Goal: Information Seeking & Learning: Learn about a topic

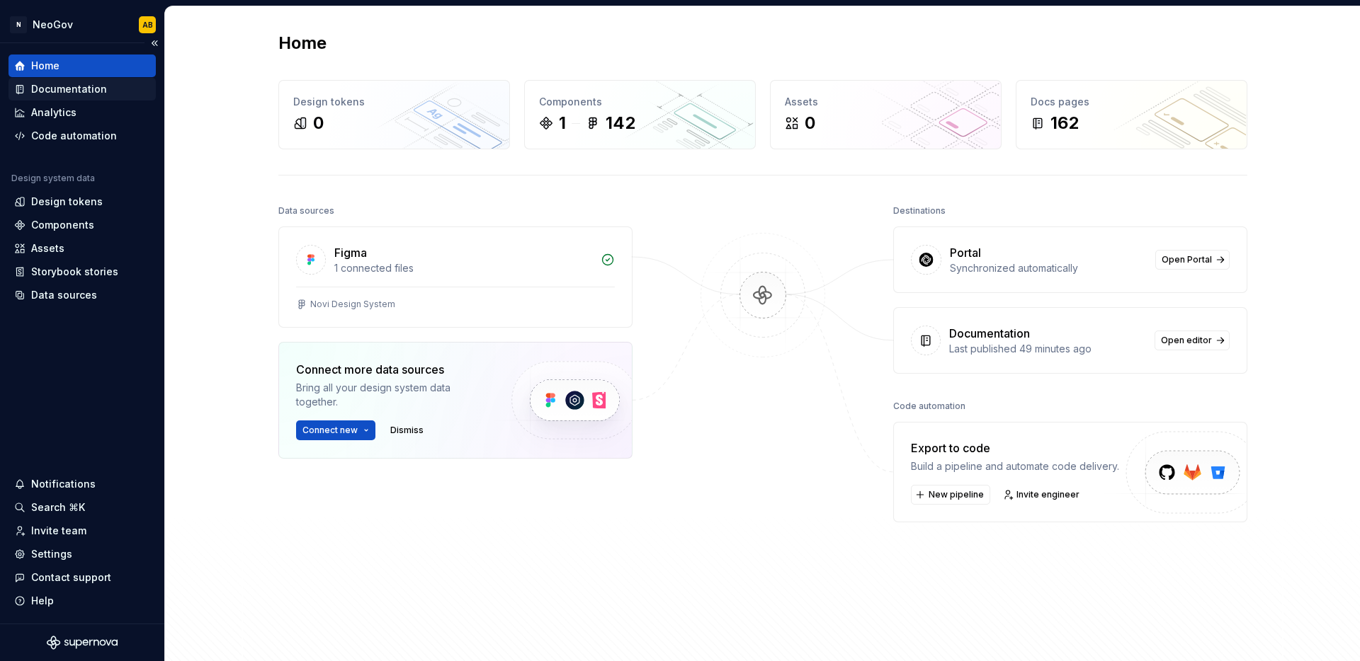
click at [64, 94] on div "Documentation" at bounding box center [69, 89] width 76 height 14
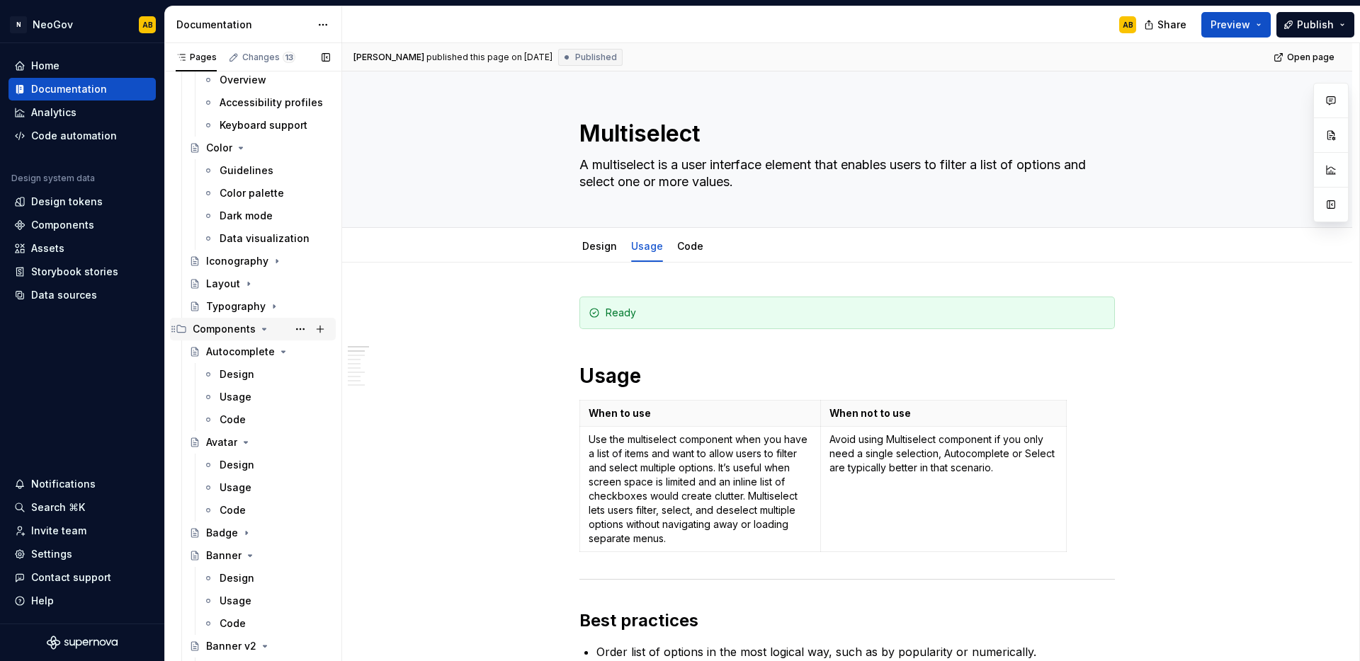
scroll to position [273, 0]
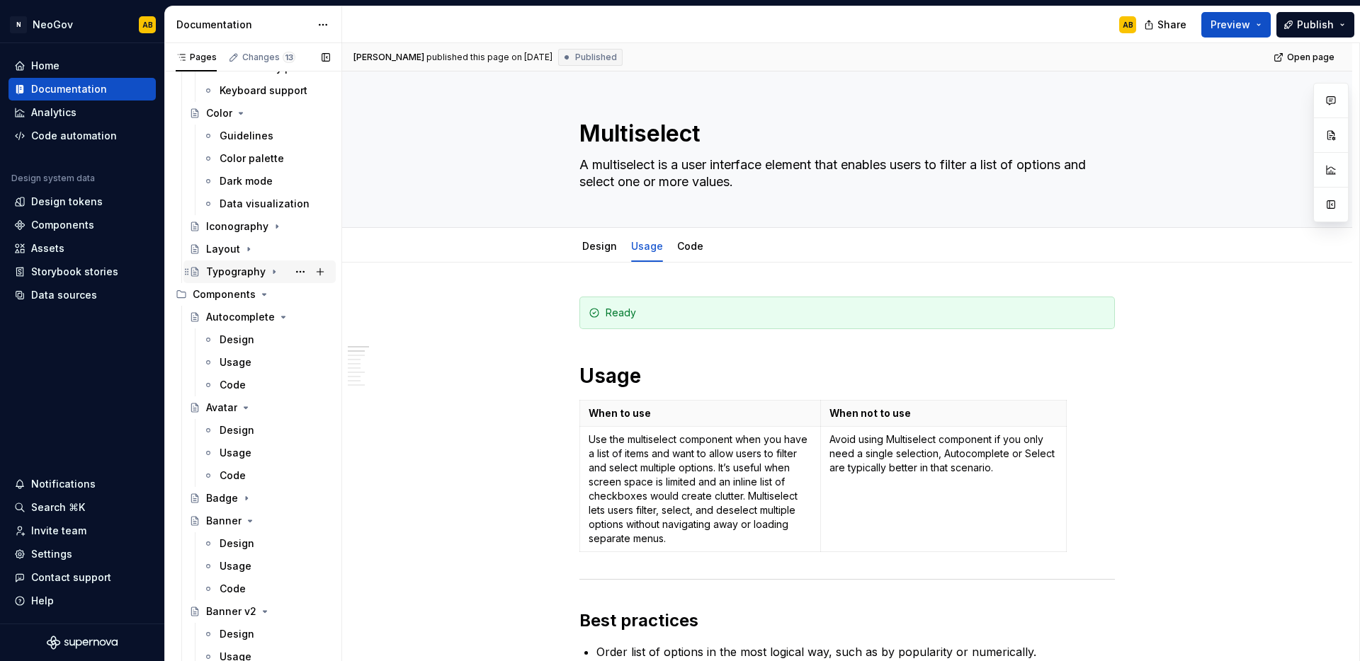
click at [254, 272] on div "Typography" at bounding box center [235, 272] width 59 height 14
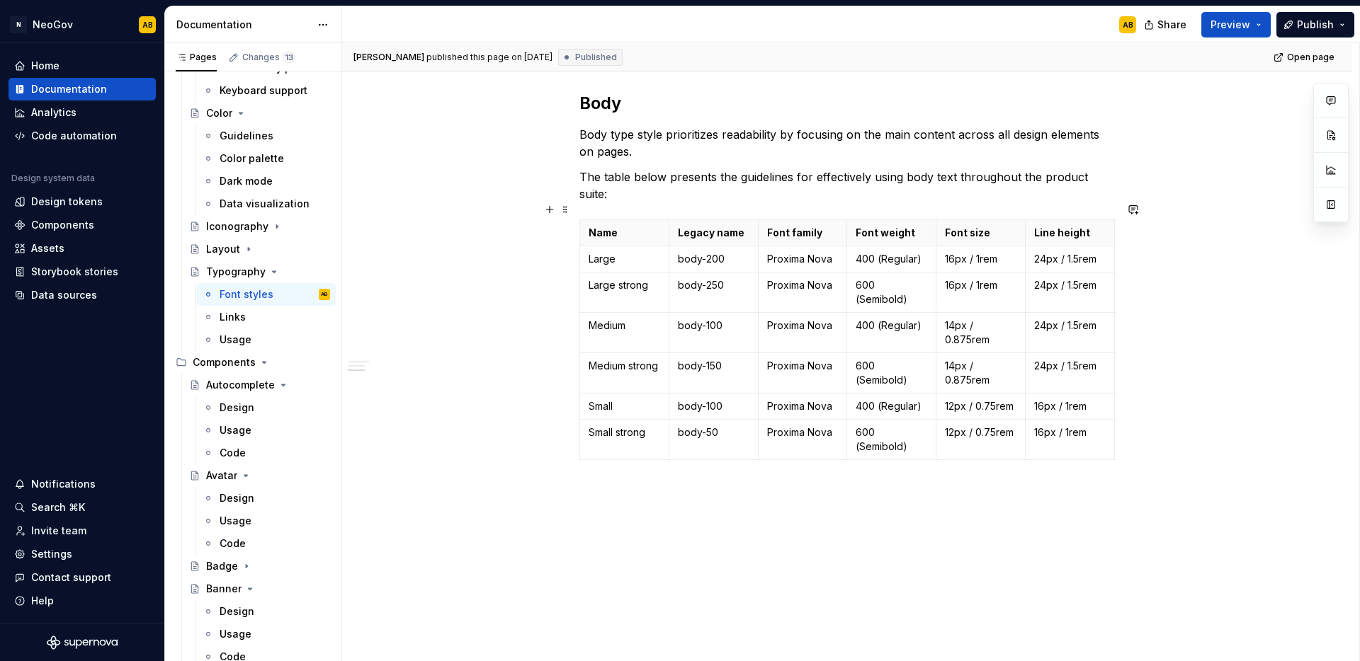
scroll to position [688, 0]
click at [1116, 324] on icon "button" at bounding box center [1113, 323] width 11 height 11
type textarea "*"
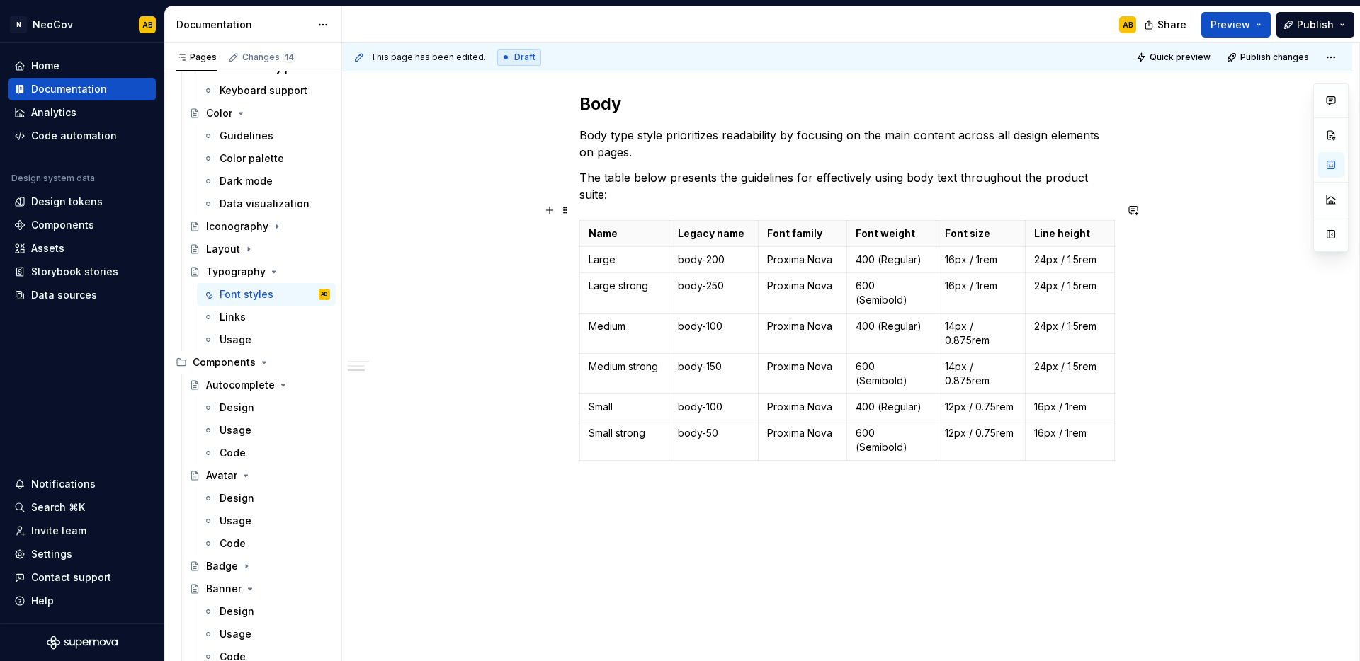
scroll to position [0, 12]
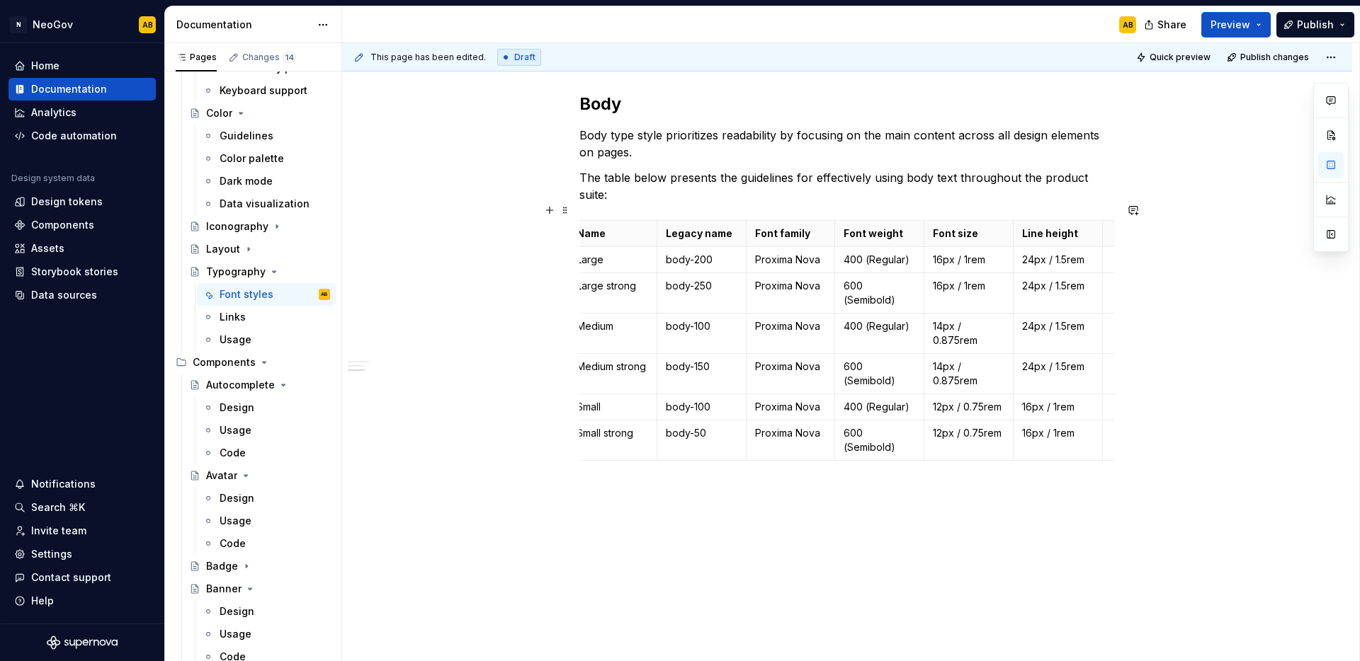
click at [1107, 222] on th at bounding box center [1114, 234] width 25 height 26
type textarea "*"
type input "6"
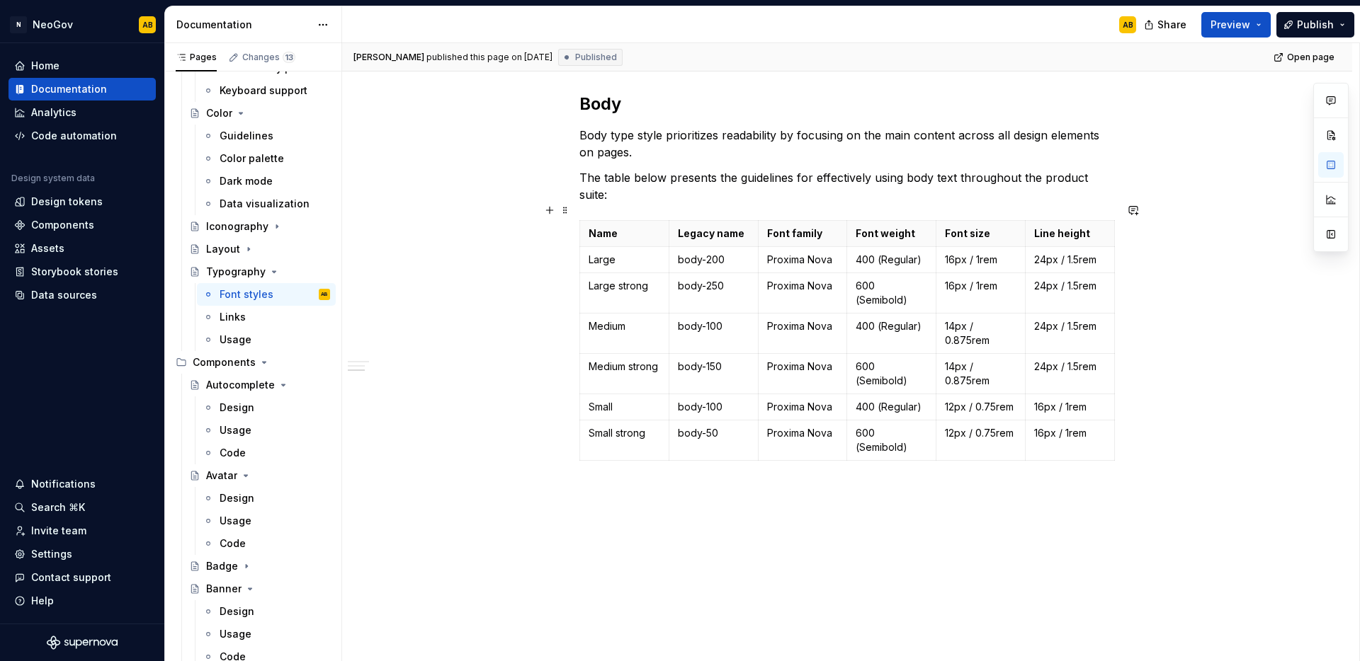
click at [1173, 371] on div "Font styles Heading Heading type style utilizes a range of varying font sizes t…" at bounding box center [847, 136] width 1010 height 1090
click at [568, 207] on span at bounding box center [564, 210] width 11 height 20
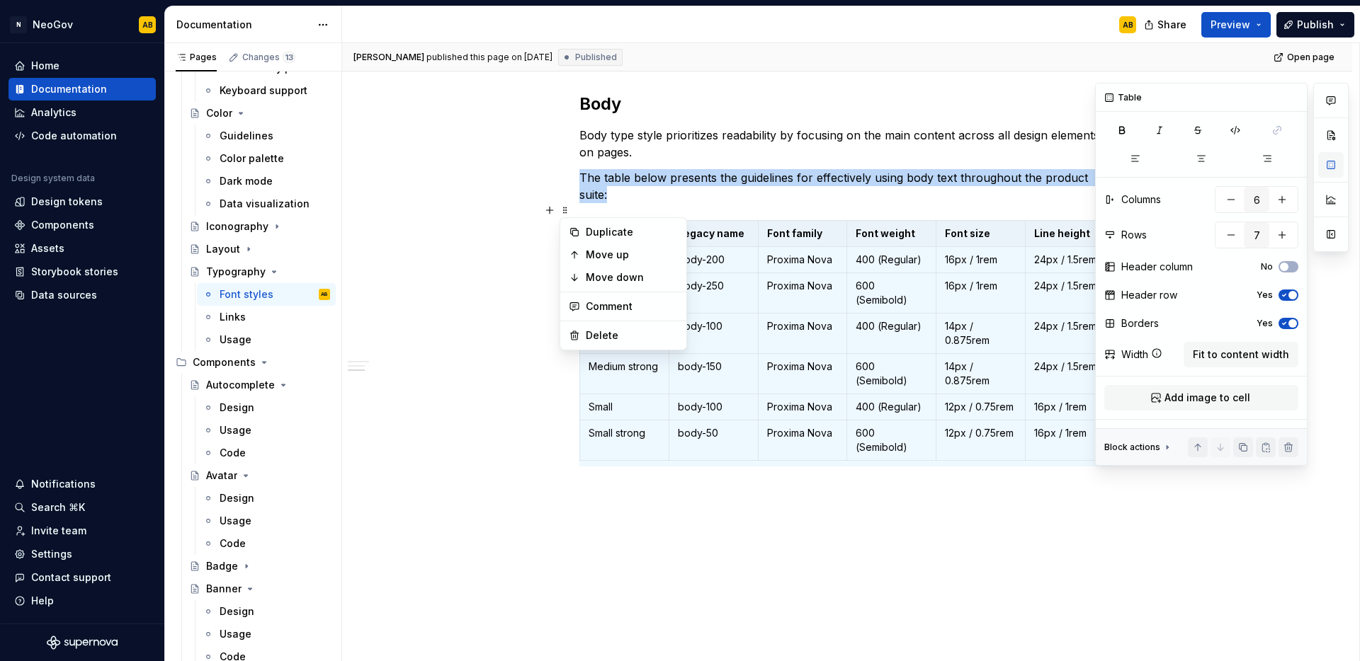
click at [1326, 166] on button "button" at bounding box center [1330, 164] width 25 height 25
type textarea "*"
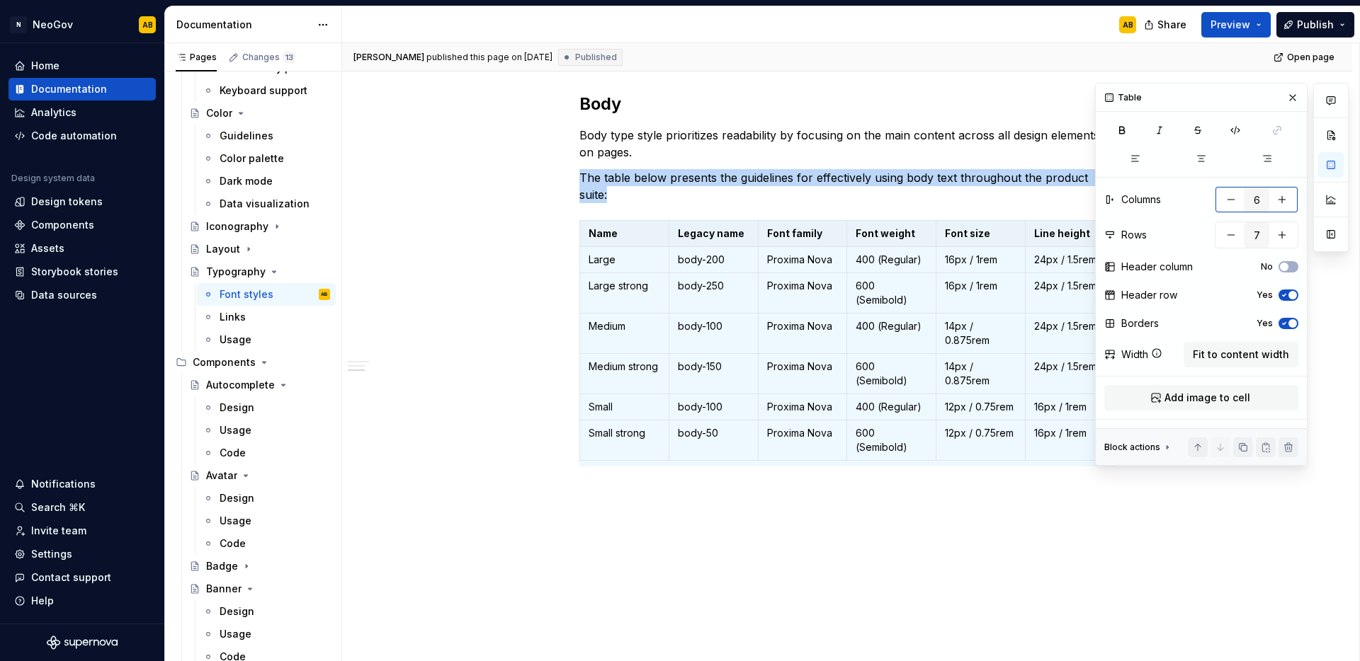
click at [1289, 200] on button "button" at bounding box center [1281, 199] width 25 height 25
type input "7"
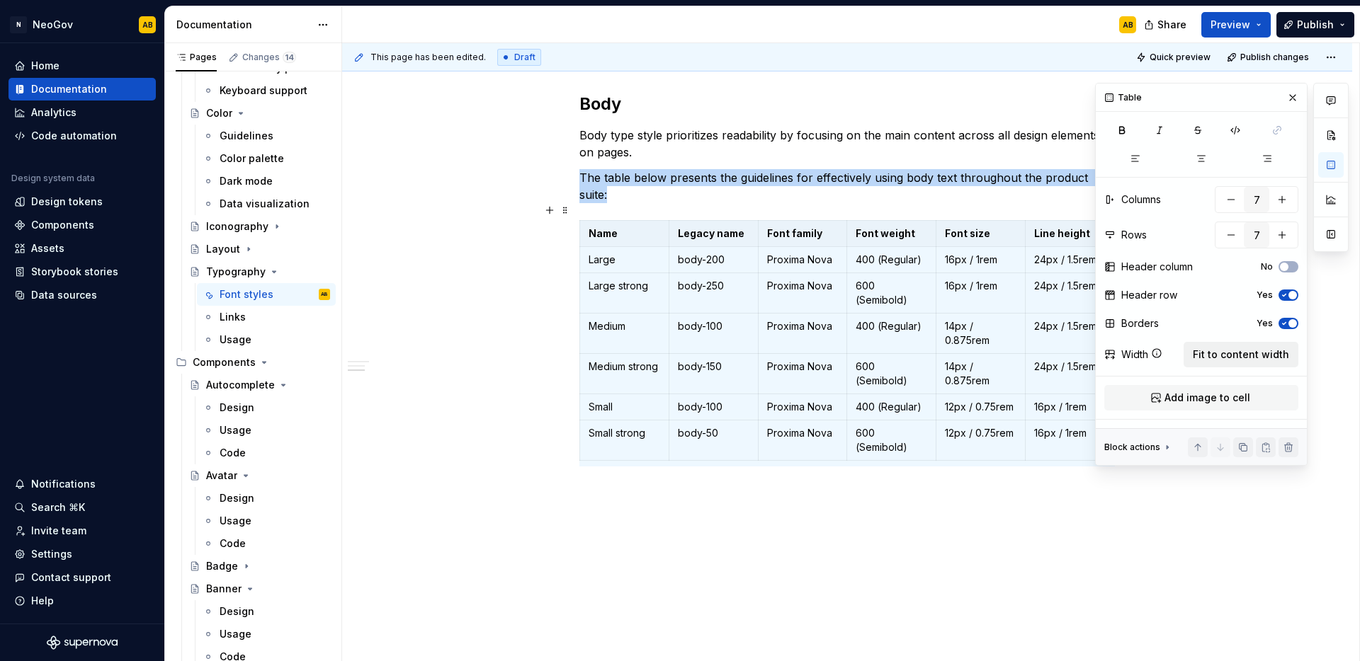
click at [1241, 355] on span "Fit to content width" at bounding box center [1240, 355] width 96 height 14
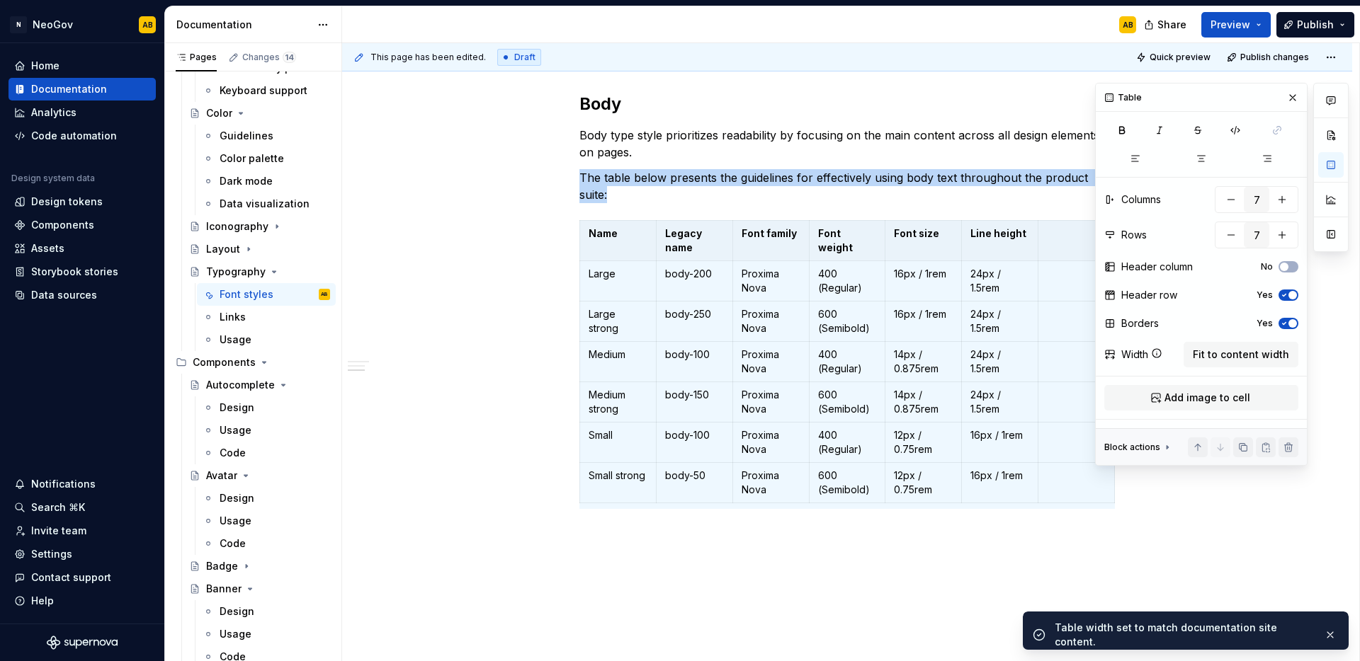
click at [868, 560] on div "Font styles Heading Heading type style utilizes a range of varying font sizes t…" at bounding box center [847, 157] width 1010 height 1133
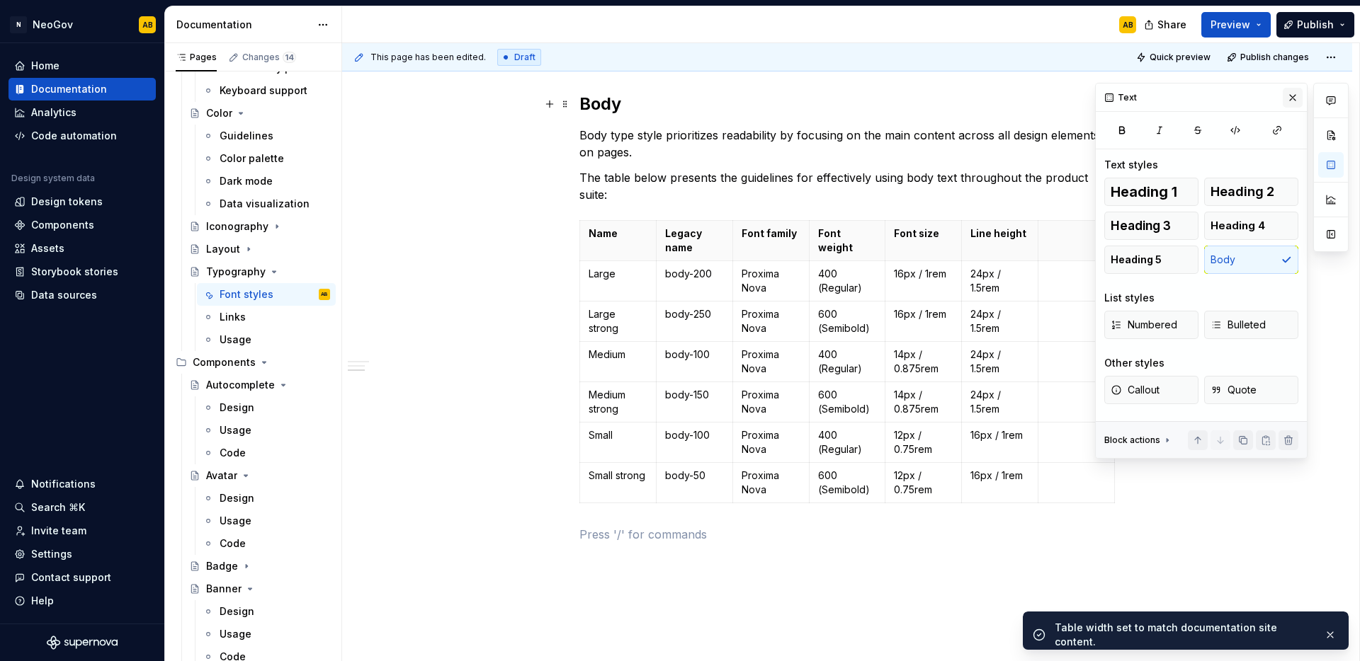
click at [1297, 97] on button "button" at bounding box center [1292, 98] width 20 height 20
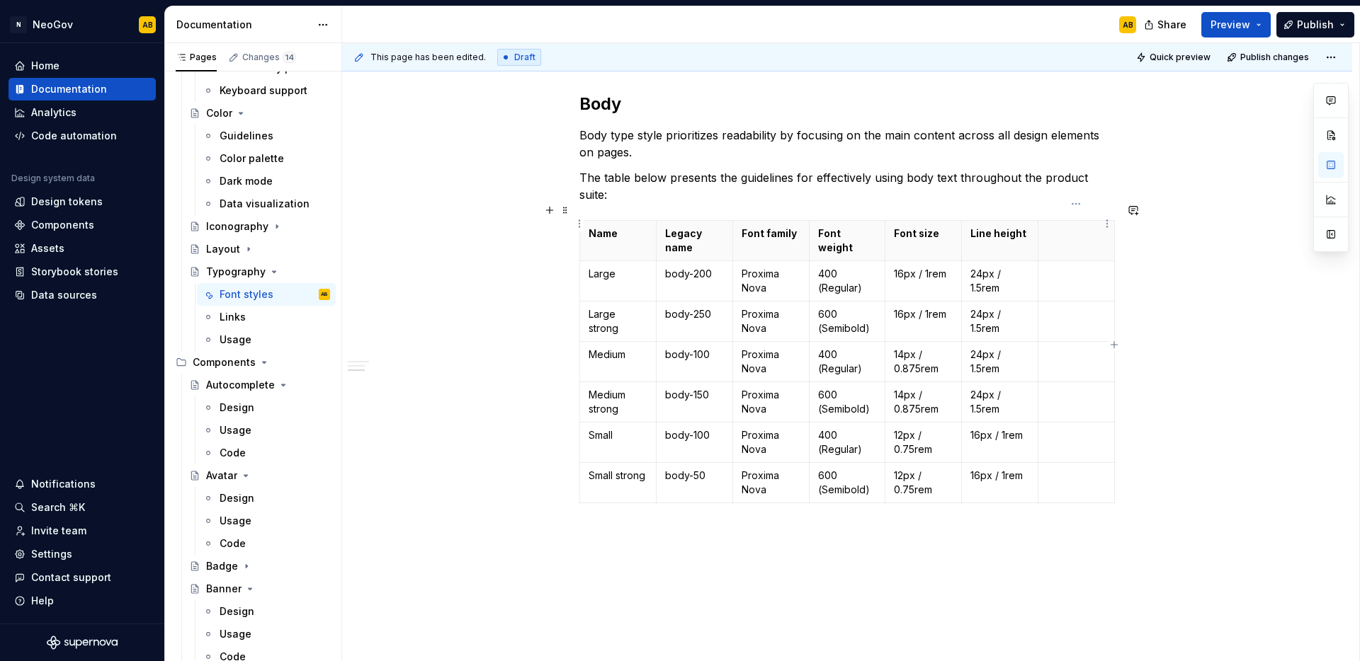
click at [1078, 227] on p at bounding box center [1076, 234] width 59 height 14
click at [1083, 267] on p at bounding box center [1076, 274] width 59 height 14
click at [1064, 267] on p "2% / 0.02em" at bounding box center [1076, 281] width 59 height 28
click at [1049, 280] on td "2% / 0.02em" at bounding box center [1076, 281] width 76 height 40
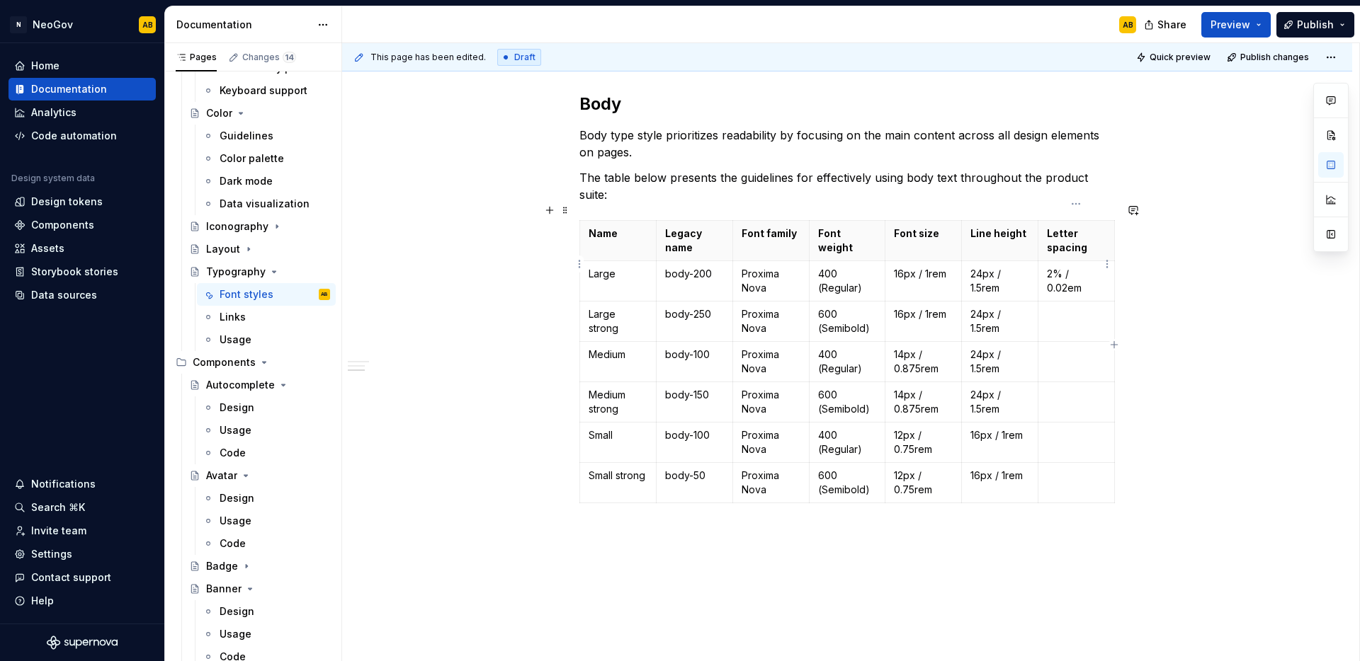
click at [1059, 270] on p "2% / 0.02em" at bounding box center [1076, 281] width 59 height 28
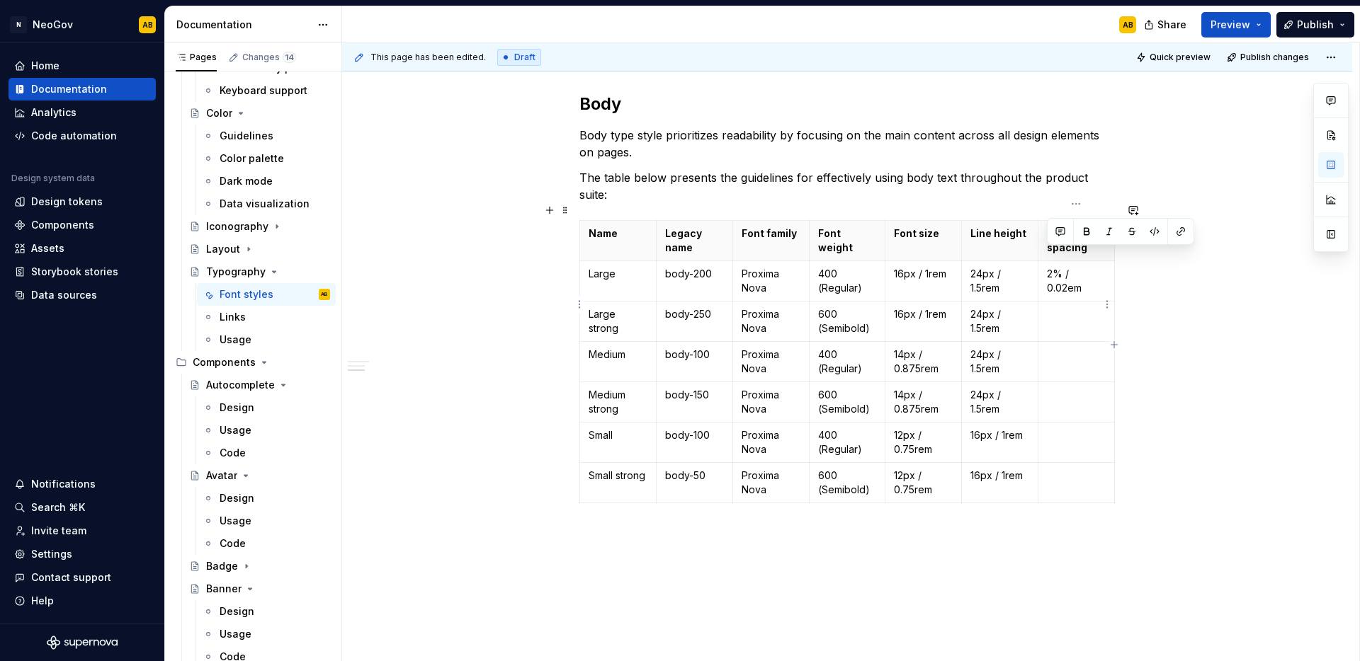
click at [1063, 307] on p at bounding box center [1076, 314] width 59 height 14
click at [1067, 348] on td at bounding box center [1076, 362] width 76 height 40
click at [1058, 388] on p at bounding box center [1076, 395] width 59 height 14
click at [1058, 431] on td at bounding box center [1076, 443] width 76 height 40
click at [1054, 474] on td at bounding box center [1076, 483] width 76 height 40
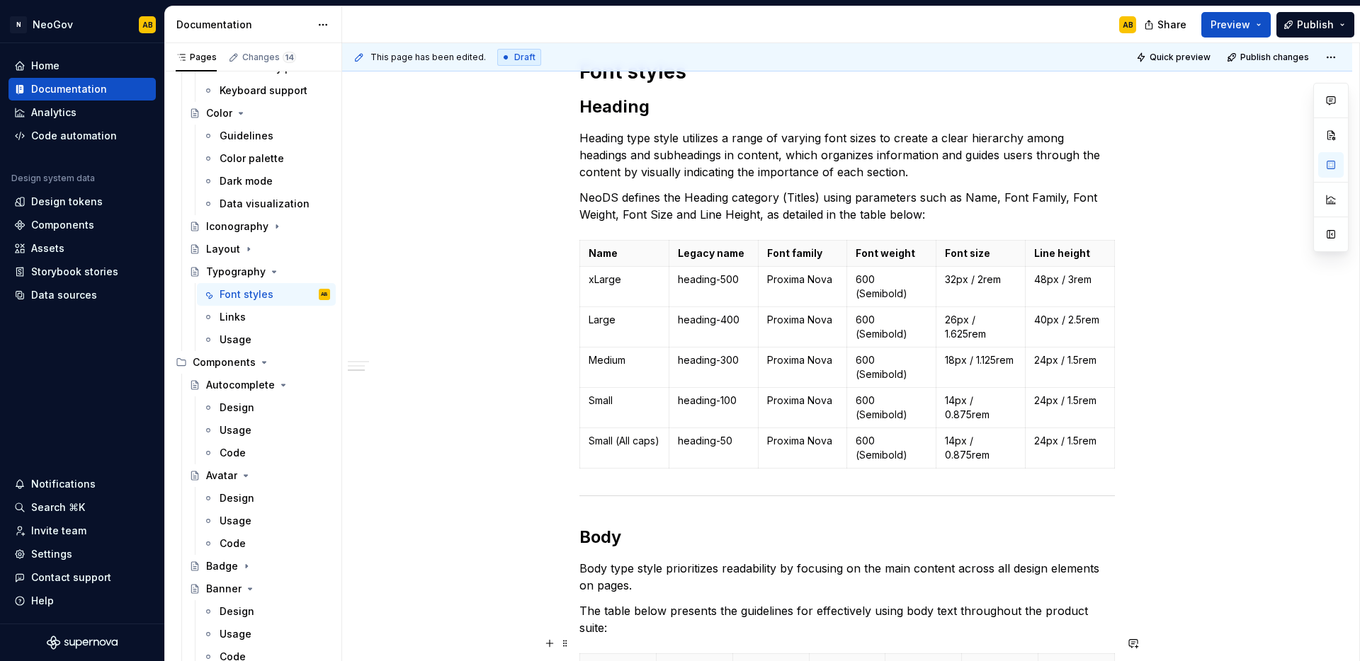
scroll to position [201, 0]
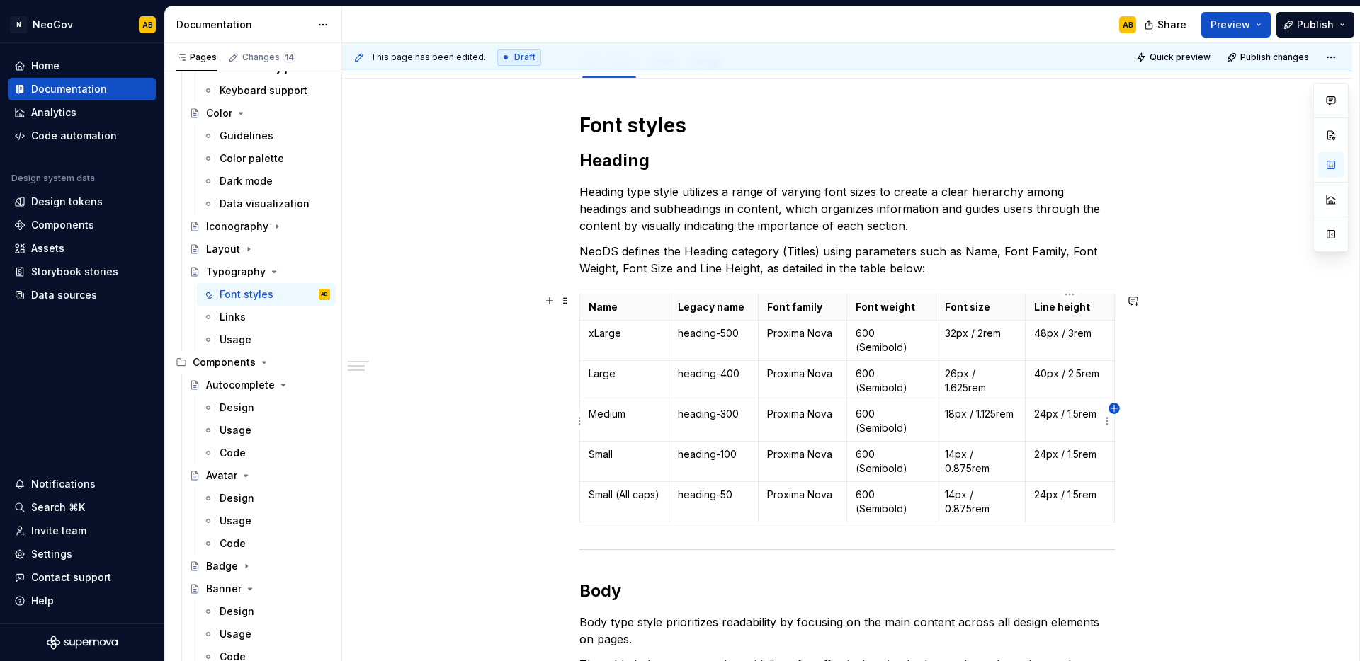
click at [1114, 407] on icon "button" at bounding box center [1113, 408] width 6 height 6
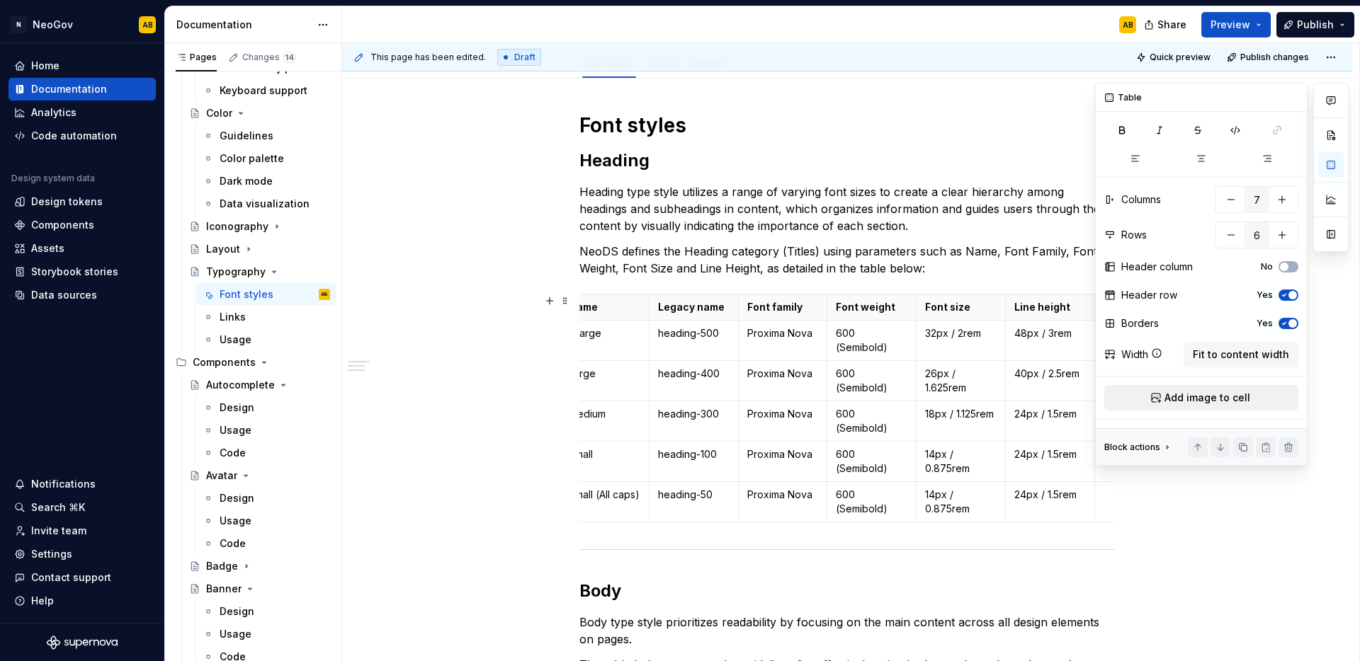
click at [1225, 395] on span "Add image to cell" at bounding box center [1207, 398] width 86 height 14
click at [1252, 351] on span "Fit to content width" at bounding box center [1240, 355] width 96 height 14
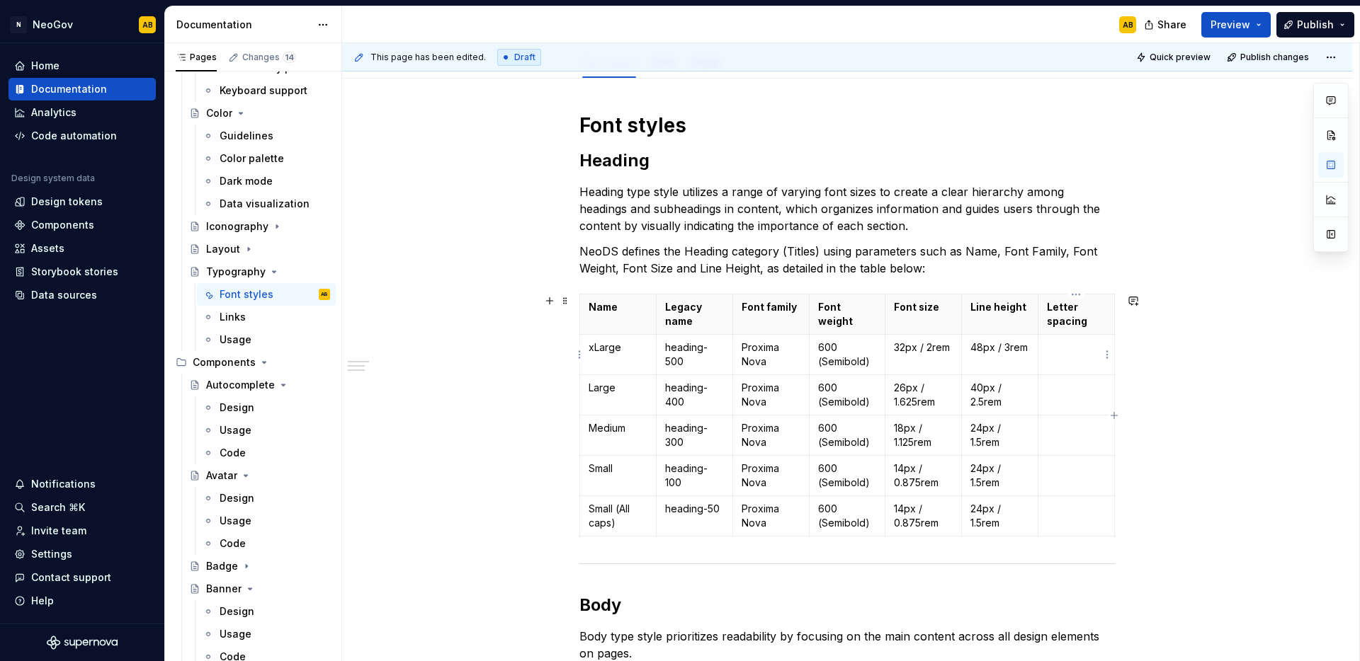
click at [1053, 351] on p at bounding box center [1076, 348] width 59 height 14
click at [1050, 511] on p at bounding box center [1076, 509] width 59 height 14
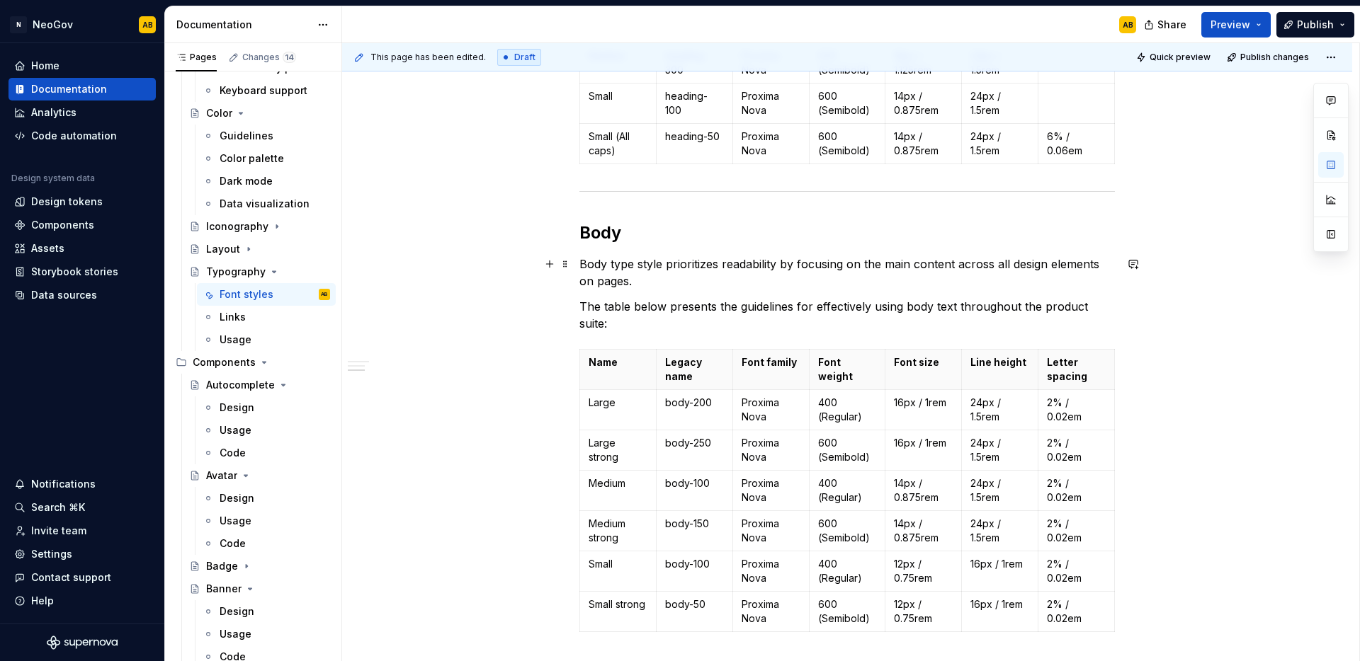
click at [1066, 396] on p "2% / 0.02em" at bounding box center [1076, 410] width 59 height 28
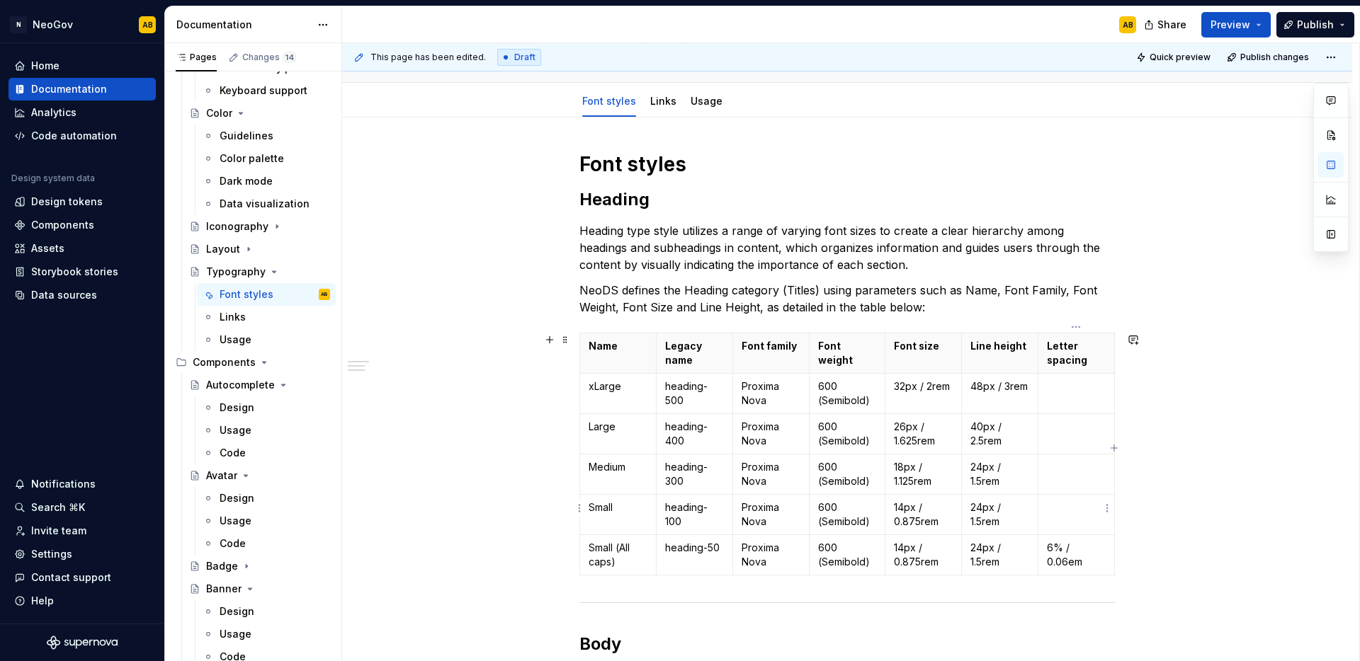
scroll to position [170, 0]
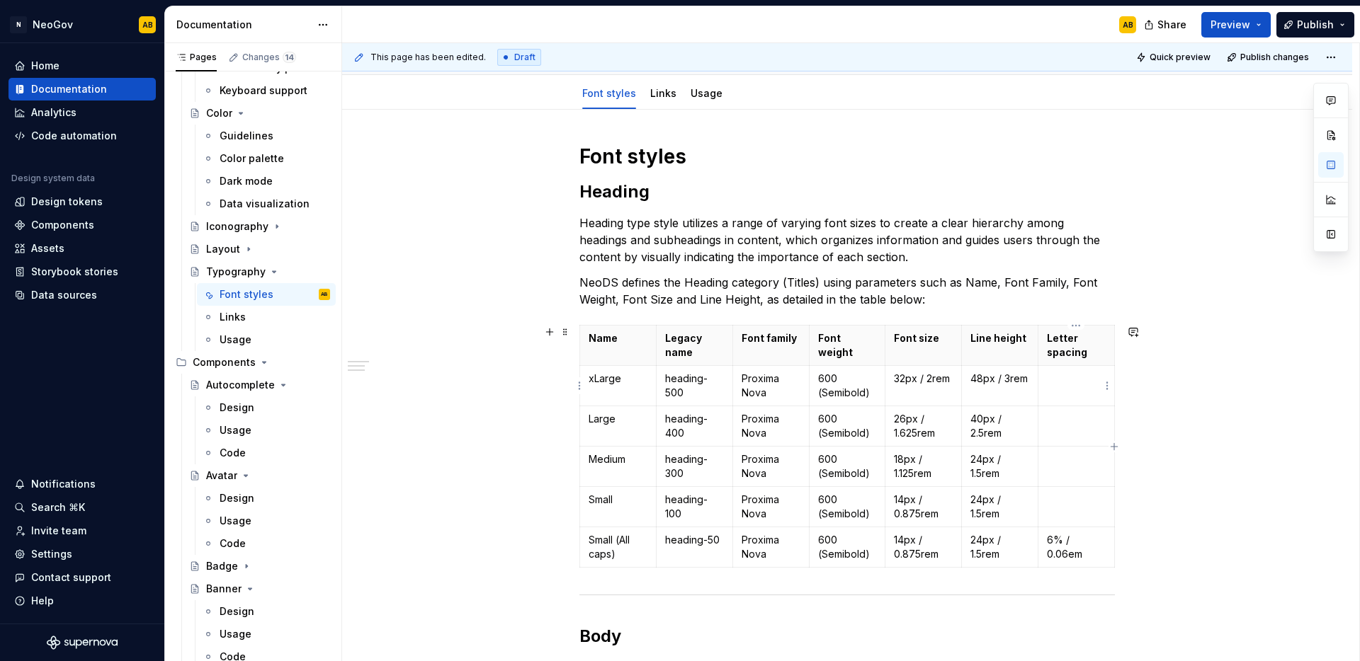
click at [1073, 386] on td at bounding box center [1076, 386] width 76 height 40
click at [1061, 440] on td at bounding box center [1076, 426] width 76 height 40
click at [1060, 461] on p at bounding box center [1076, 459] width 59 height 14
click at [1058, 501] on p at bounding box center [1076, 500] width 59 height 14
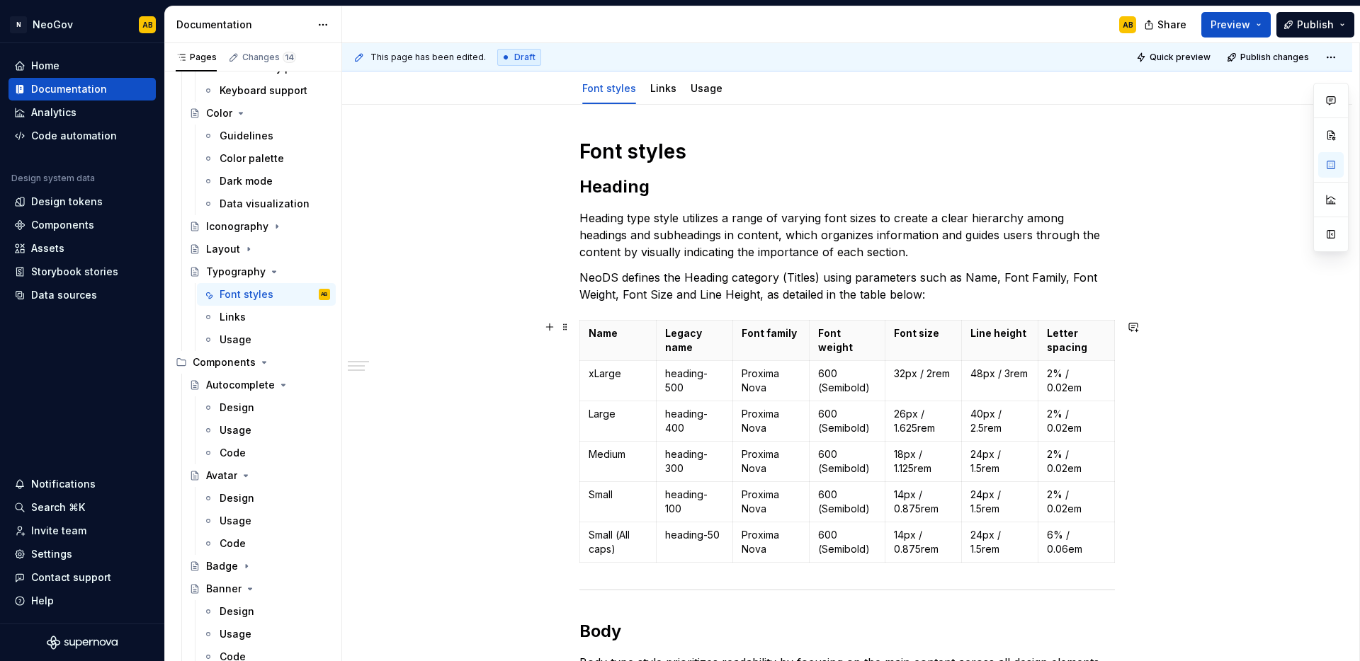
scroll to position [156, 0]
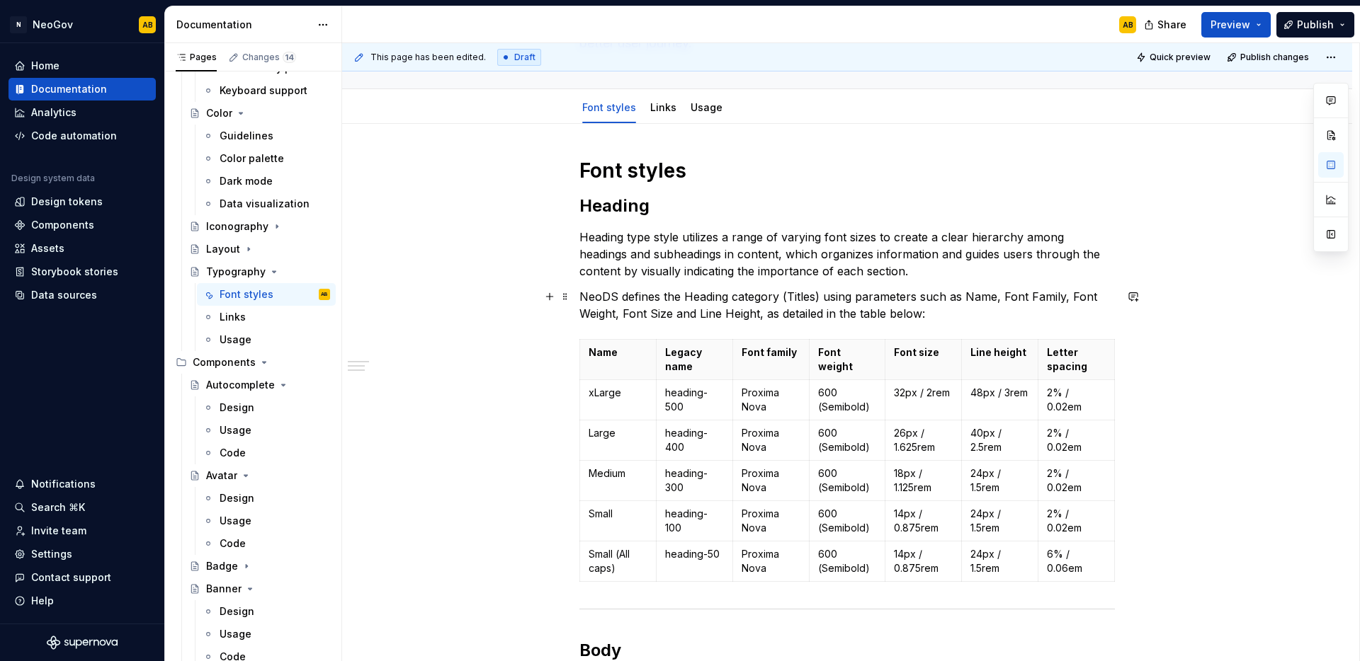
click at [931, 316] on p "NeoDS defines the Heading category (Titles) using parameters such as Name, Font…" at bounding box center [846, 305] width 535 height 34
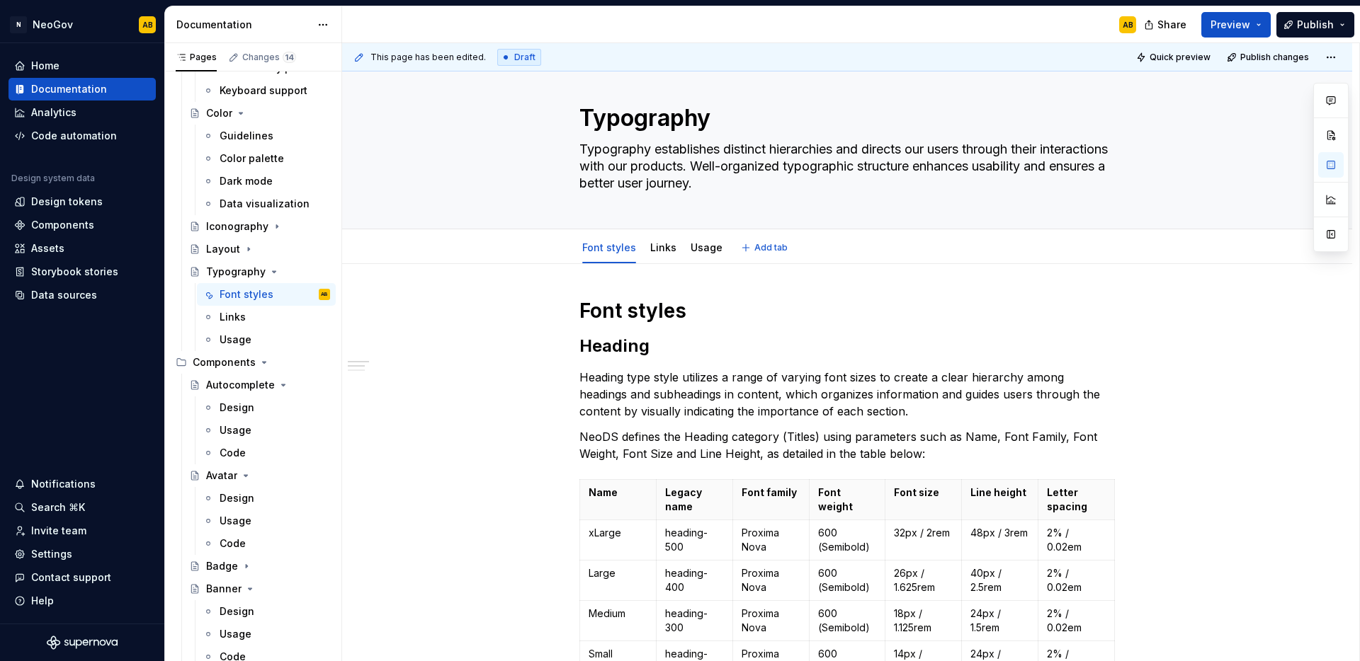
scroll to position [15, 0]
click at [692, 317] on h1 "Font styles" at bounding box center [846, 311] width 535 height 25
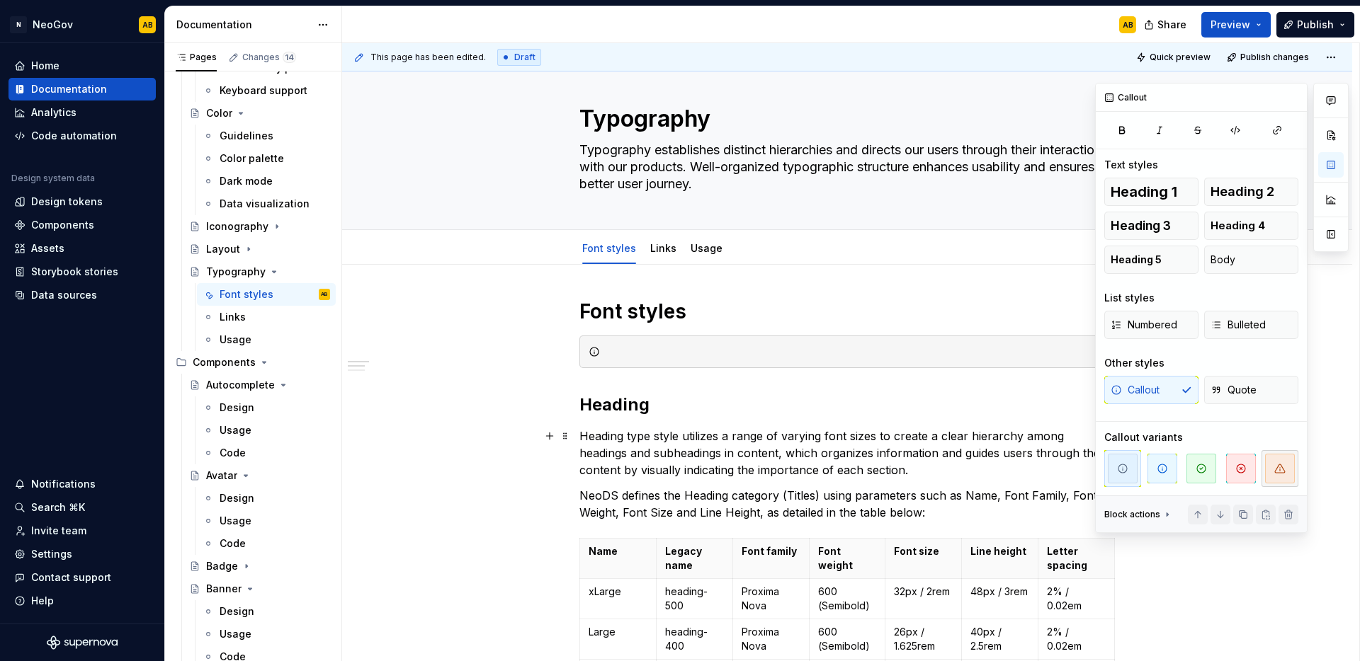
click at [1281, 472] on icon "button" at bounding box center [1280, 469] width 10 height 8
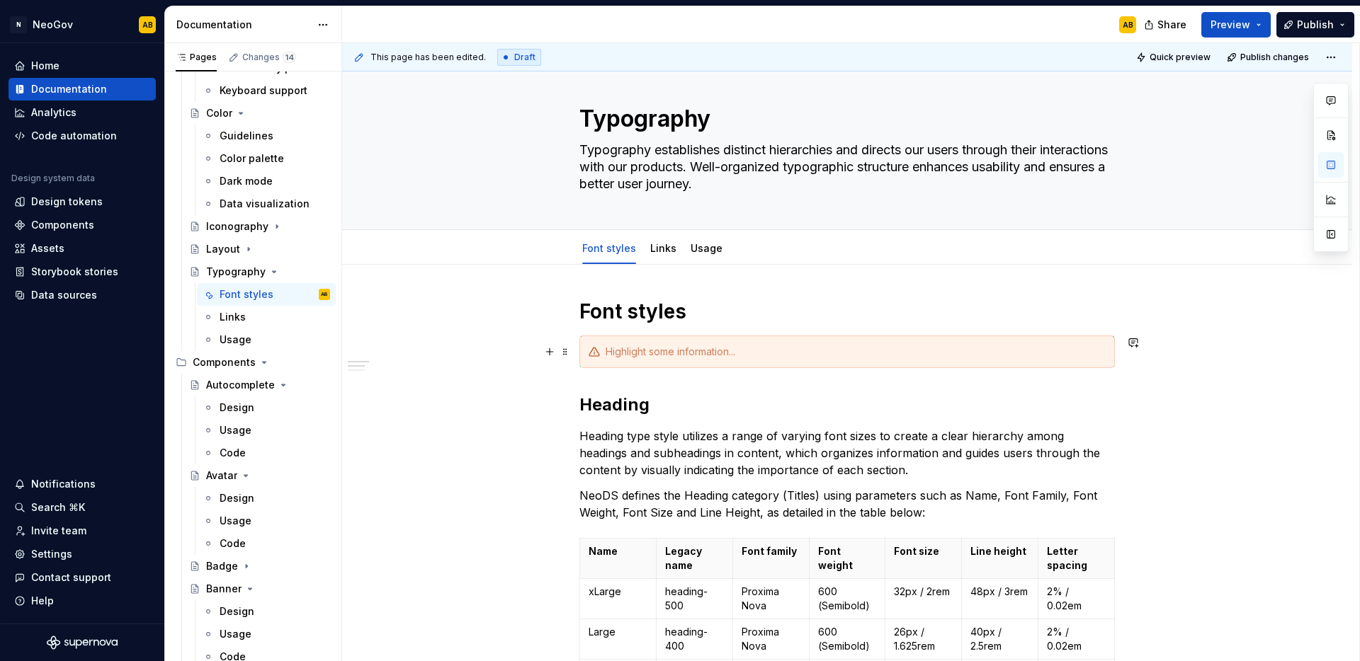
click at [656, 353] on div at bounding box center [855, 352] width 500 height 14
drag, startPoint x: 642, startPoint y: 353, endPoint x: 605, endPoint y: 352, distance: 37.6
click at [603, 353] on div "Refer to Novi Design System library" at bounding box center [846, 352] width 535 height 33
click at [758, 353] on div "Use Novi Design System library" at bounding box center [855, 352] width 500 height 14
click at [608, 351] on div "Use Novi Design System library Font styles." at bounding box center [855, 352] width 500 height 14
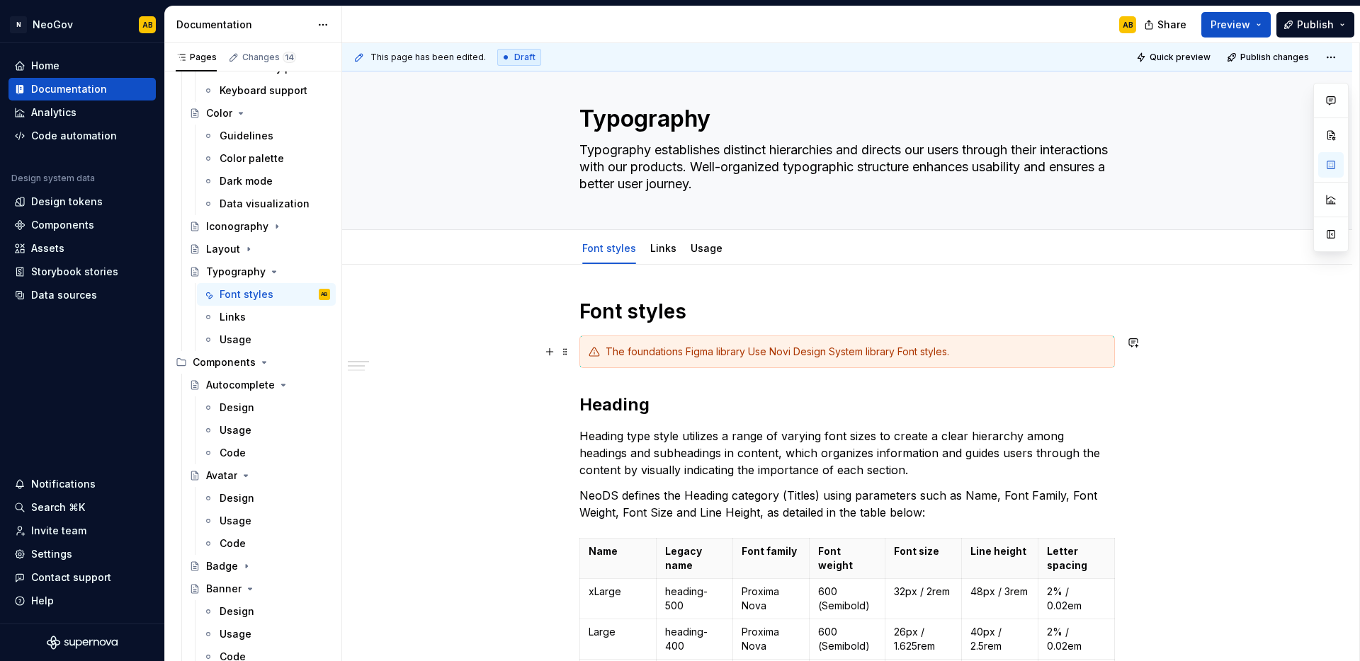
click at [651, 354] on div "The foundations Figma library Use Novi Design System library Font styles." at bounding box center [855, 352] width 500 height 14
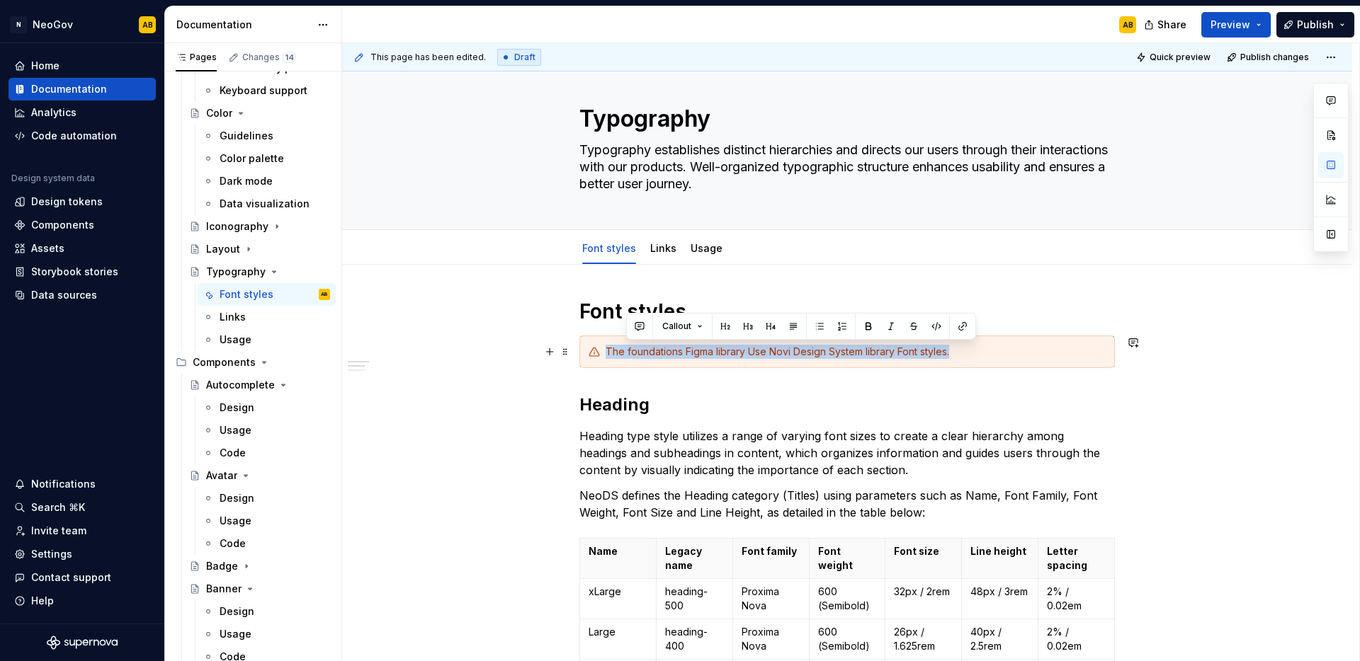
click at [651, 354] on div "The foundations Figma library Use Novi Design System library Font styles." at bounding box center [855, 352] width 500 height 14
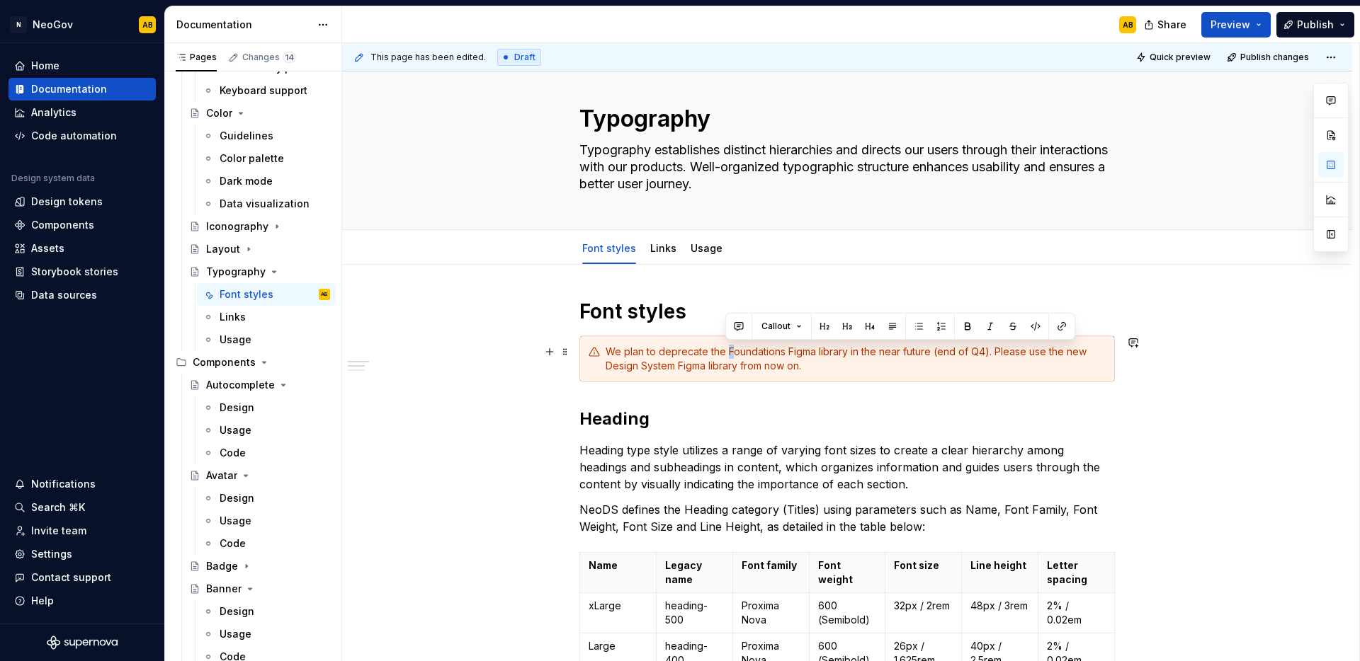
click at [724, 353] on div "We plan to deprecate the Foundations Figma library in the near future (end of Q…" at bounding box center [855, 359] width 500 height 28
drag, startPoint x: 780, startPoint y: 351, endPoint x: 726, endPoint y: 350, distance: 53.8
click at [726, 350] on div "We plan to deprecate the foundations Figma library in the near future (end of Q…" at bounding box center [855, 359] width 500 height 28
drag, startPoint x: 1062, startPoint y: 353, endPoint x: 1085, endPoint y: 353, distance: 22.7
click at [1085, 353] on div "We plan to deprecate the foundations Figma library in the near future (end of Q…" at bounding box center [855, 359] width 500 height 28
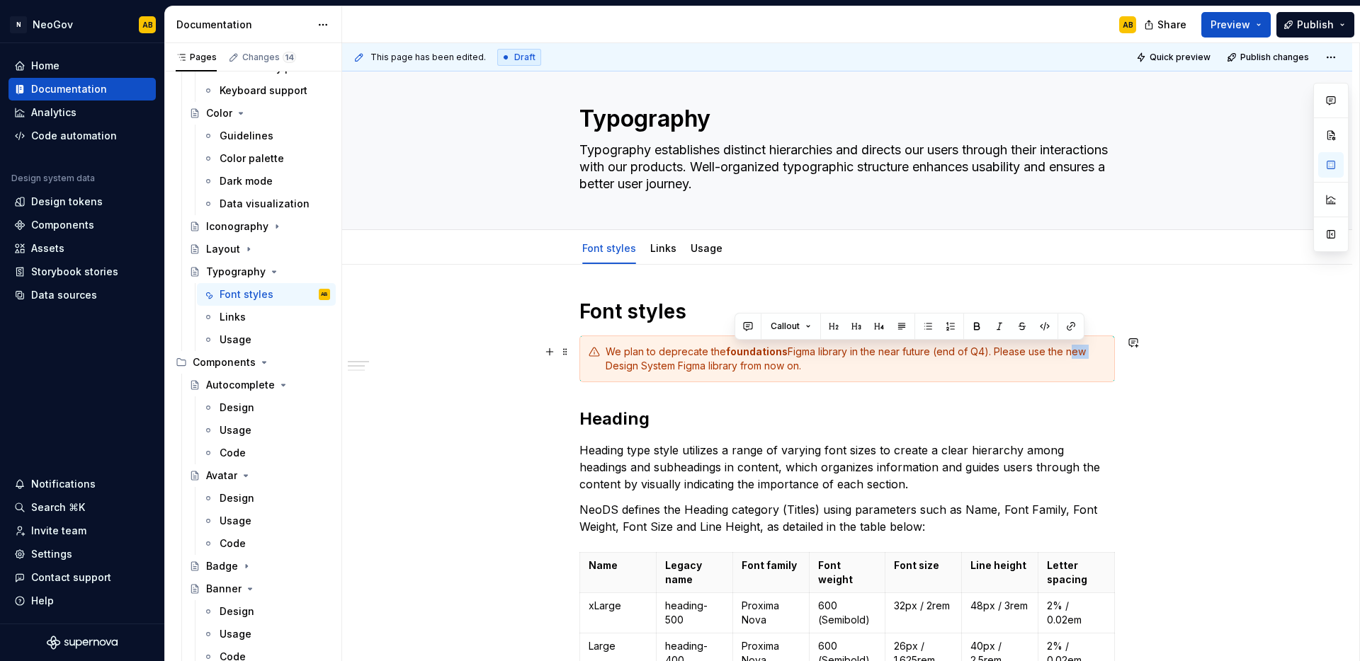
drag, startPoint x: 1076, startPoint y: 350, endPoint x: 1064, endPoint y: 351, distance: 12.1
click at [1064, 351] on div "We plan to deprecate the foundations Figma library in the near future (end of Q…" at bounding box center [855, 359] width 500 height 28
click at [1067, 351] on div "We plan to deprecate the foundations Figma library in the near future (end of Q…" at bounding box center [855, 359] width 500 height 28
drag, startPoint x: 1064, startPoint y: 351, endPoint x: 674, endPoint y: 369, distance: 390.6
click at [674, 369] on div "We plan to deprecate the foundations Figma library in the near future (end of Q…" at bounding box center [855, 359] width 500 height 28
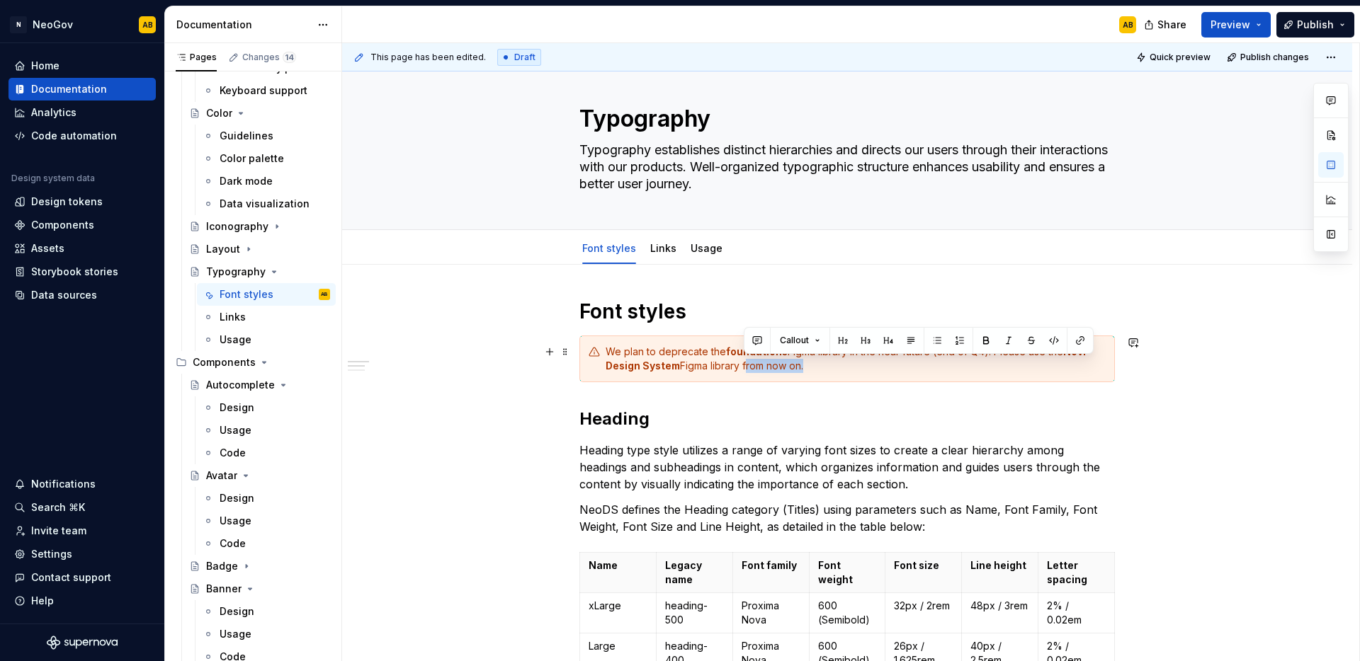
drag, startPoint x: 744, startPoint y: 365, endPoint x: 802, endPoint y: 368, distance: 58.1
click at [802, 368] on div "We plan to deprecate the foundations Figma library in the near future (end of Q…" at bounding box center [855, 359] width 500 height 28
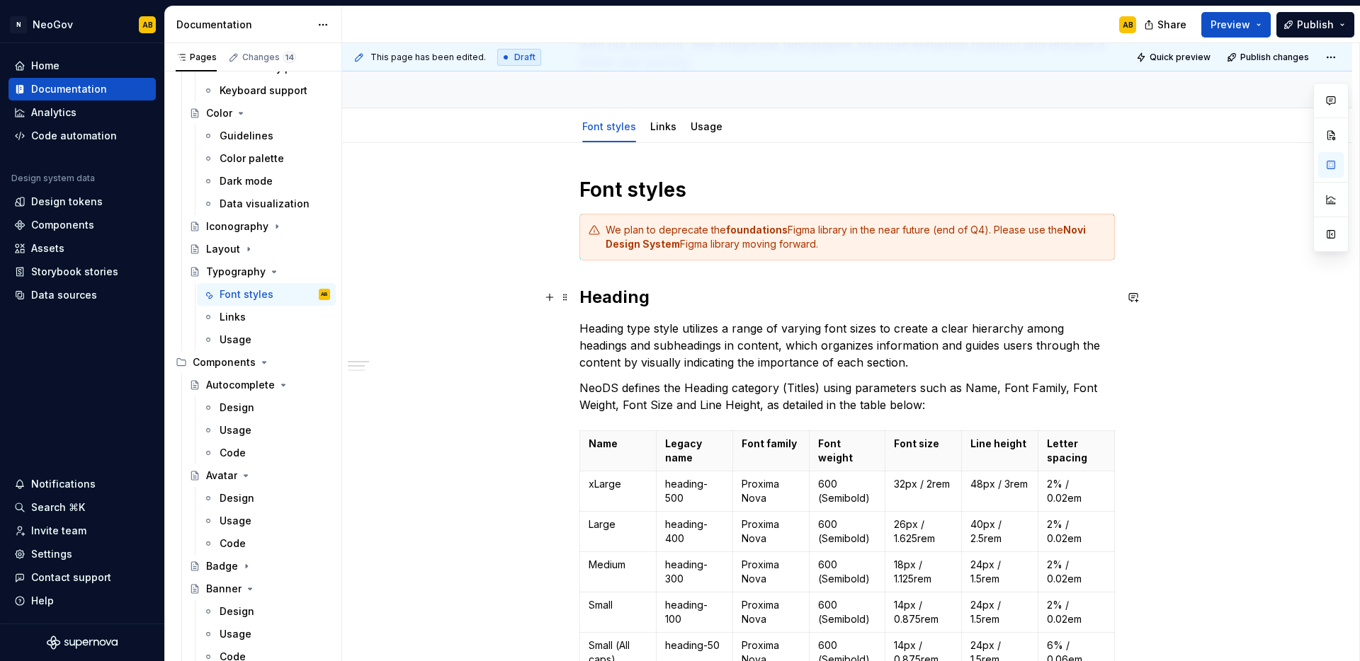
scroll to position [170, 0]
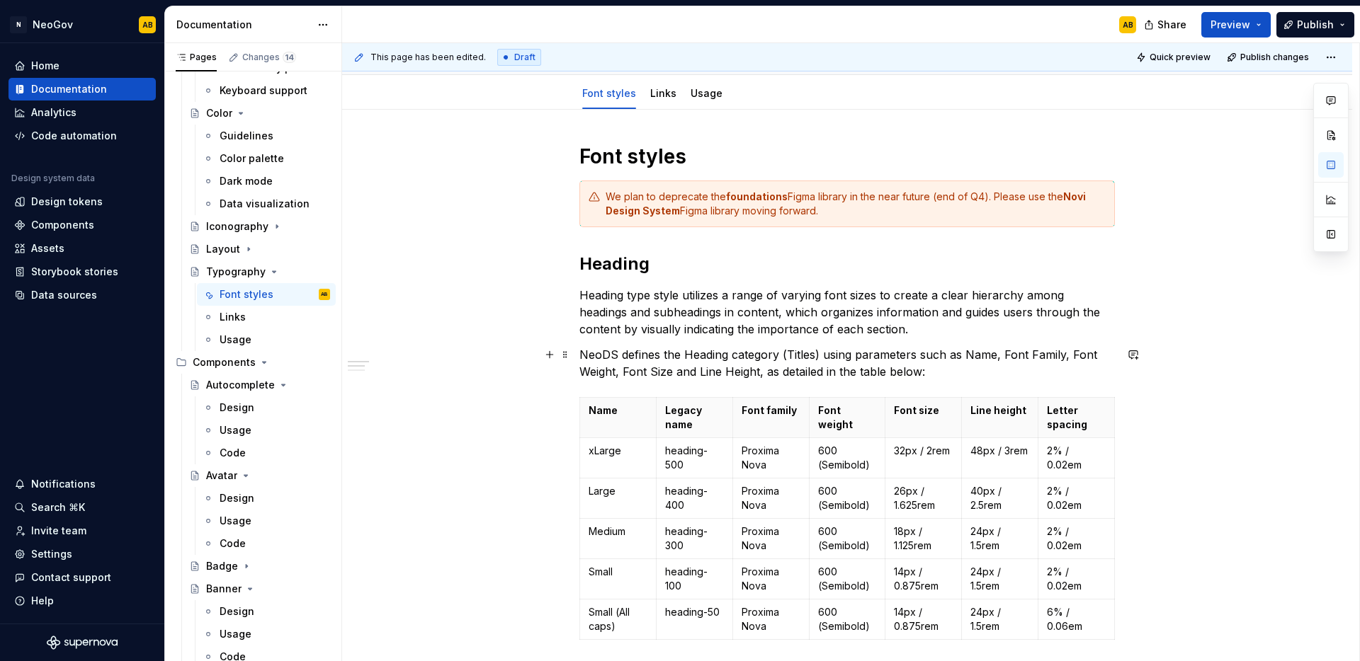
click at [936, 371] on p "NeoDS defines the Heading category (Titles) using parameters such as Name, Font…" at bounding box center [846, 363] width 535 height 34
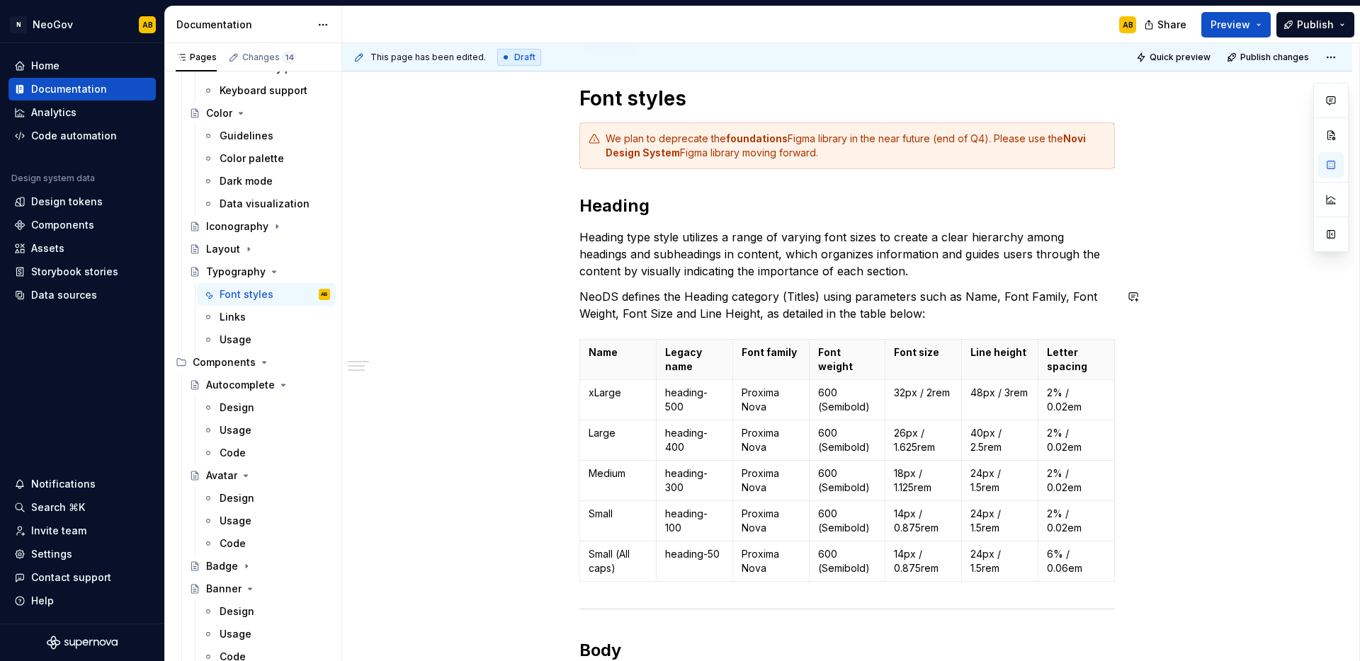
scroll to position [229, 0]
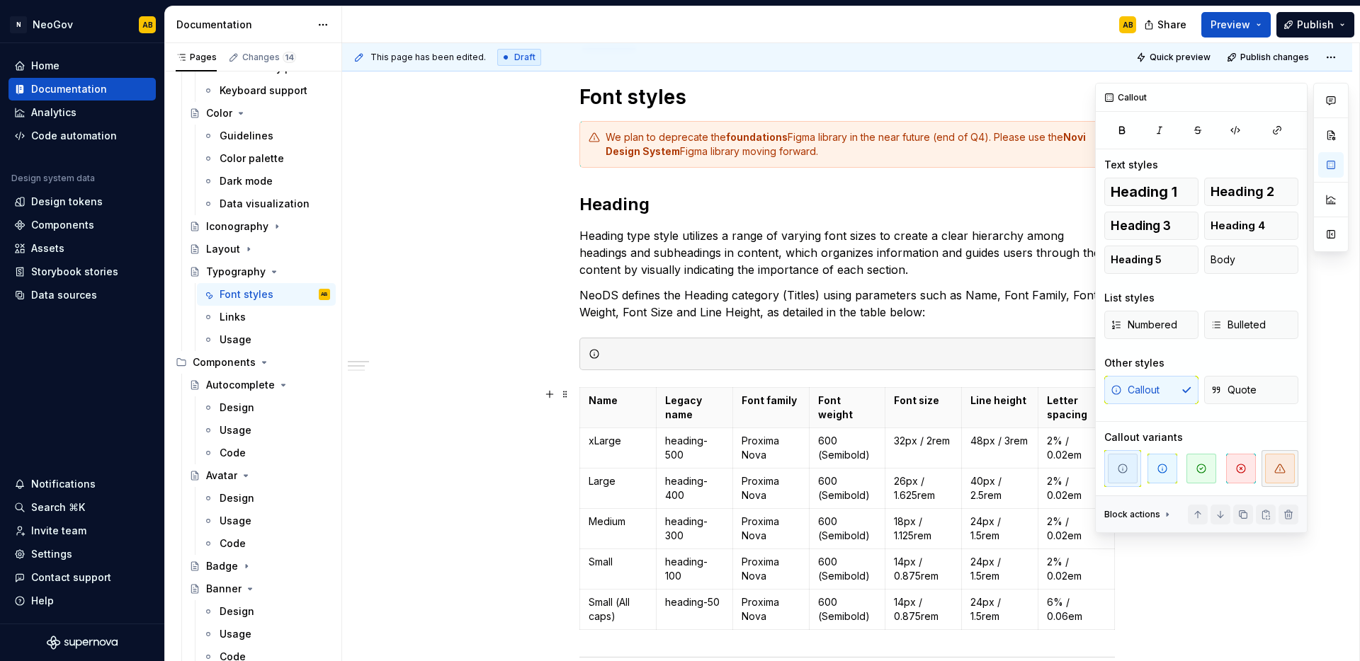
click at [1278, 474] on icon "button" at bounding box center [1279, 468] width 11 height 11
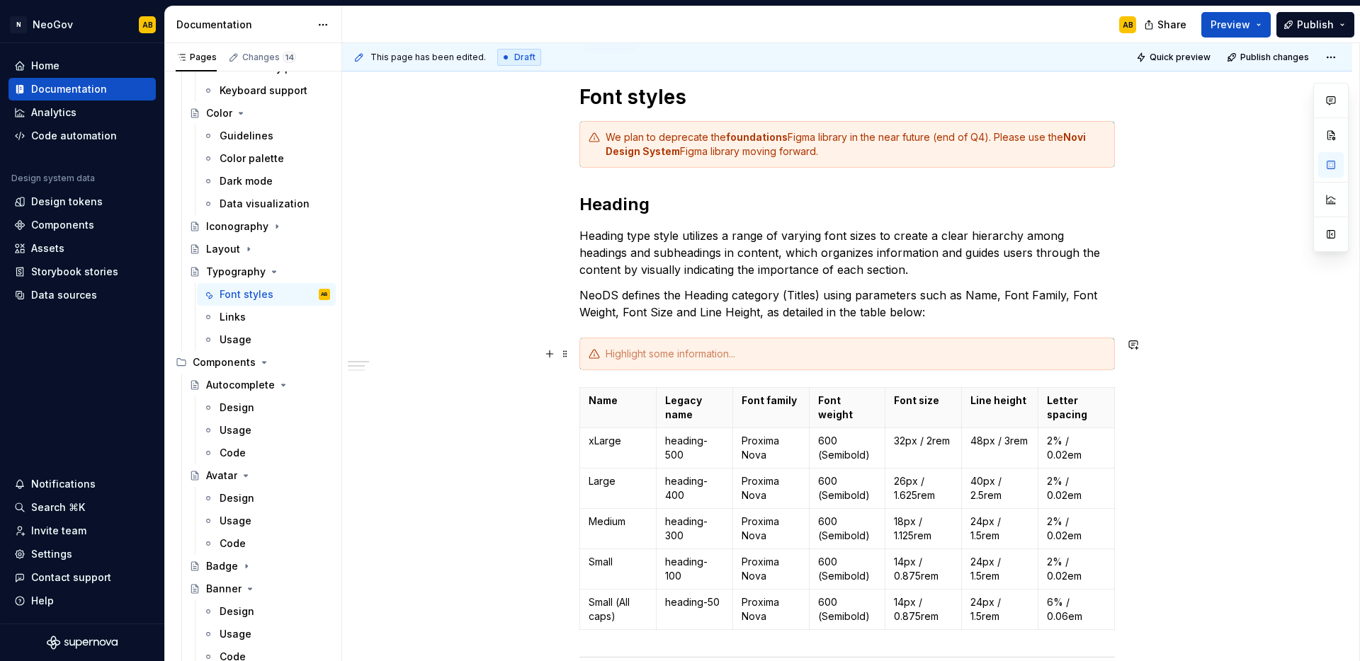
click at [654, 358] on div at bounding box center [855, 354] width 500 height 14
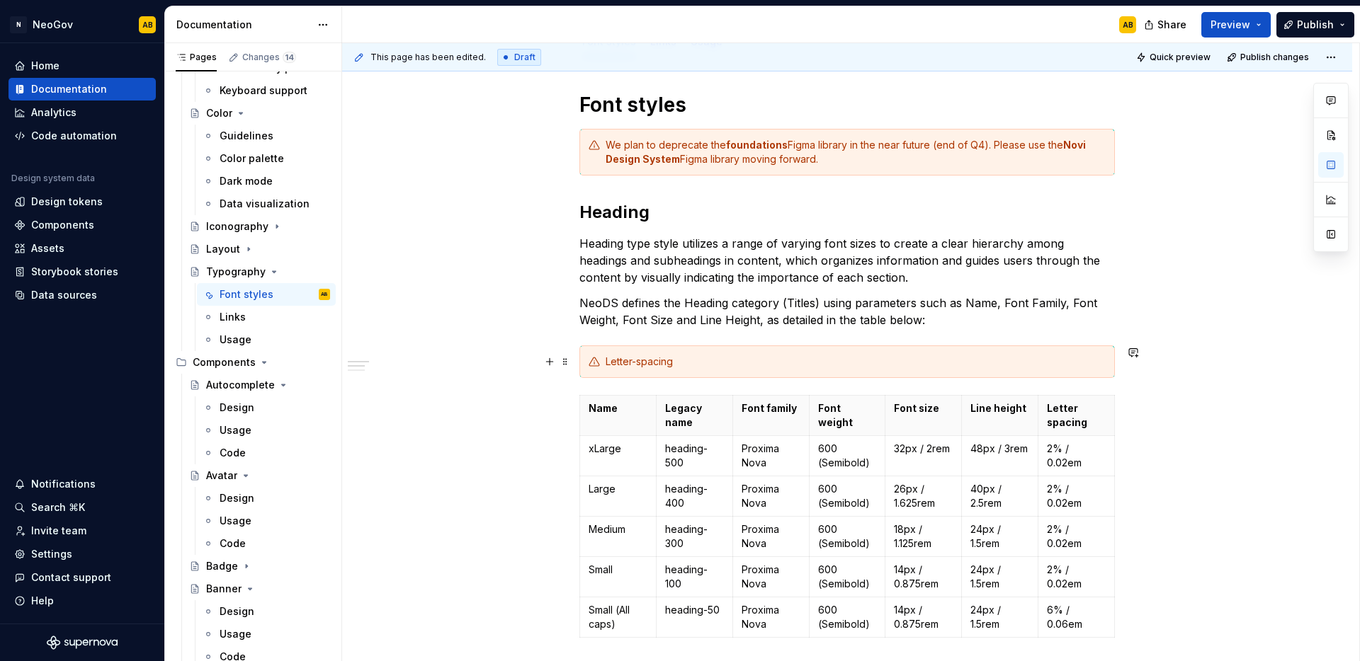
scroll to position [220, 0]
click at [731, 364] on div "Letter-spacing" at bounding box center [855, 363] width 500 height 14
click at [565, 369] on span at bounding box center [564, 363] width 11 height 20
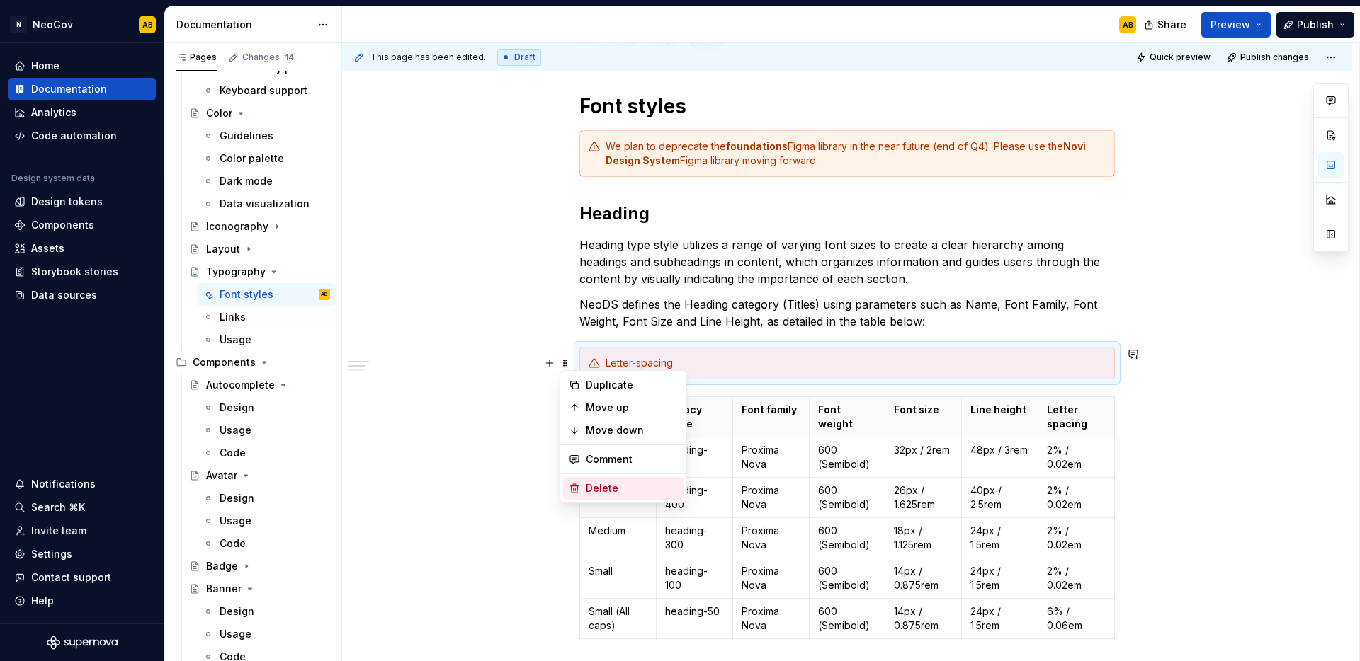
click at [593, 486] on div "Delete" at bounding box center [632, 488] width 92 height 14
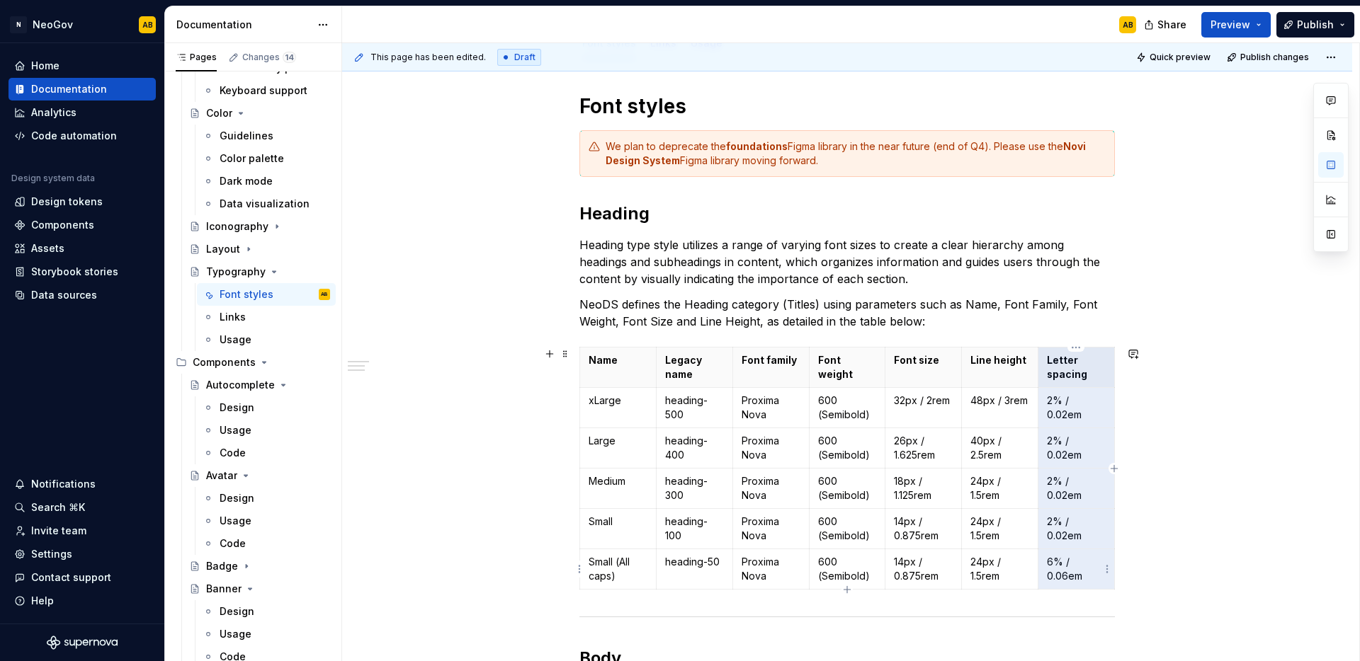
drag, startPoint x: 1042, startPoint y: 360, endPoint x: 1088, endPoint y: 564, distance: 209.9
click at [1088, 564] on tbody "Name Legacy name Font family Font weight Font size Line height Letter spacing x…" at bounding box center [847, 469] width 535 height 242
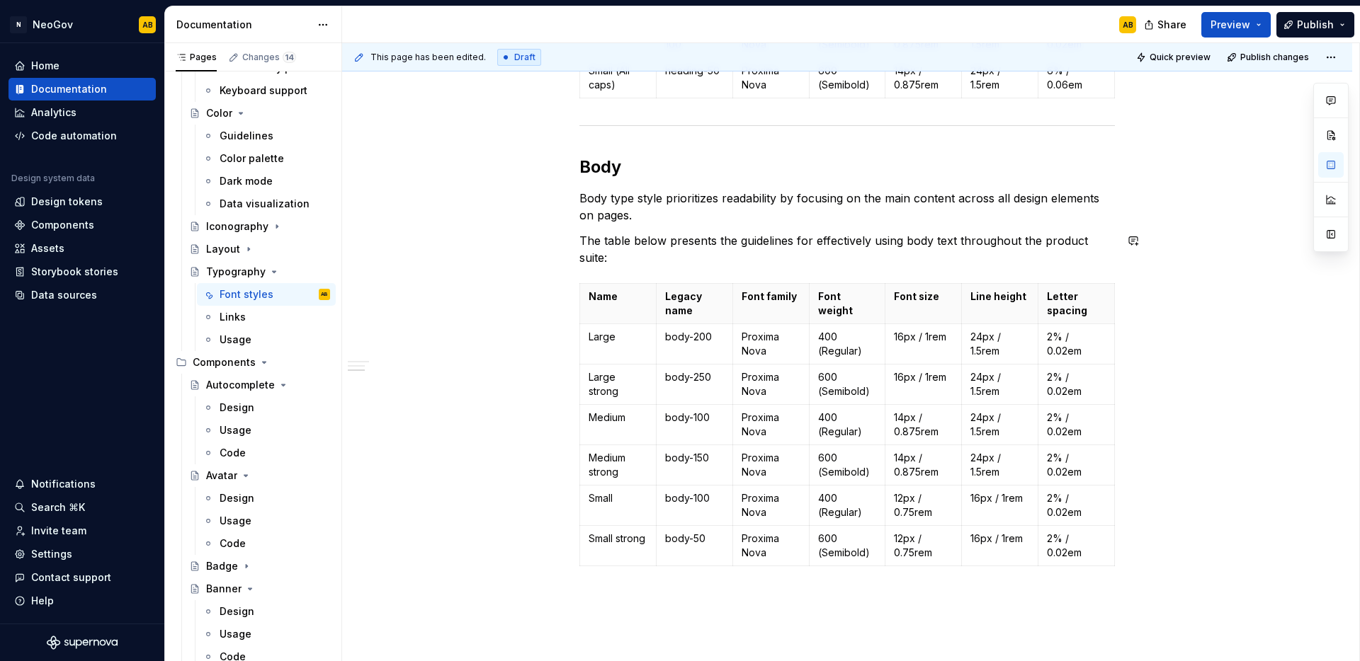
scroll to position [709, 0]
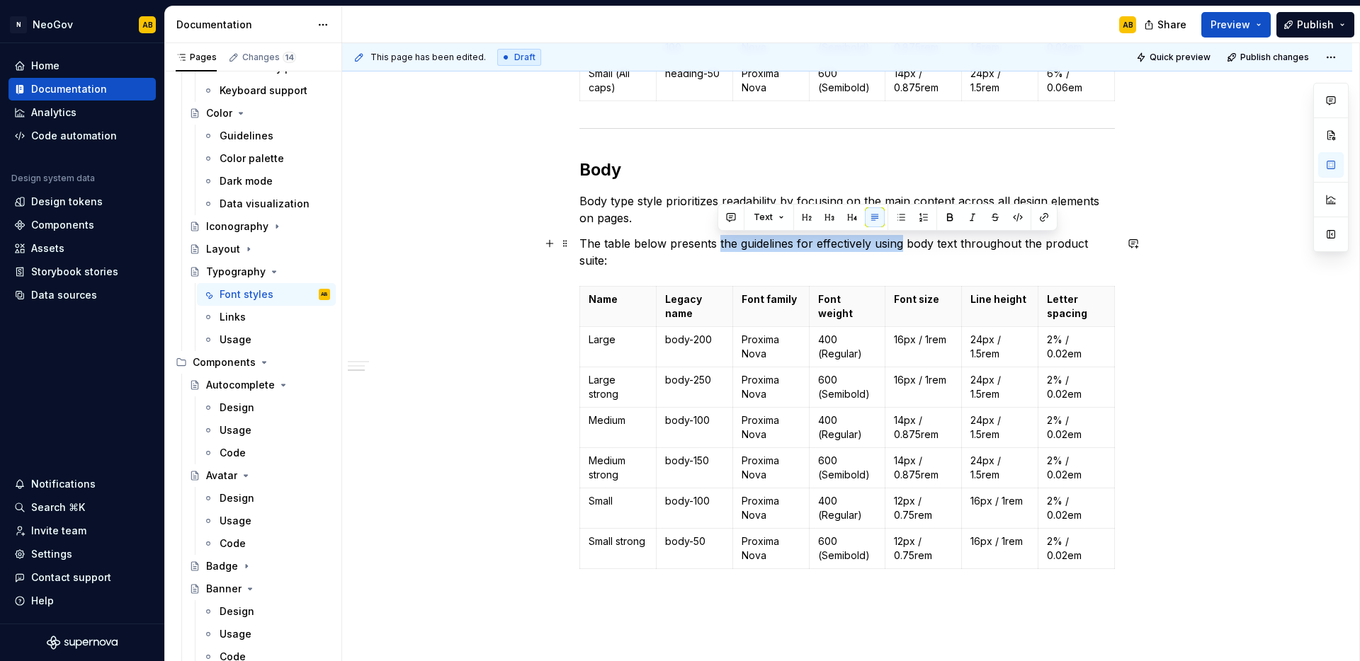
drag, startPoint x: 900, startPoint y: 243, endPoint x: 718, endPoint y: 242, distance: 182.0
click at [718, 242] on p "The table below presents the guidelines for effectively using body text through…" at bounding box center [846, 252] width 535 height 34
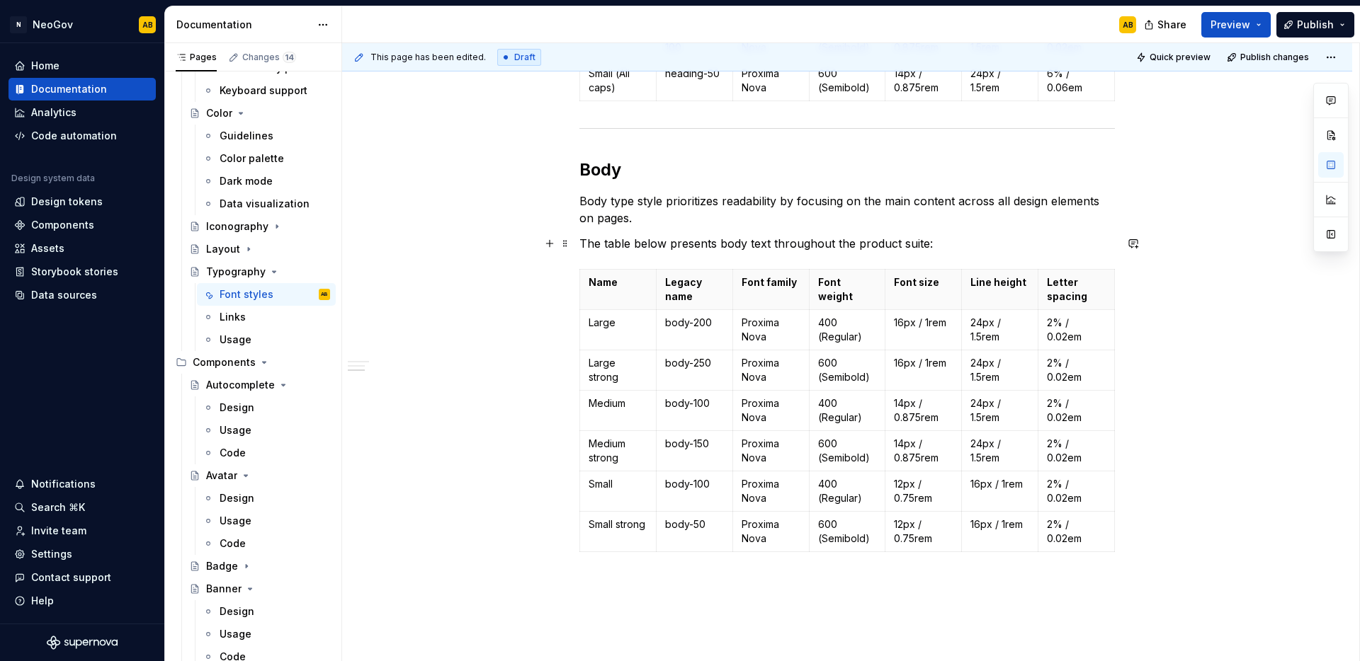
click at [768, 244] on p "The table below presents body text throughout the product suite:" at bounding box center [846, 243] width 535 height 17
click at [482, 282] on div "Font styles We plan to deprecate the foundations Figma library in the near futu…" at bounding box center [847, 189] width 1010 height 1236
drag, startPoint x: 773, startPoint y: 244, endPoint x: 749, endPoint y: 247, distance: 23.6
click at [749, 247] on p "The table below presents body texts throughout the product suite:" at bounding box center [846, 243] width 535 height 17
click at [508, 326] on div "Font styles We plan to deprecate the foundations Figma library in the near futu…" at bounding box center [847, 189] width 1010 height 1236
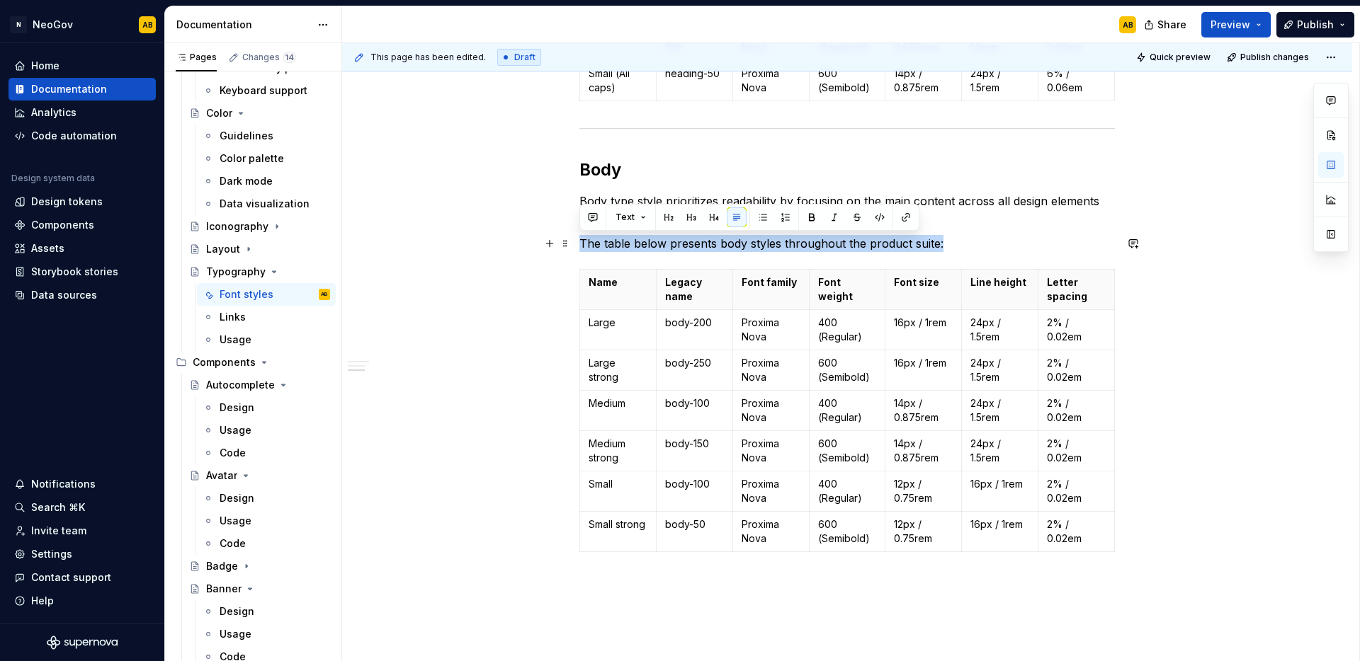
drag, startPoint x: 925, startPoint y: 249, endPoint x: 580, endPoint y: 245, distance: 344.9
click at [580, 245] on p "The table below presents body styles throughout the product suite:" at bounding box center [846, 243] width 535 height 17
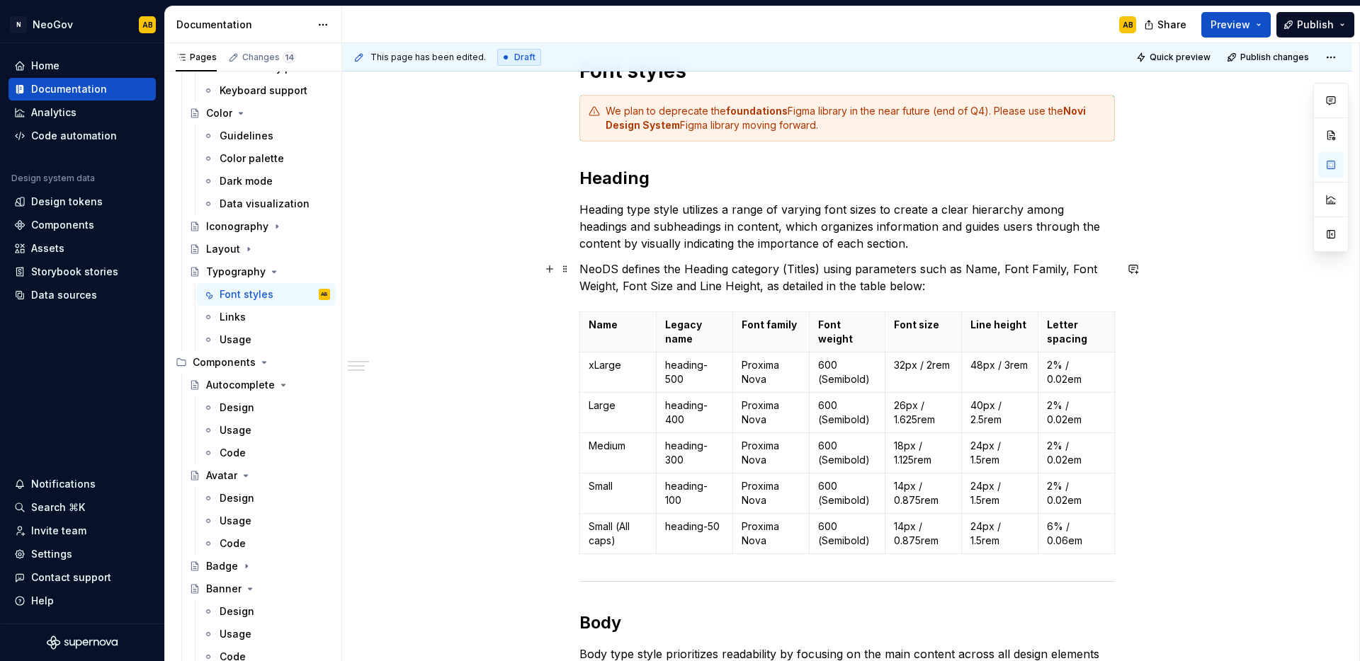
scroll to position [253, 0]
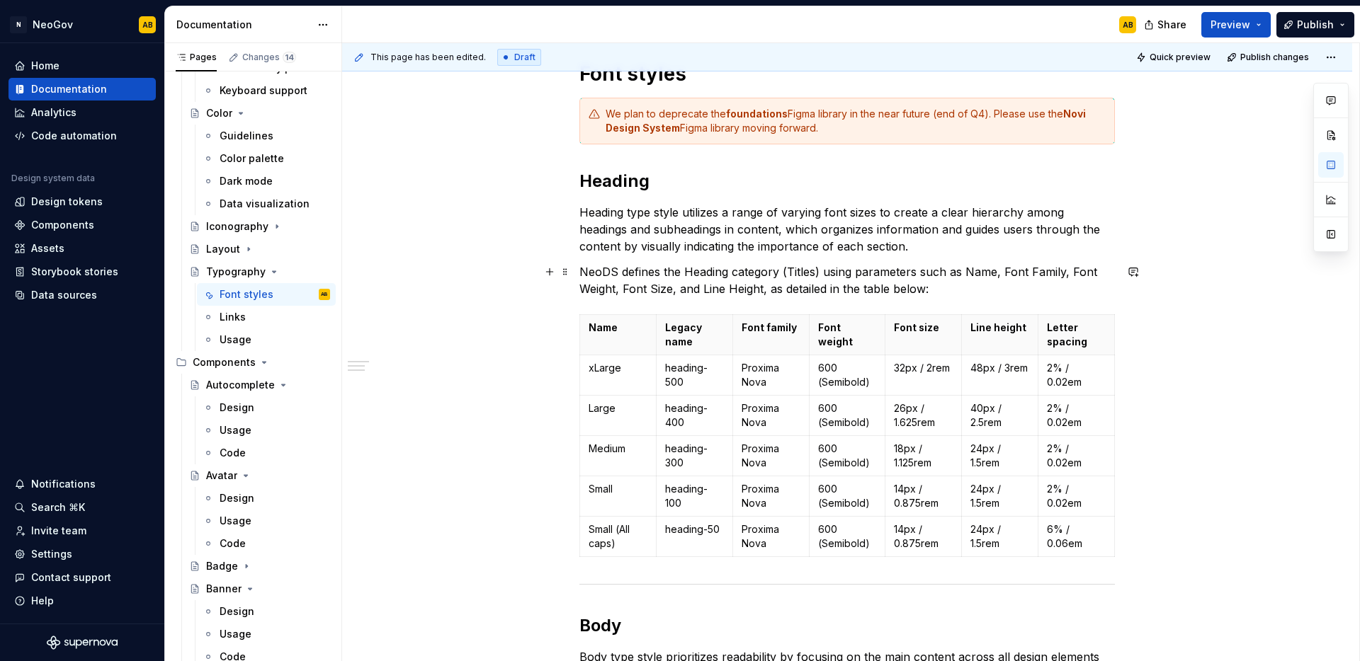
click at [946, 290] on p "NeoDS defines the Heading category (Titles) using parameters such as Name, Font…" at bounding box center [846, 280] width 535 height 34
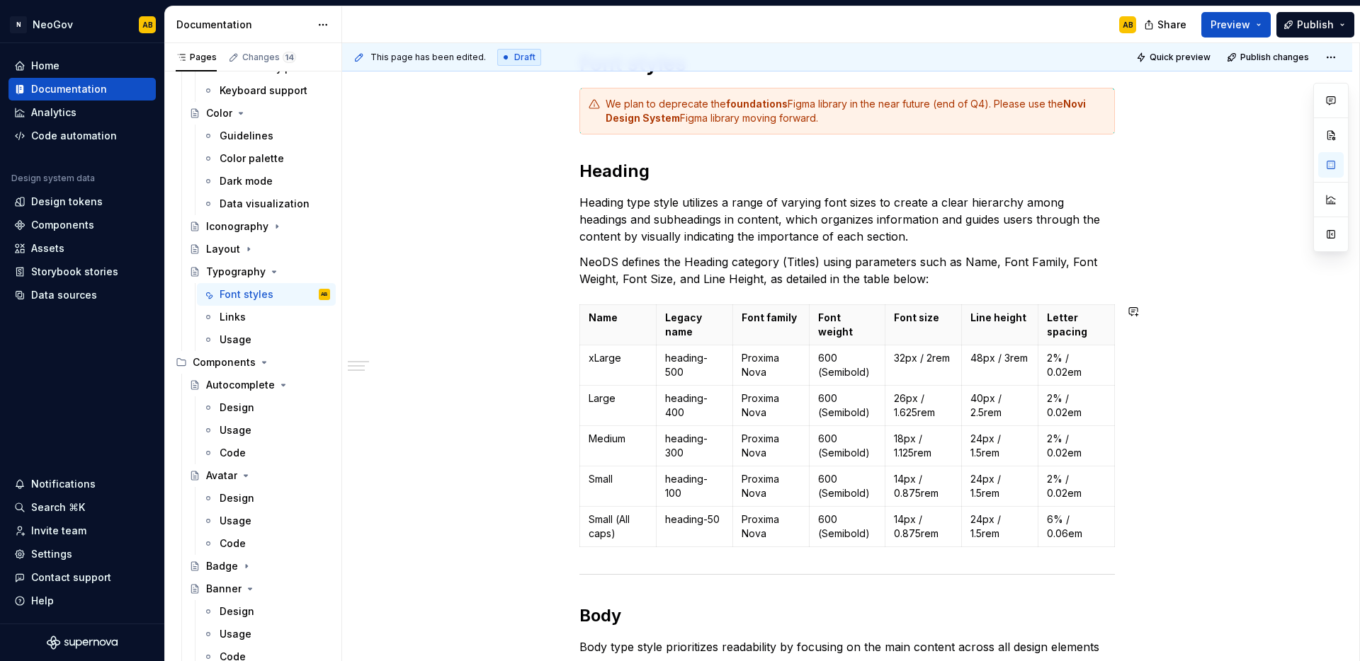
scroll to position [260, 0]
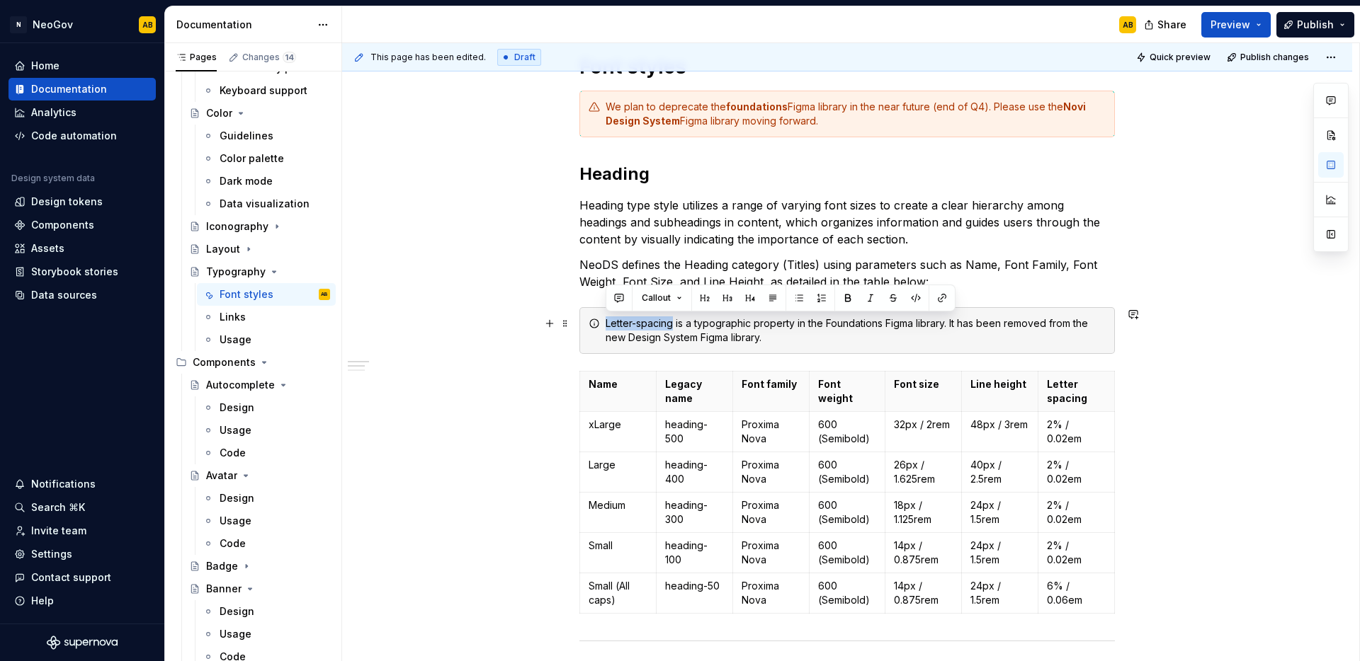
drag, startPoint x: 673, startPoint y: 323, endPoint x: 605, endPoint y: 326, distance: 68.0
click at [605, 326] on div "Letter-spacing is a typographic property in the Foundations Figma library. It h…" at bounding box center [855, 331] width 500 height 28
click at [832, 322] on div "Letter-spacing is a typographic property in the Foundations Figma library. It h…" at bounding box center [855, 331] width 500 height 28
drag, startPoint x: 884, startPoint y: 321, endPoint x: 828, endPoint y: 324, distance: 56.0
click at [828, 324] on div "Letter-spacing is a typographic property in the foundations Figma library. It h…" at bounding box center [855, 331] width 500 height 28
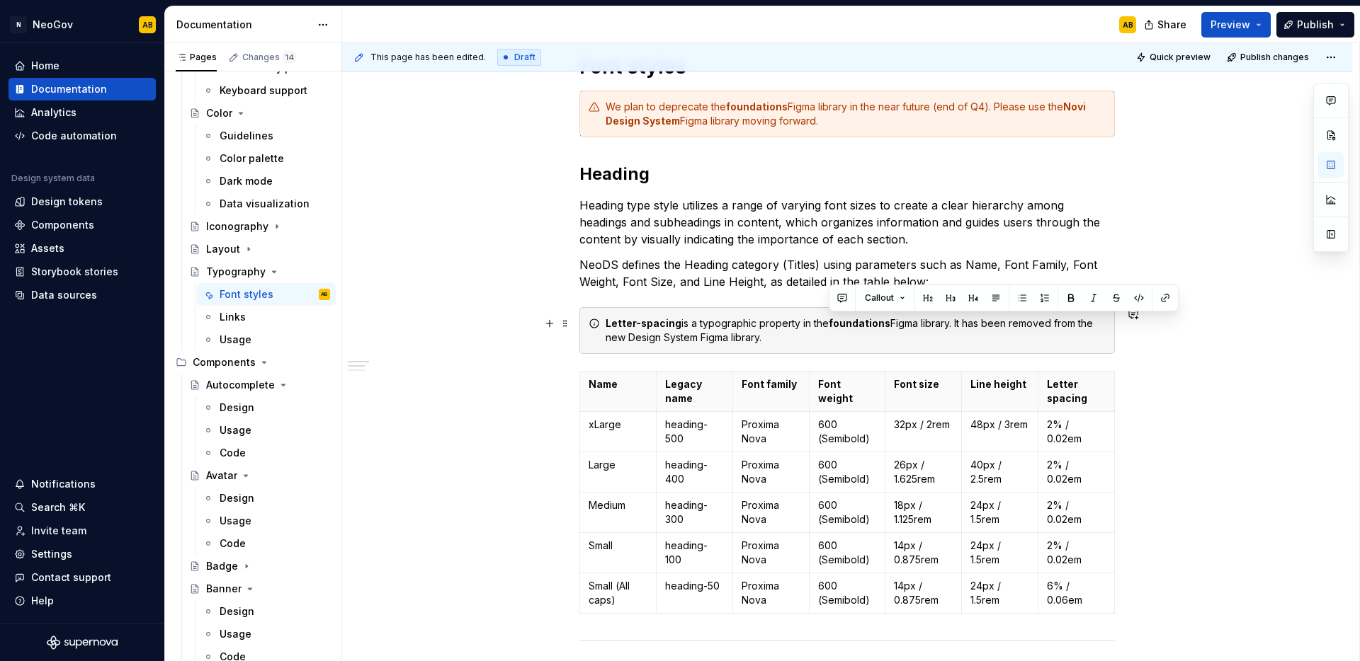
click at [759, 338] on div "Letter-spacing is a typographic property in the foundations Figma library. It h…" at bounding box center [855, 331] width 500 height 28
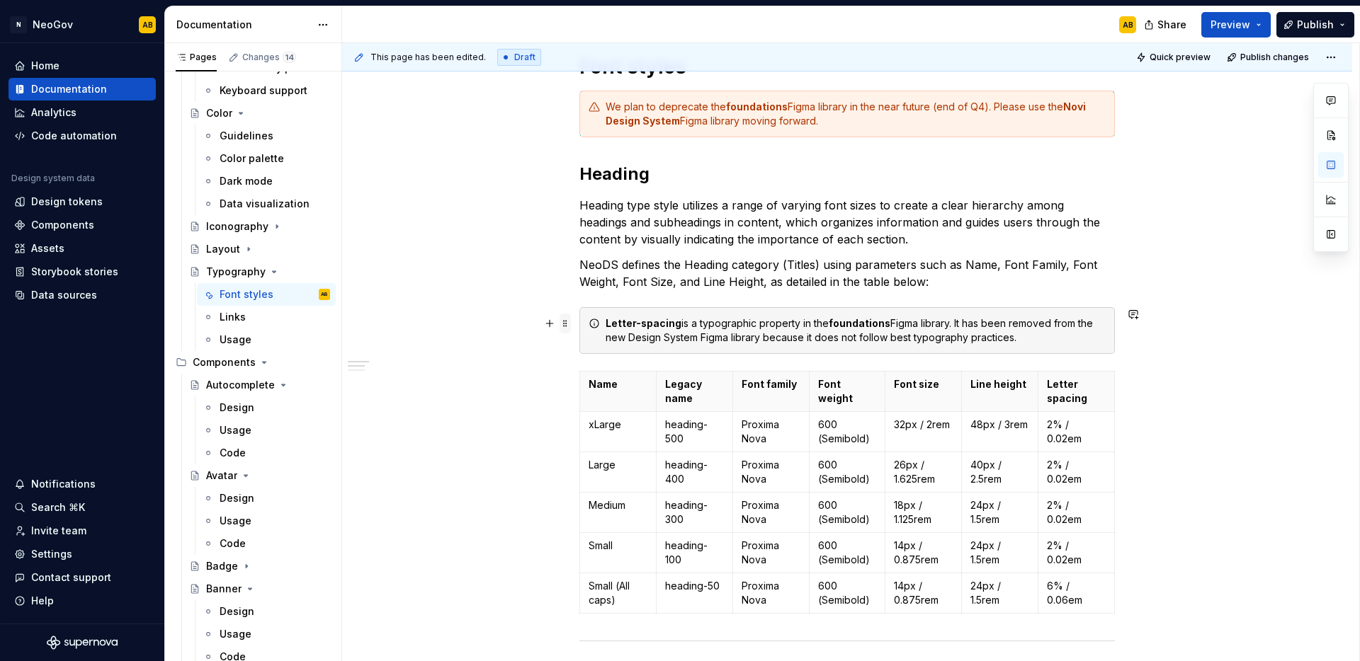
click at [564, 326] on span at bounding box center [564, 324] width 11 height 20
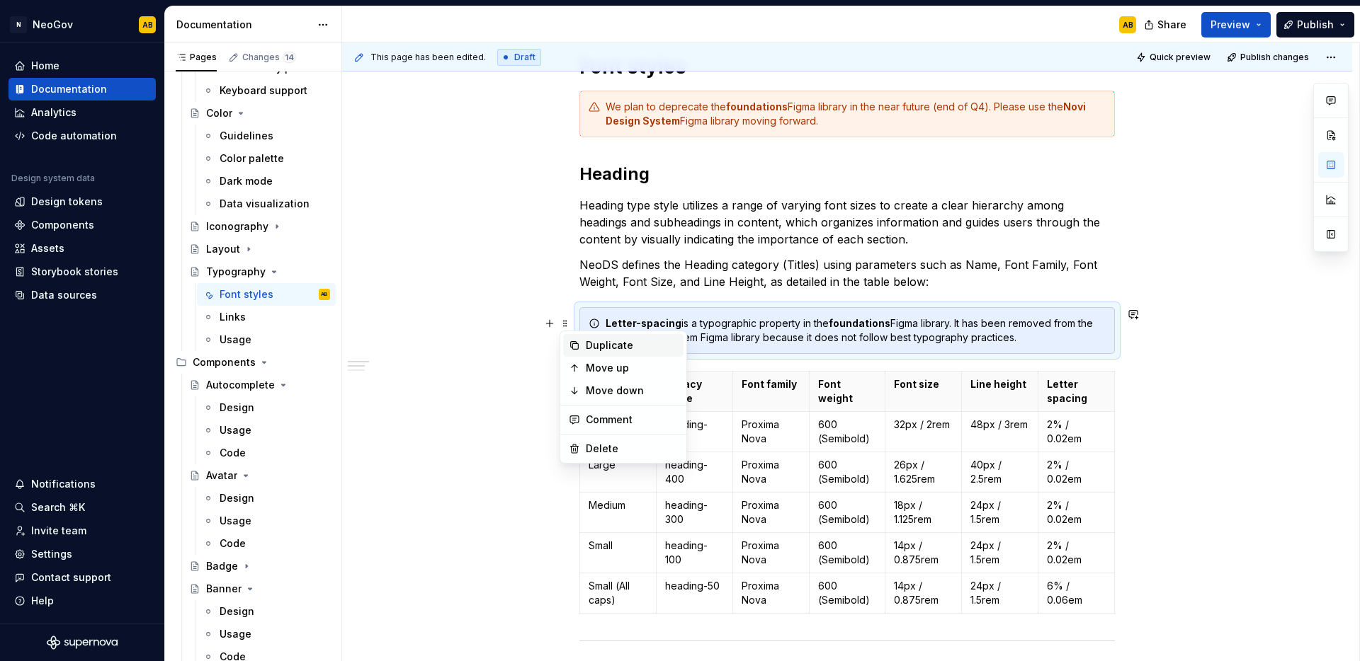
click at [588, 350] on div "Duplicate" at bounding box center [632, 345] width 92 height 14
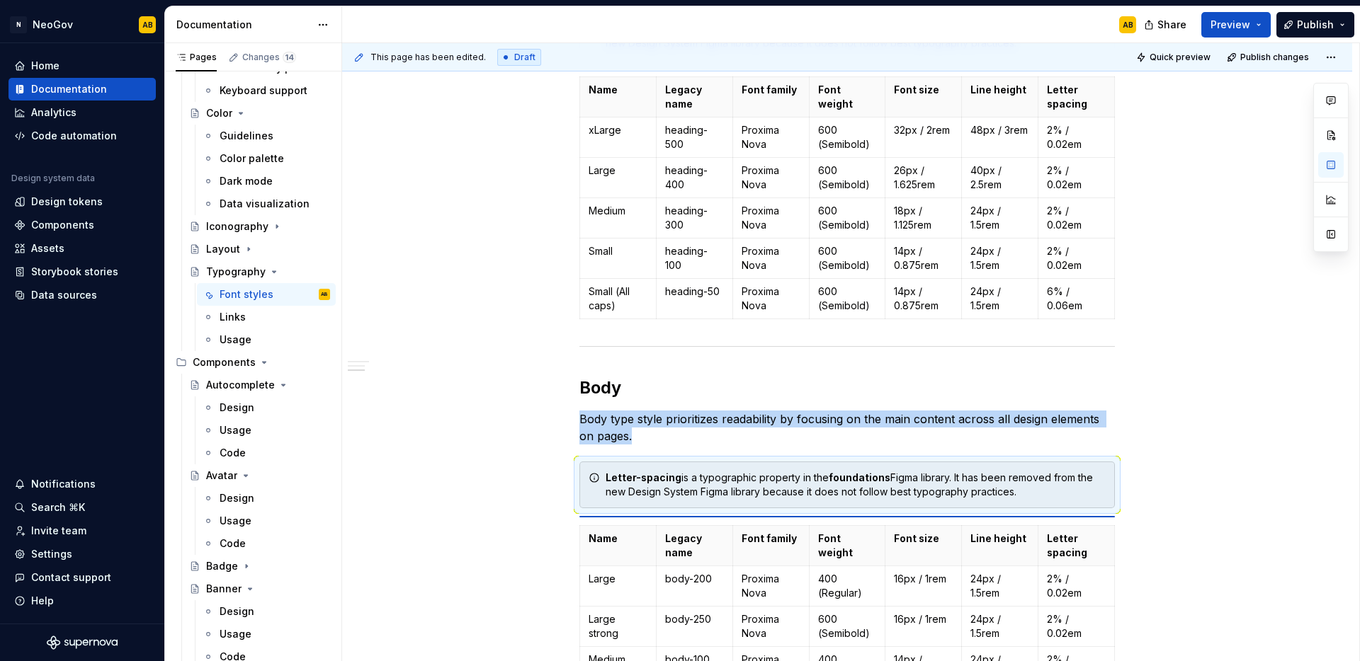
scroll to position [491, 0]
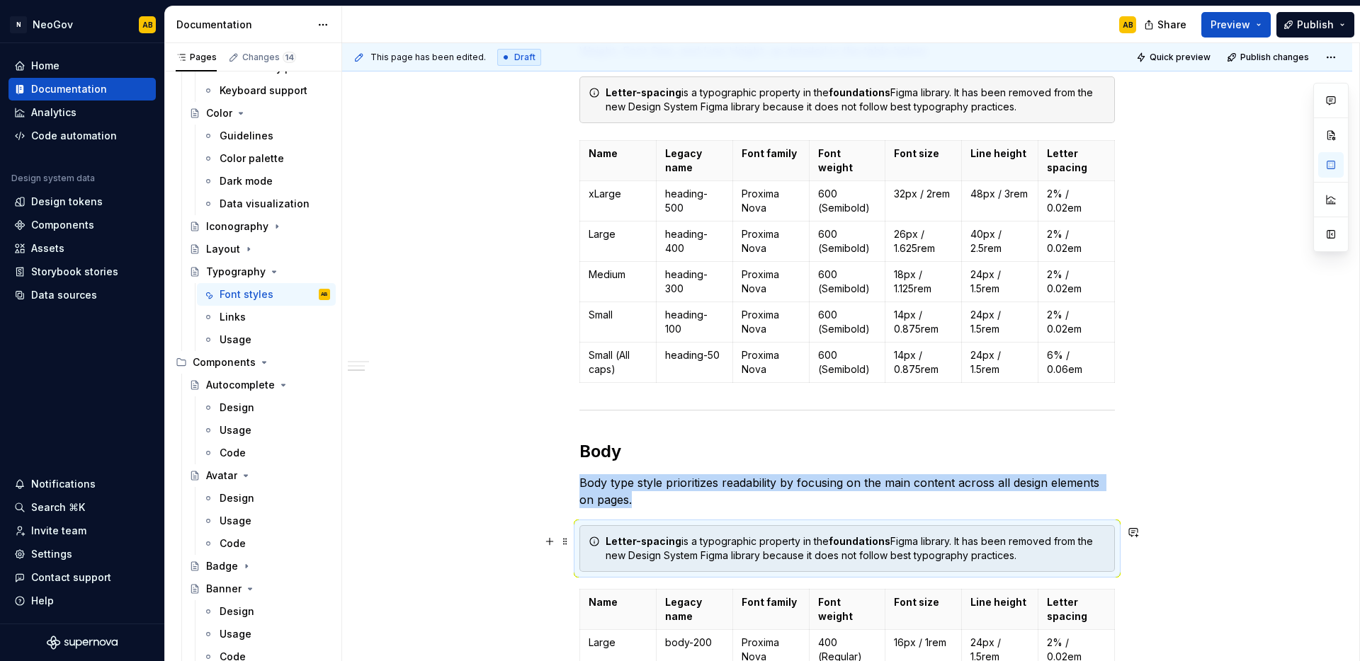
click at [530, 549] on div "Font styles We plan to deprecate the foundations Figma library in the near futu…" at bounding box center [847, 458] width 1010 height 1338
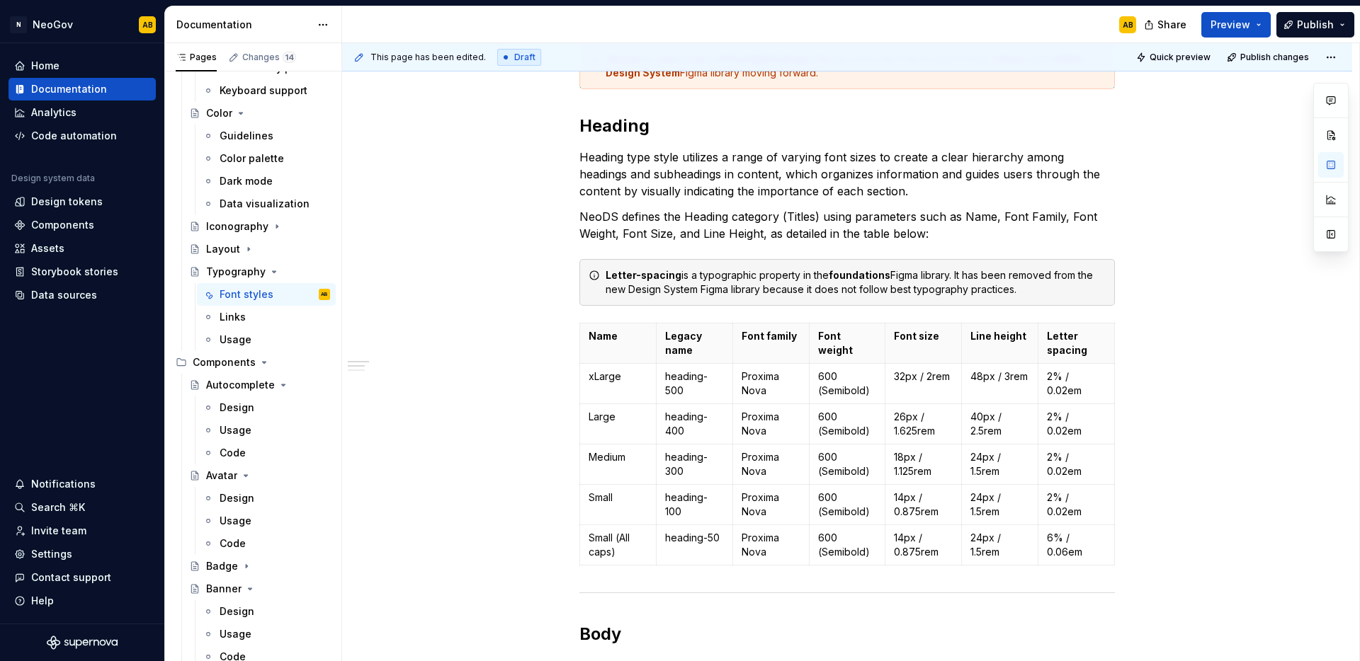
scroll to position [0, 0]
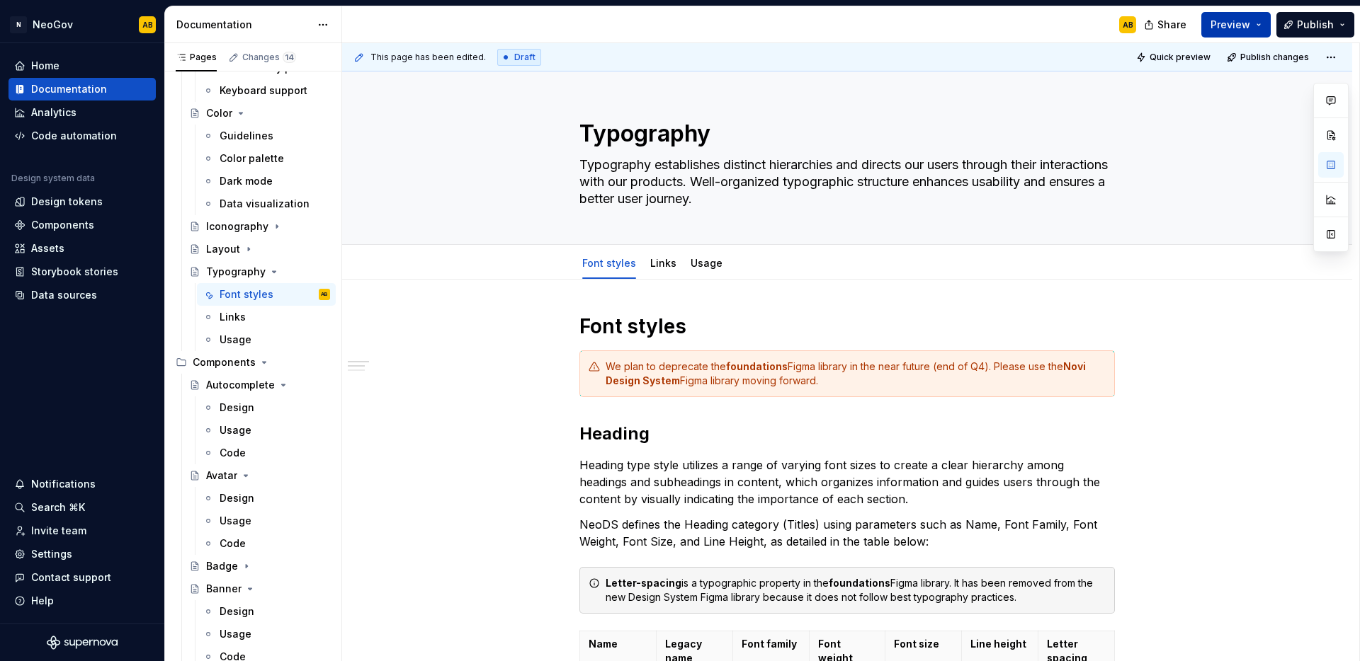
click at [1237, 34] on button "Preview" at bounding box center [1235, 24] width 69 height 25
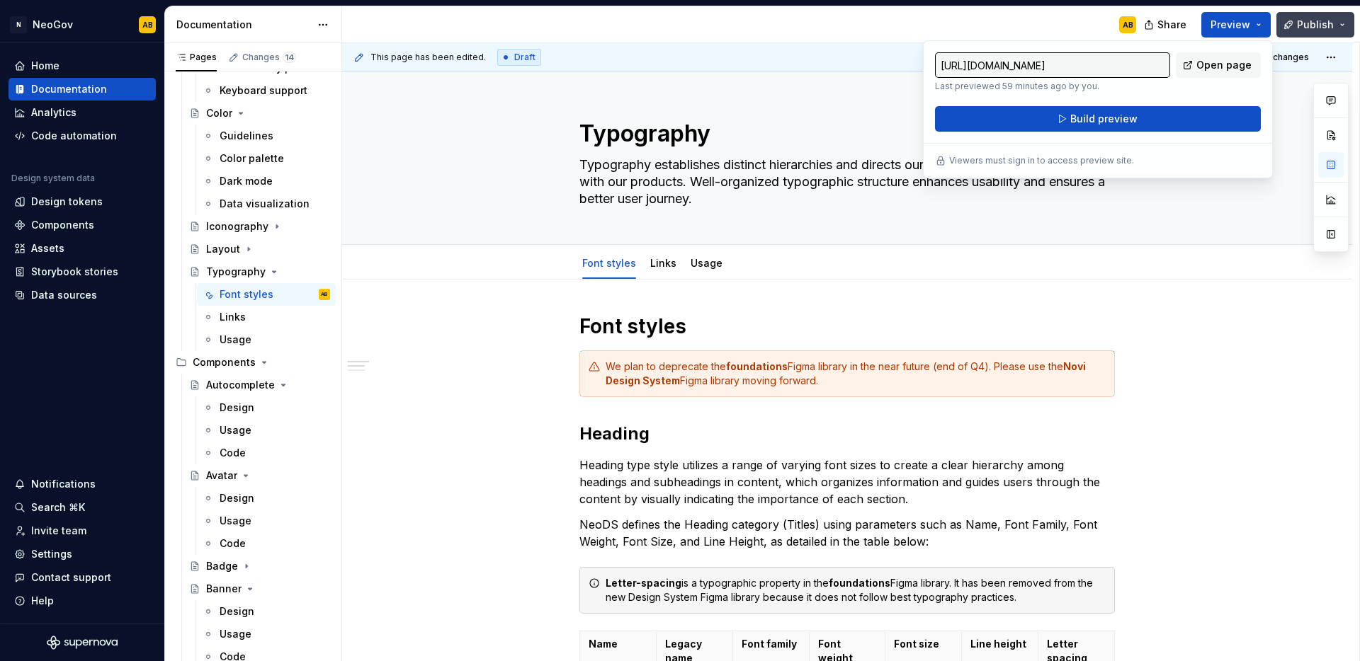
click at [1316, 31] on span "Publish" at bounding box center [1315, 25] width 37 height 14
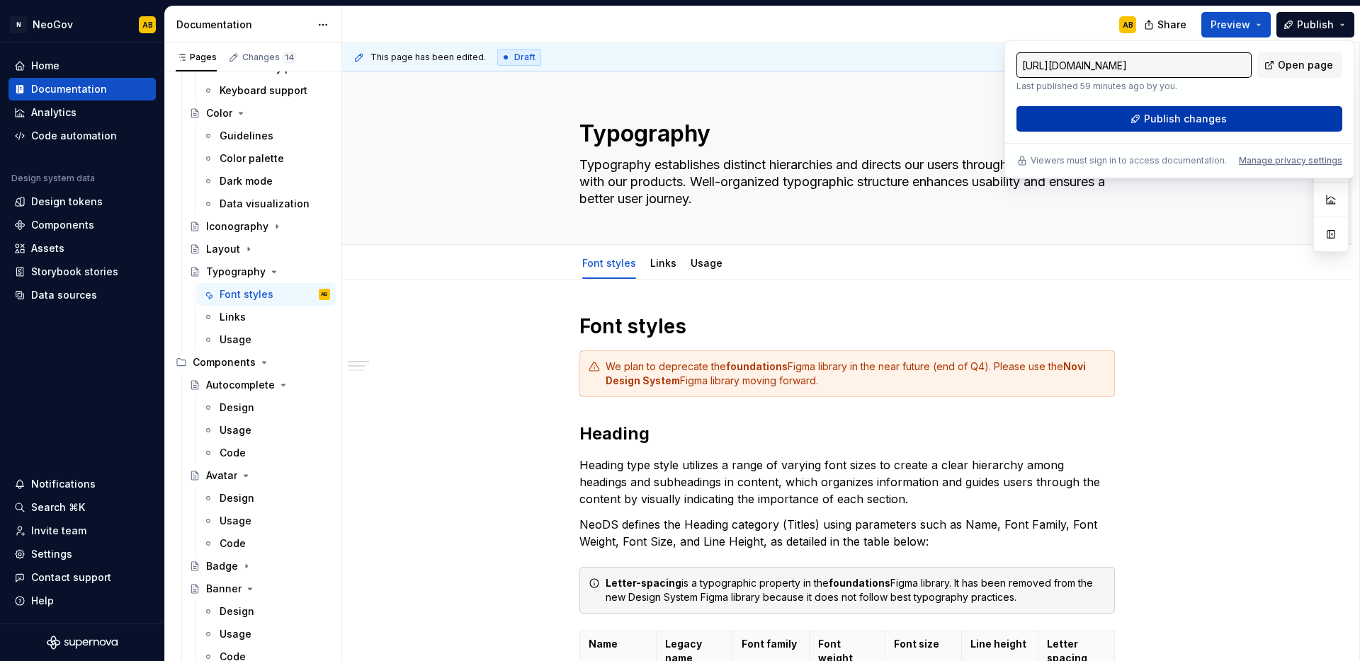
click at [1260, 120] on button "Publish changes" at bounding box center [1179, 118] width 326 height 25
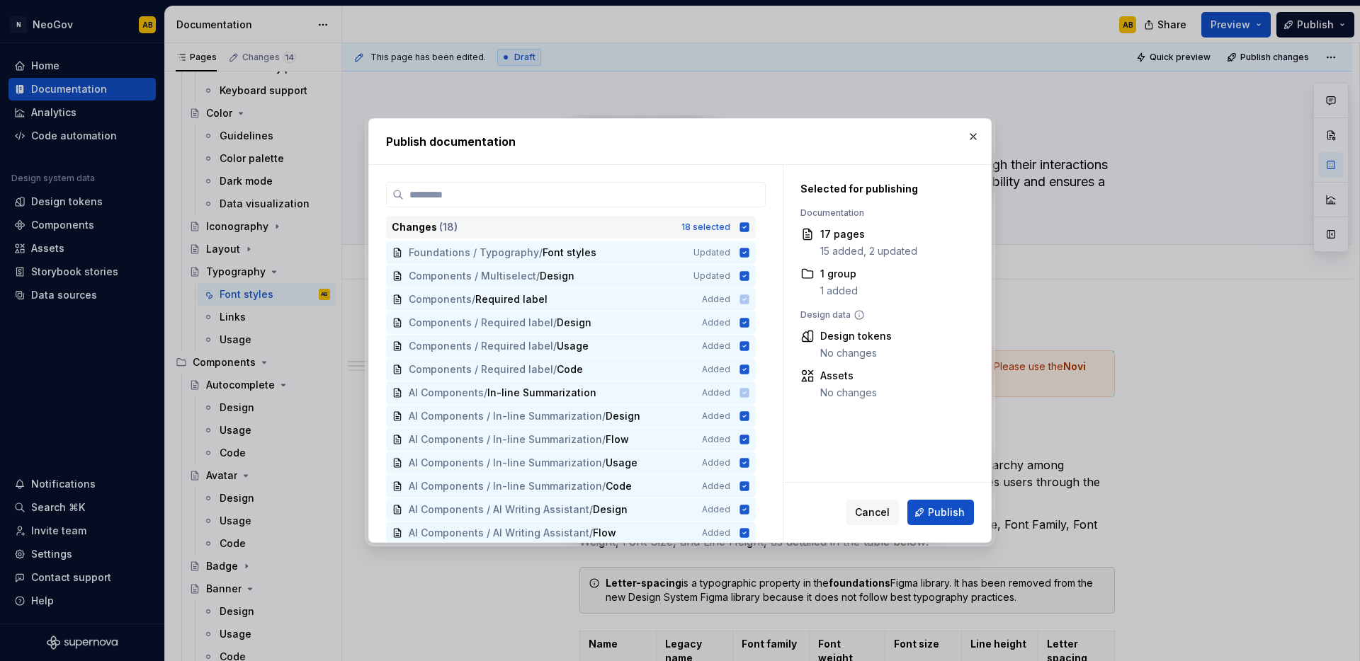
click at [745, 229] on icon at bounding box center [744, 226] width 9 height 9
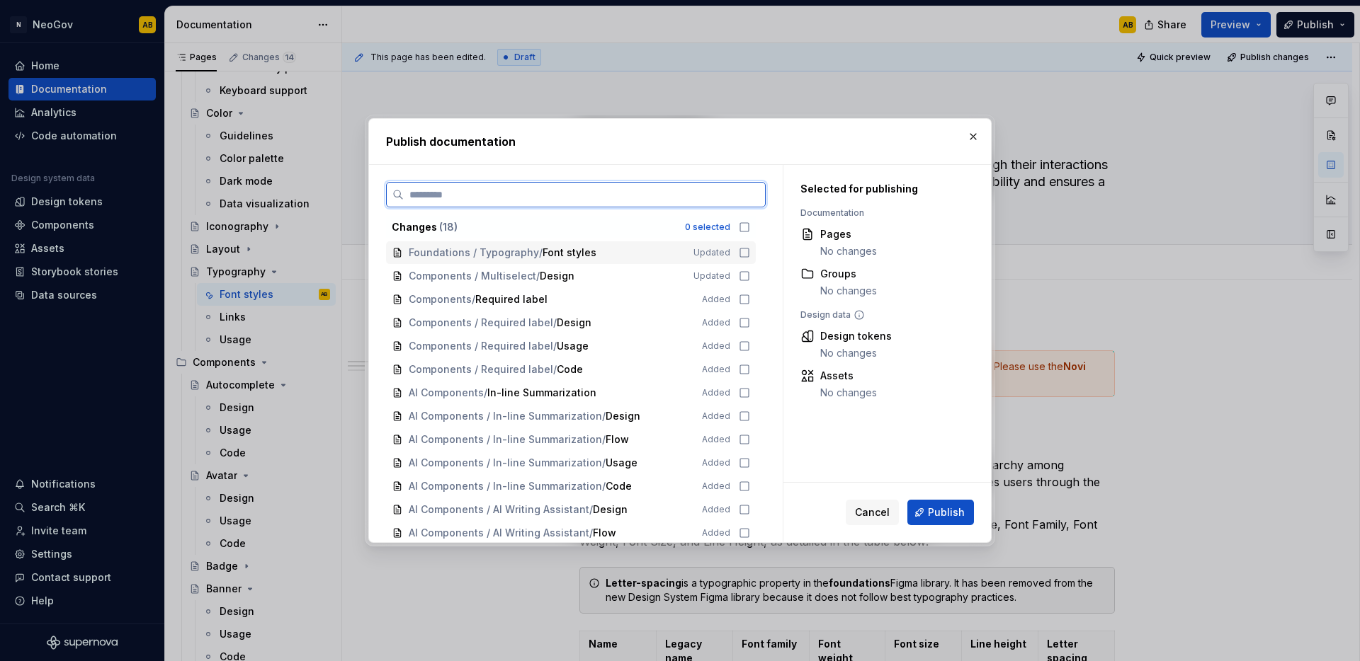
click at [745, 250] on icon at bounding box center [744, 252] width 11 height 11
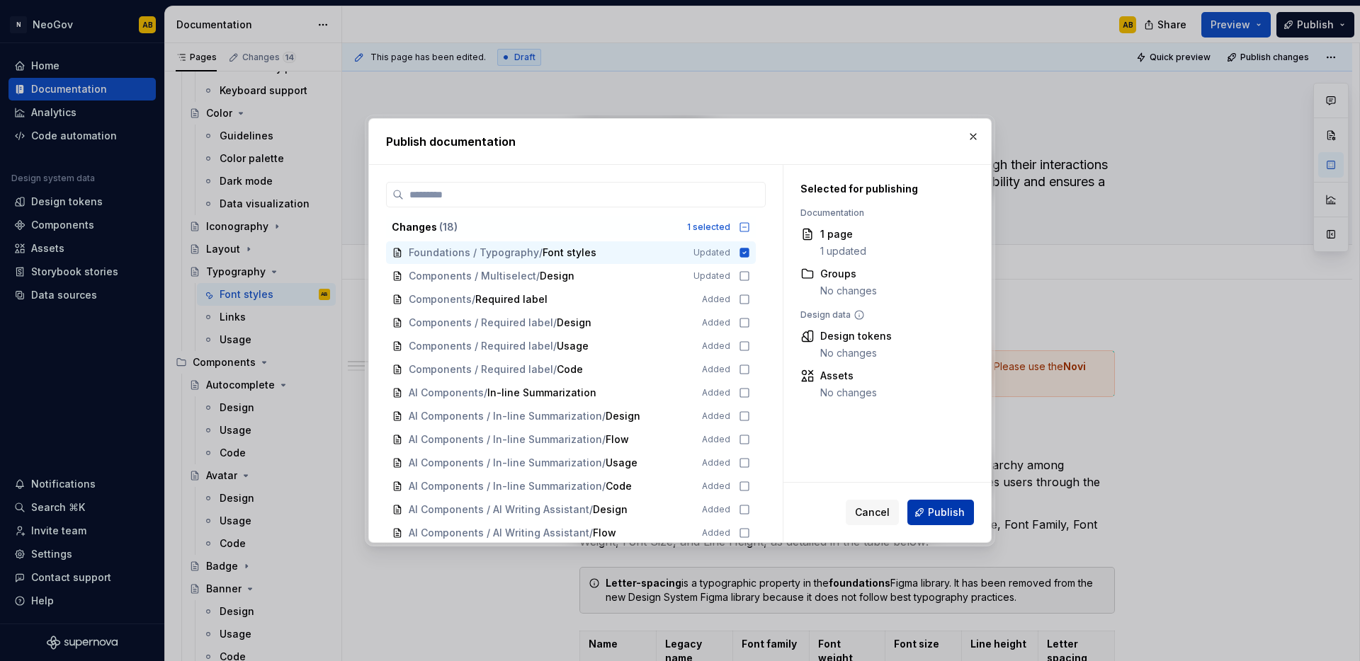
click at [937, 508] on span "Publish" at bounding box center [946, 513] width 37 height 14
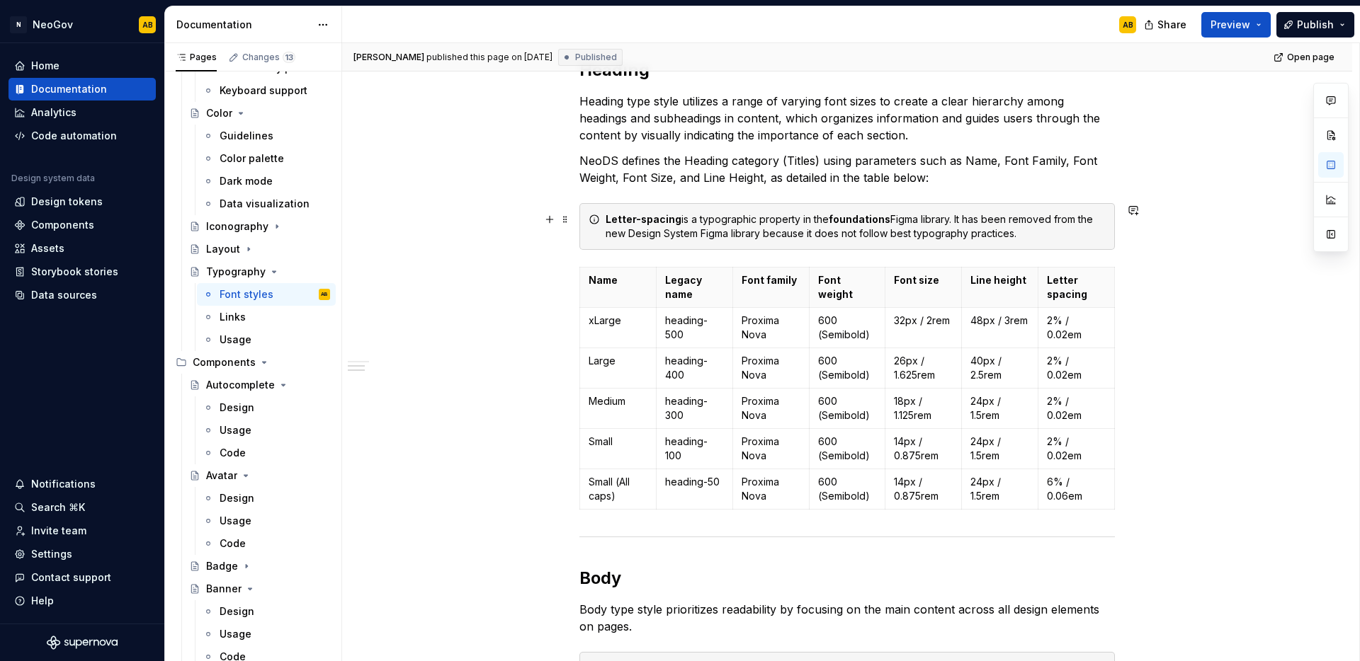
scroll to position [369, 0]
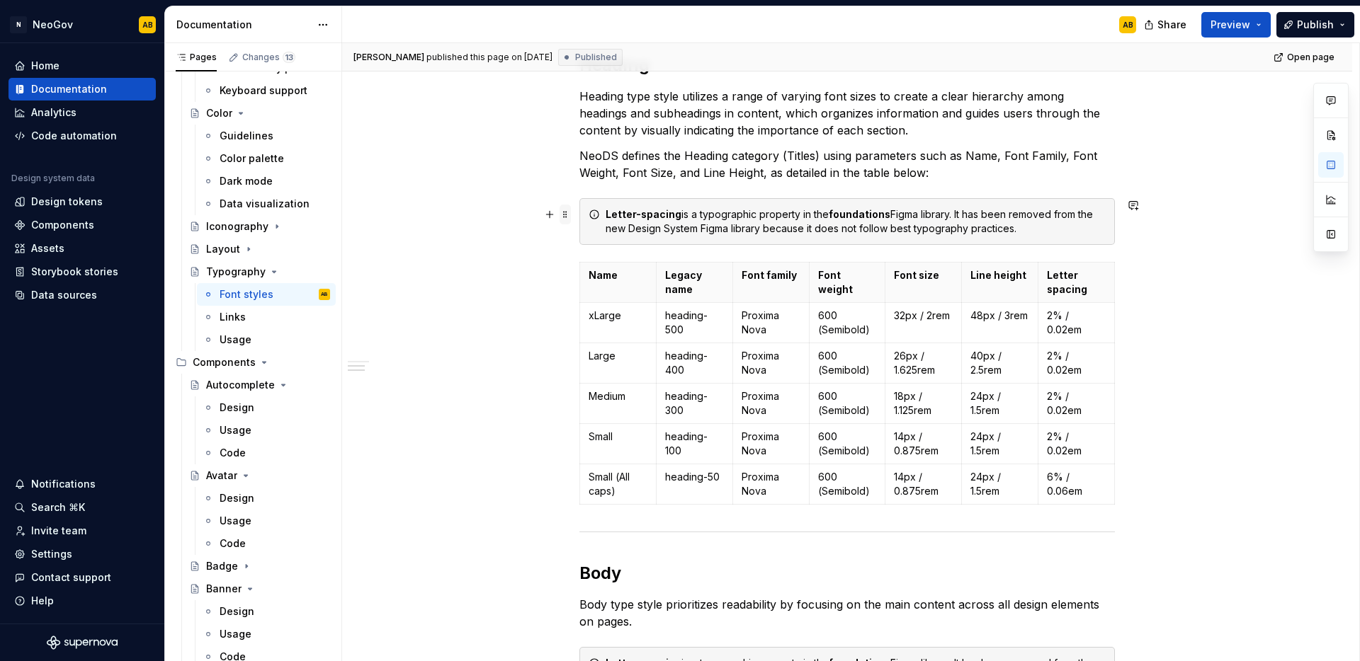
click at [566, 215] on span at bounding box center [564, 215] width 11 height 20
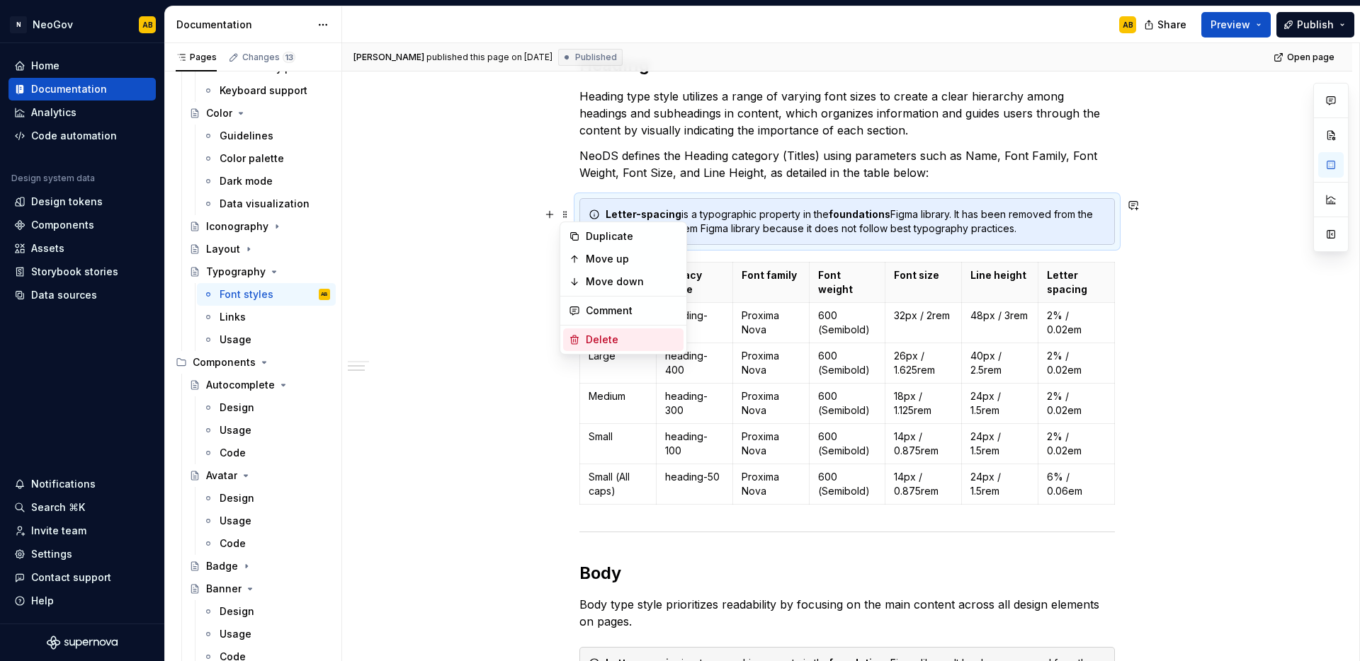
click at [598, 333] on div "Delete" at bounding box center [632, 340] width 92 height 14
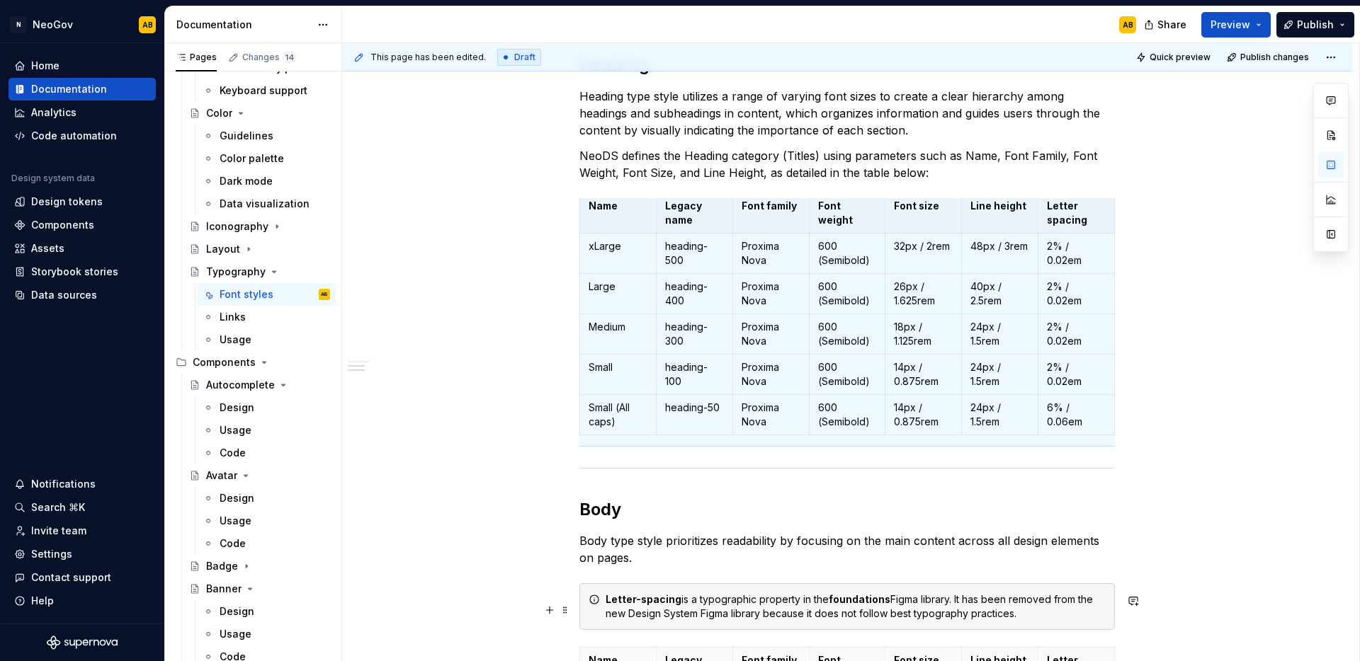
scroll to position [0, 0]
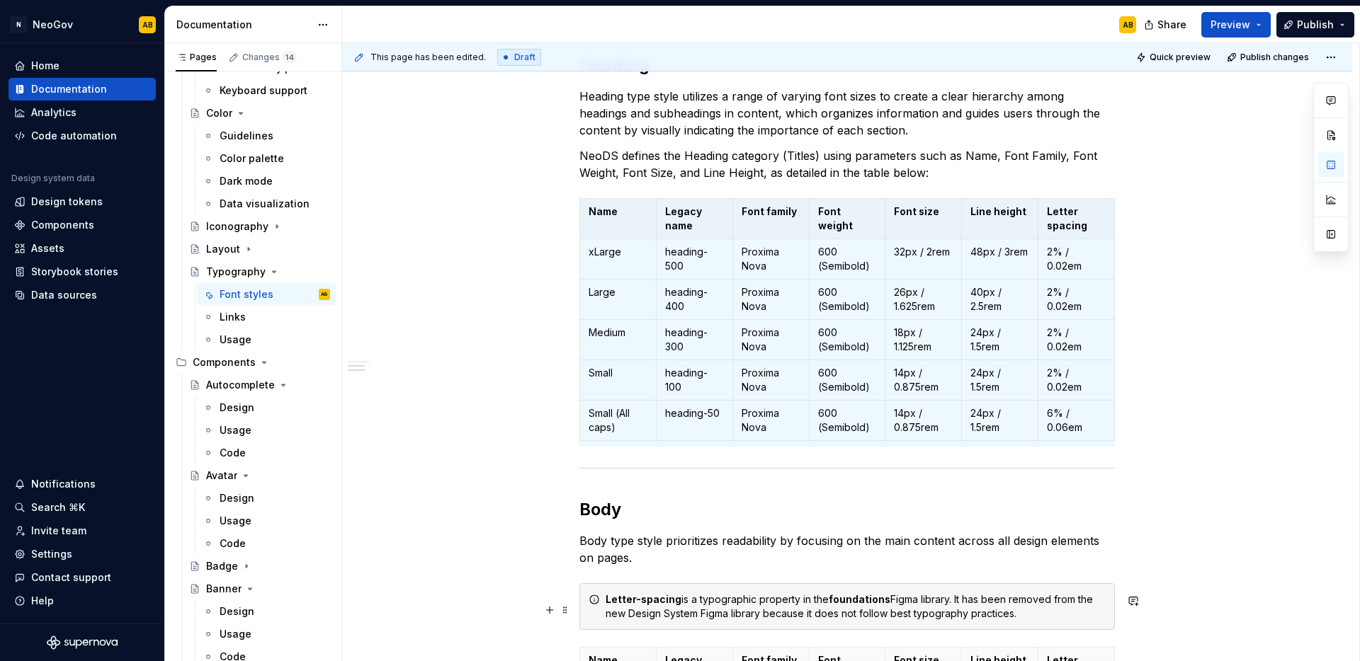
click at [920, 629] on div "Letter-spacing is a typographic property in the foundations Figma library. It h…" at bounding box center [846, 606] width 535 height 47
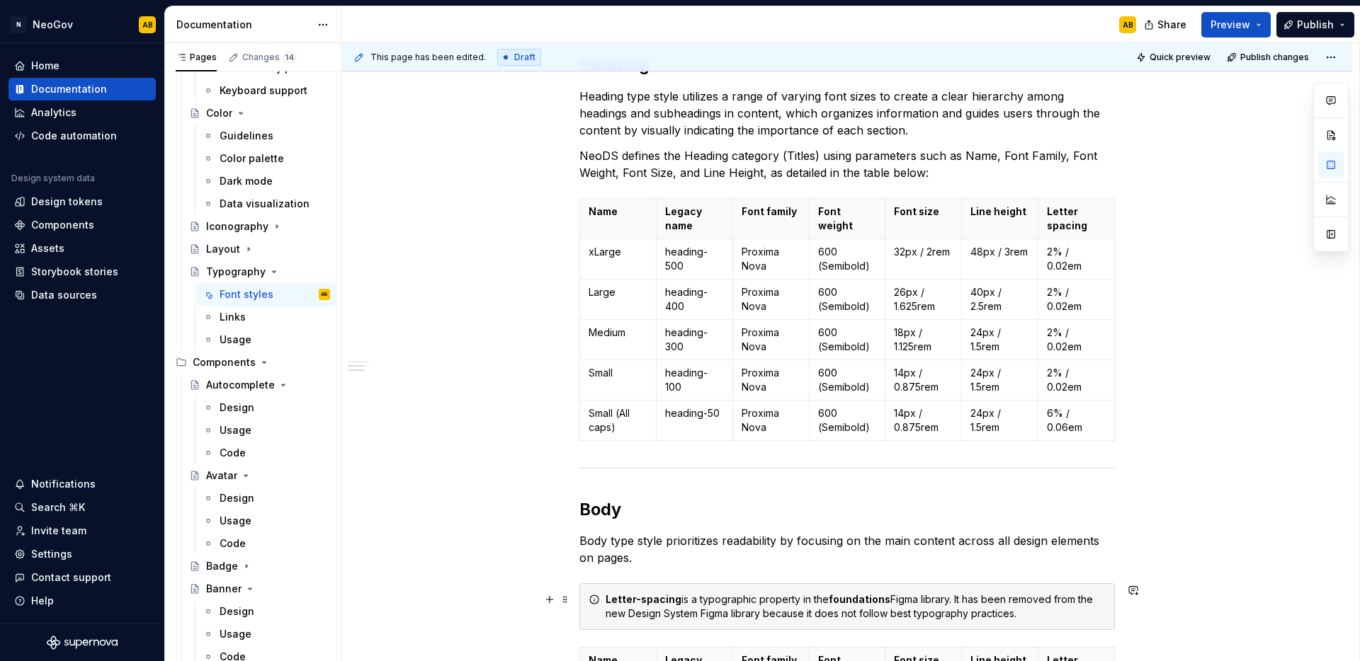
click at [1011, 615] on div "Letter-spacing is a typographic property in the foundations Figma library. It h…" at bounding box center [855, 607] width 500 height 28
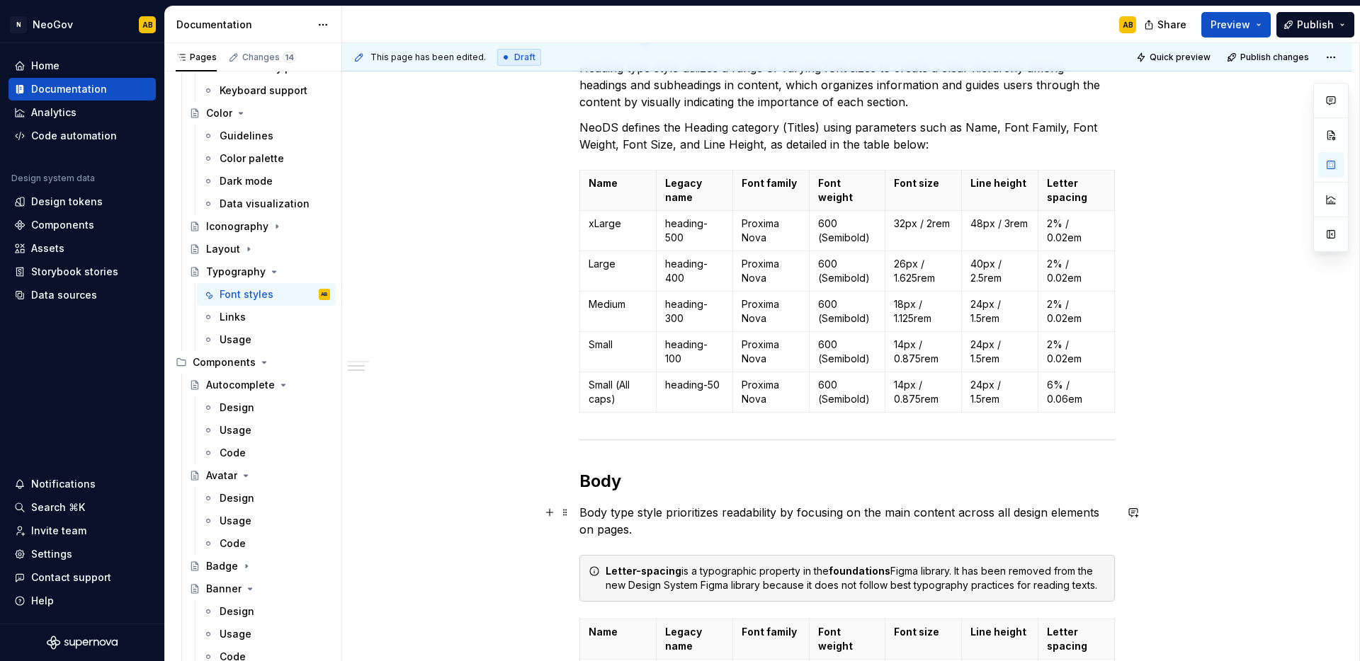
click at [1199, 531] on div "Font styles We plan to deprecate the foundations Figma library in the near futu…" at bounding box center [847, 519] width 1010 height 1275
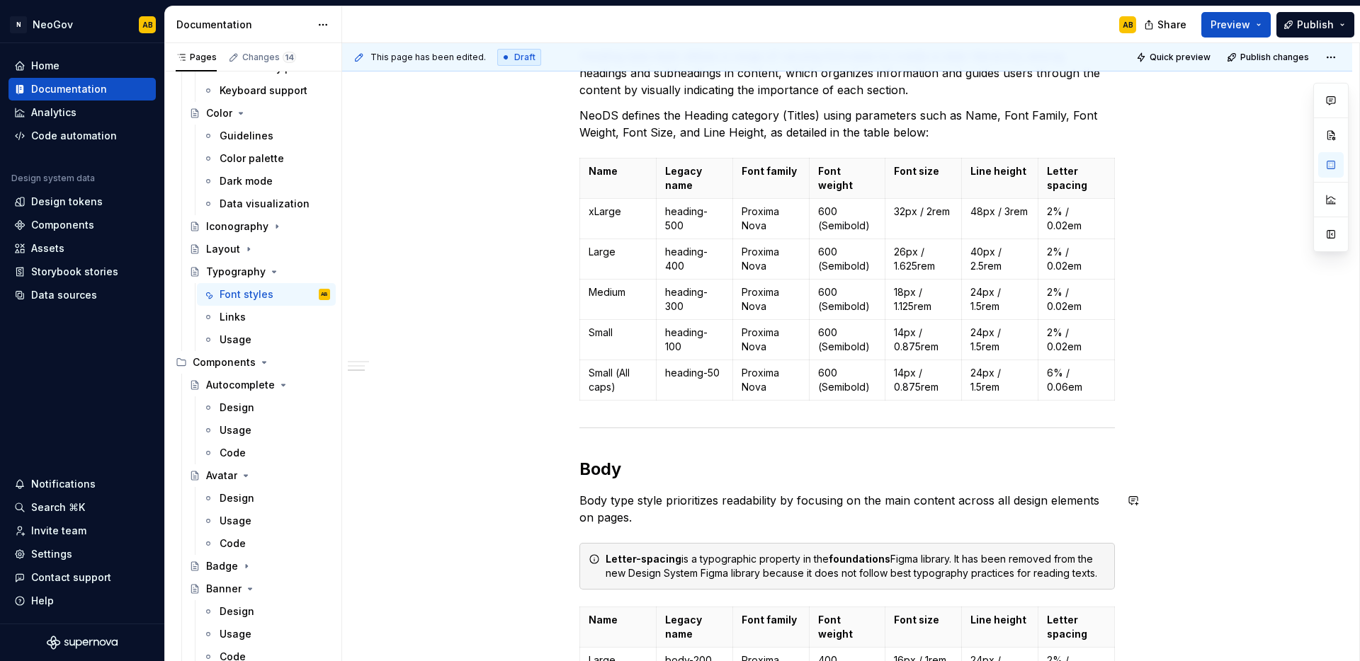
scroll to position [414, 0]
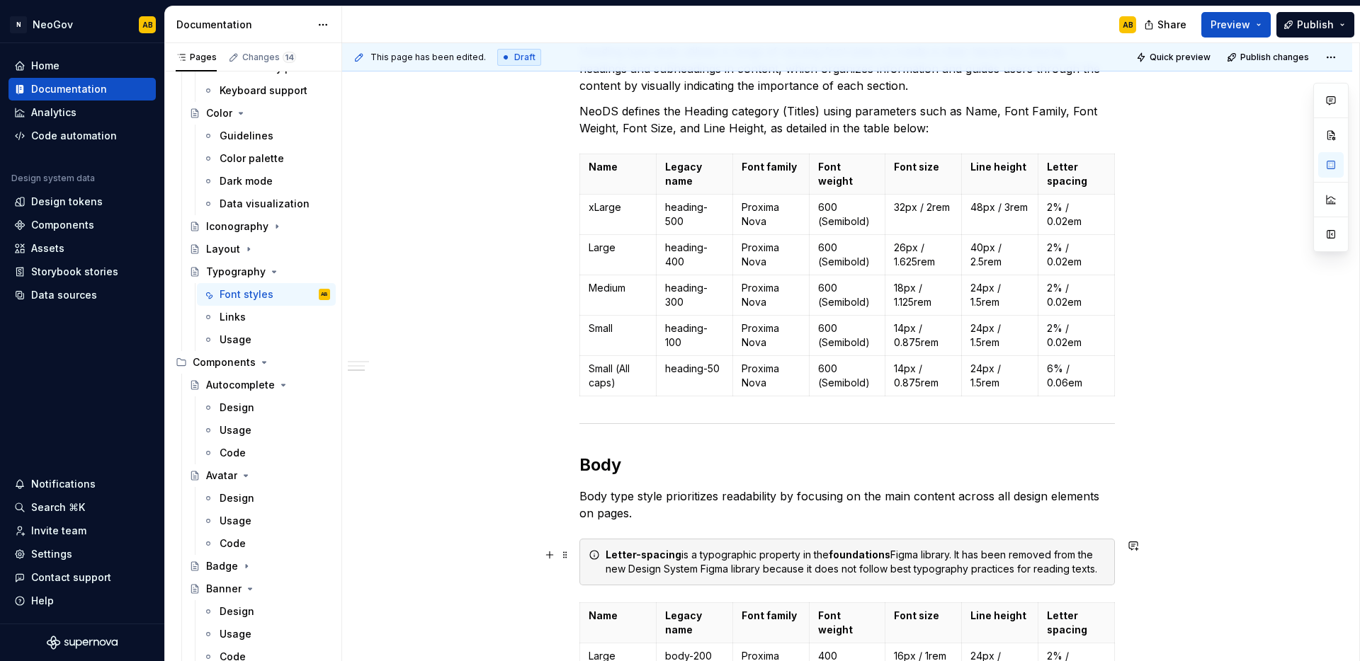
click at [1031, 566] on div "Letter-spacing is a typographic property in the foundations Figma library. It h…" at bounding box center [855, 562] width 500 height 28
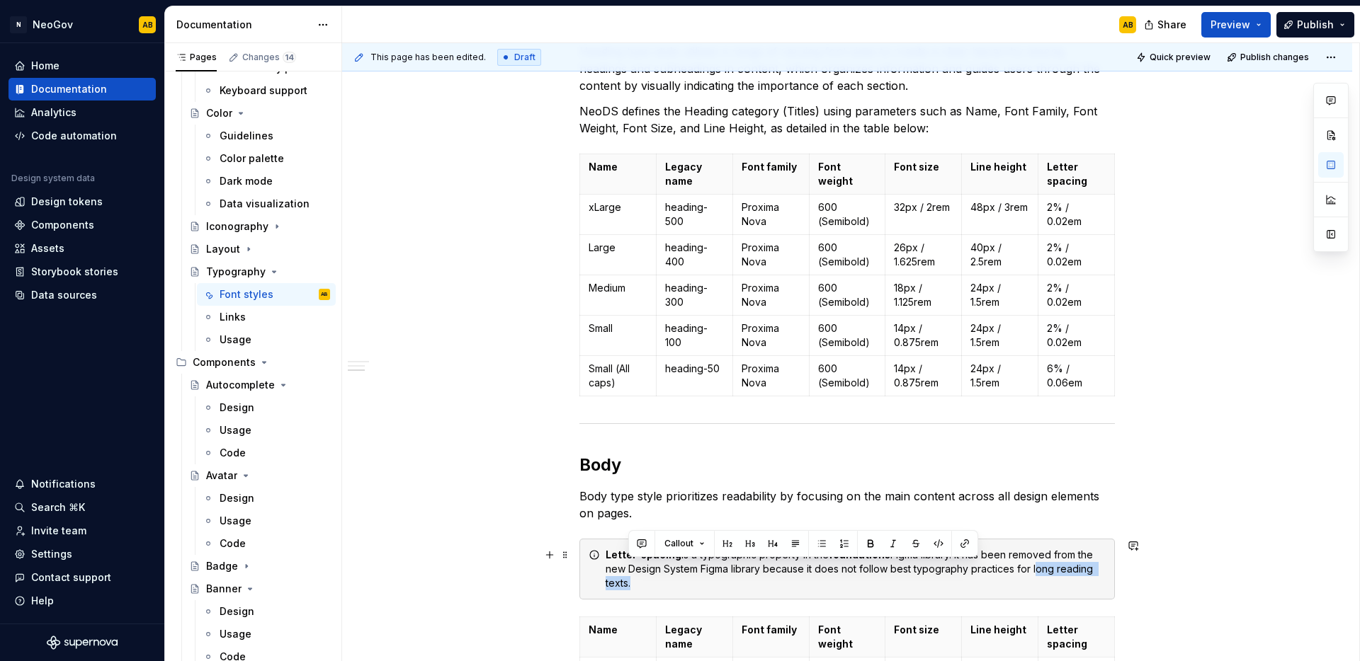
drag, startPoint x: 628, startPoint y: 586, endPoint x: 1031, endPoint y: 564, distance: 403.5
click at [1031, 564] on div "Letter-spacing is a typographic property in the foundations Figma library. It h…" at bounding box center [855, 569] width 500 height 42
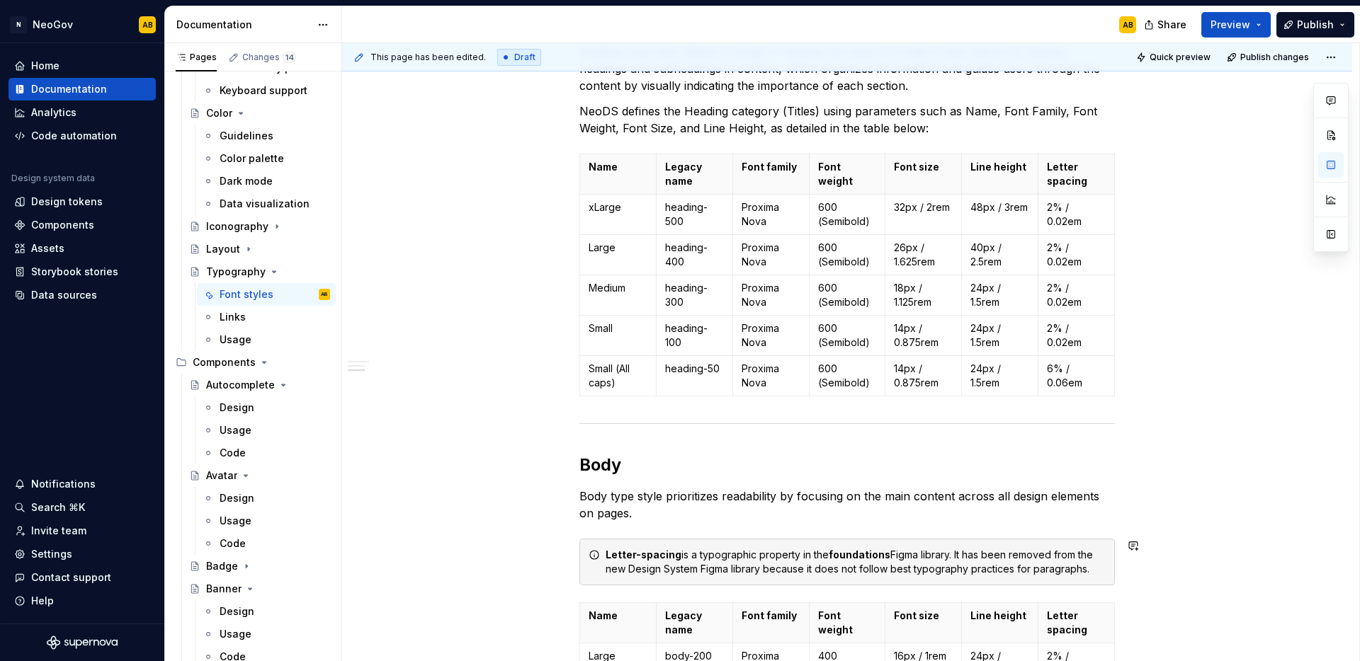
click at [556, 532] on div "Font styles We plan to deprecate the foundations Figma library in the near futu…" at bounding box center [847, 503] width 1010 height 1275
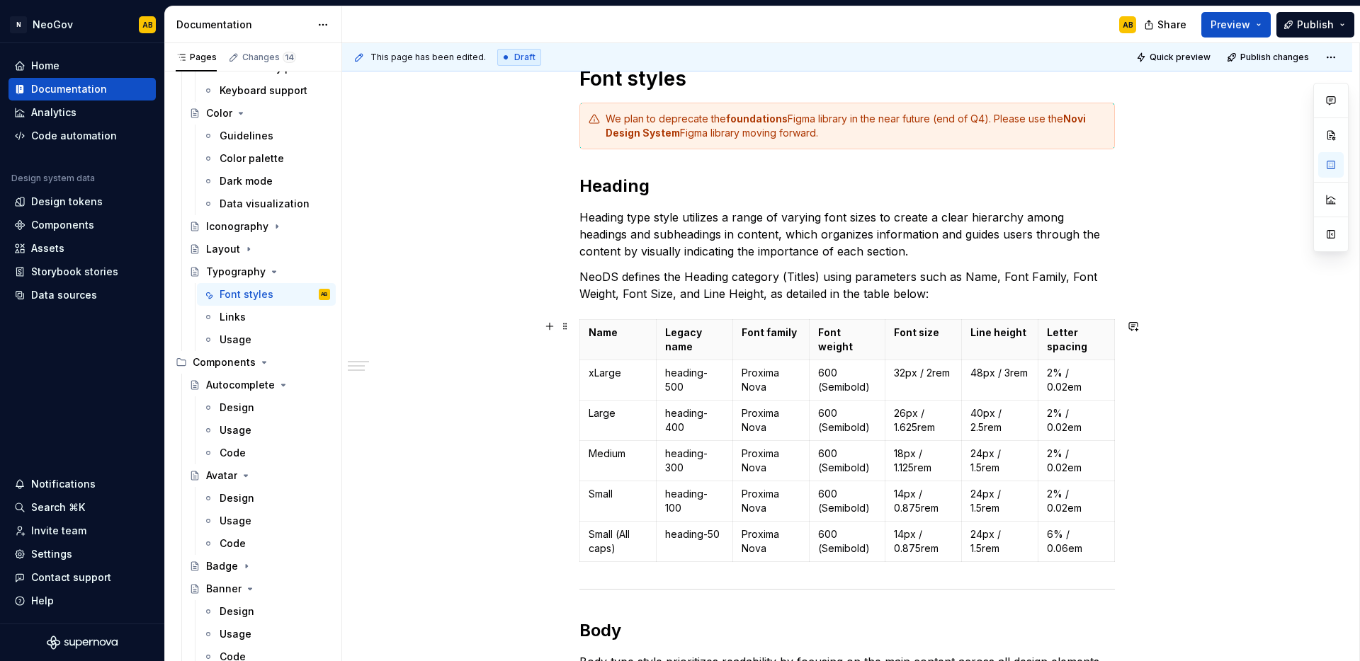
scroll to position [0, 0]
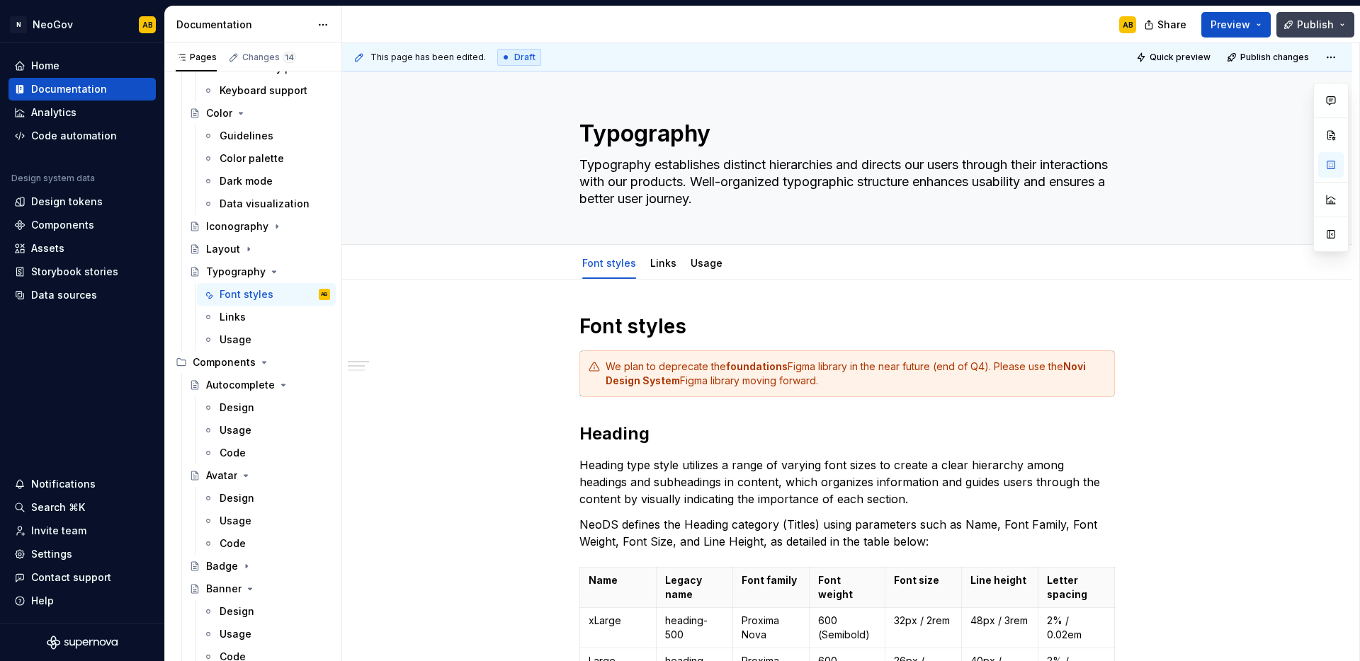
click at [1323, 33] on button "Publish" at bounding box center [1315, 24] width 78 height 25
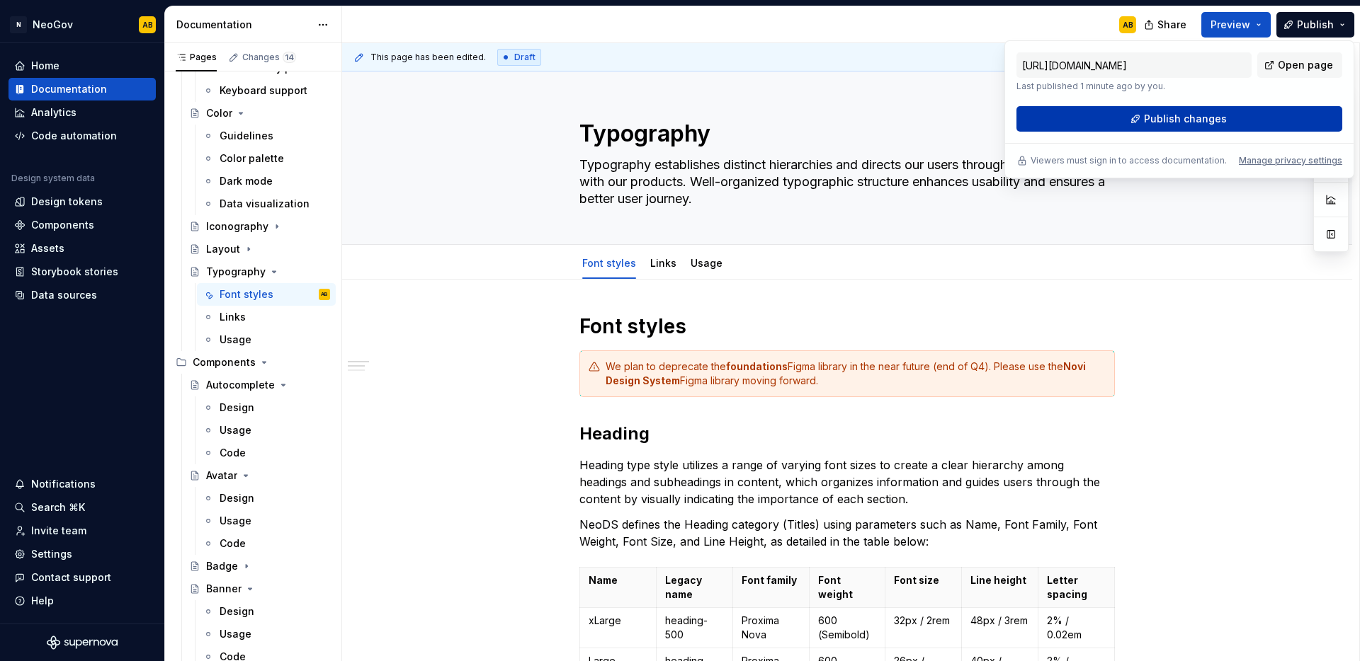
click at [1179, 128] on button "Publish changes" at bounding box center [1179, 118] width 326 height 25
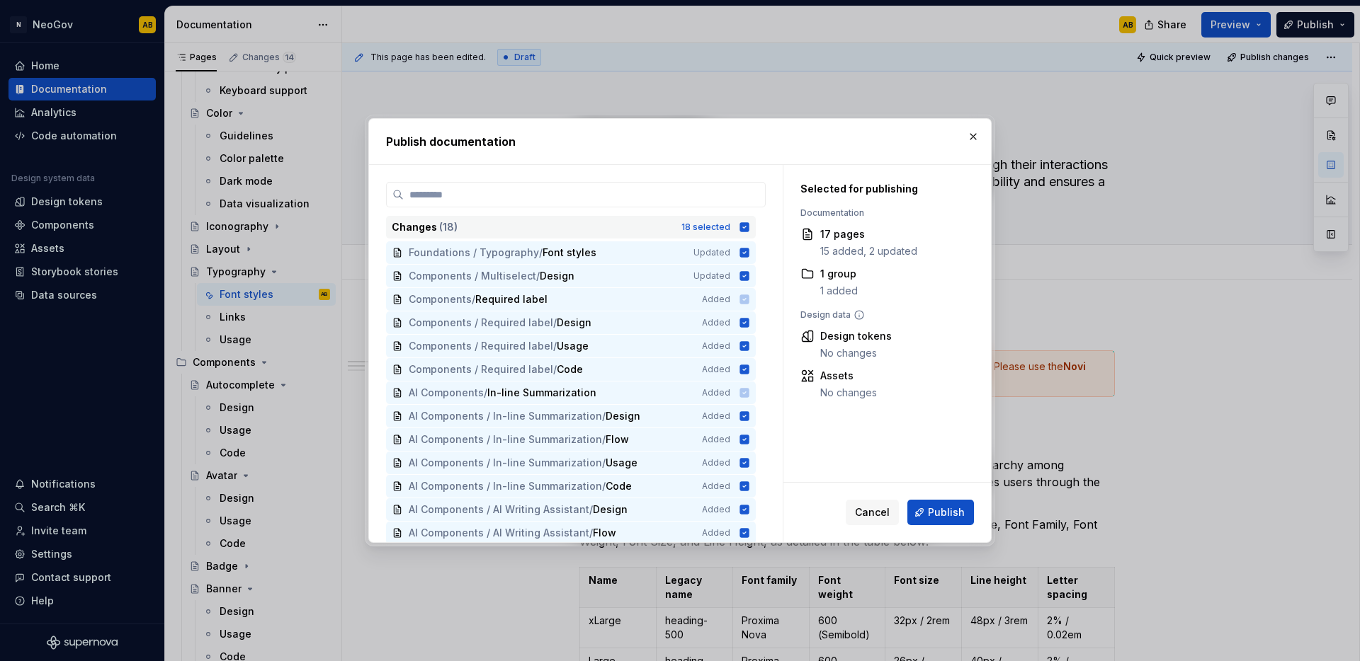
click at [747, 227] on icon at bounding box center [744, 226] width 9 height 9
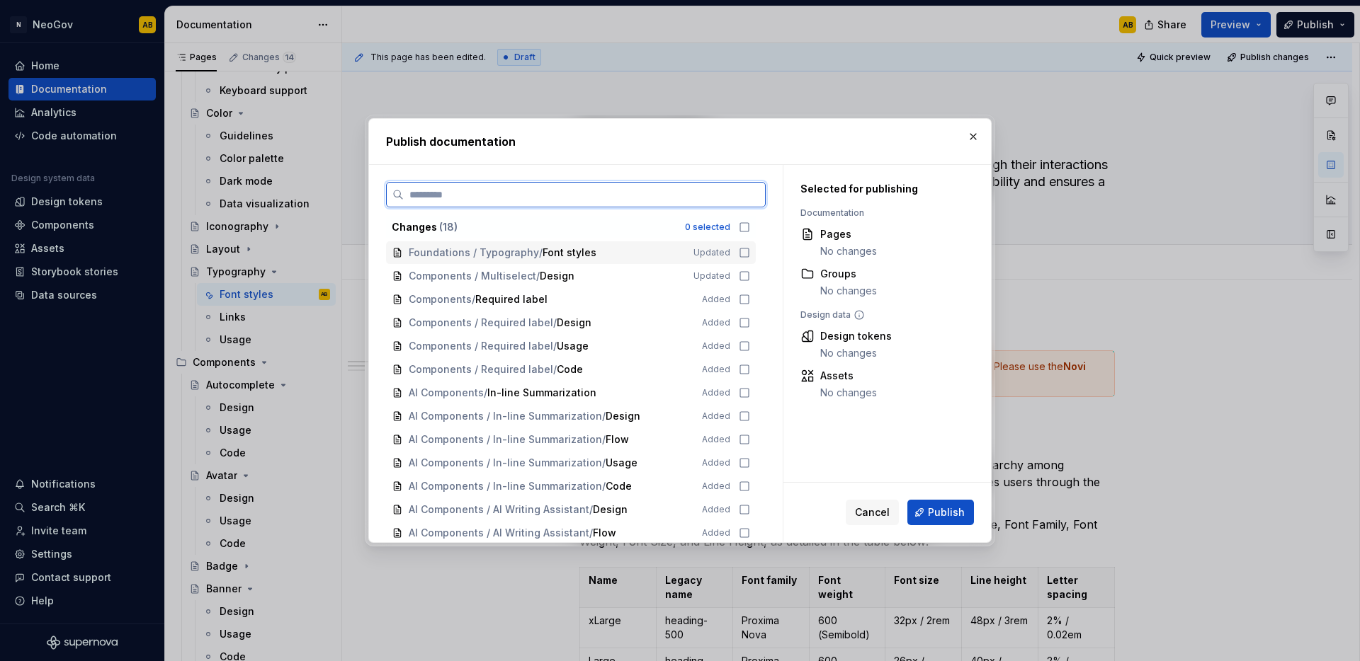
click at [745, 248] on icon at bounding box center [744, 252] width 11 height 11
click at [743, 278] on icon at bounding box center [744, 275] width 11 height 11
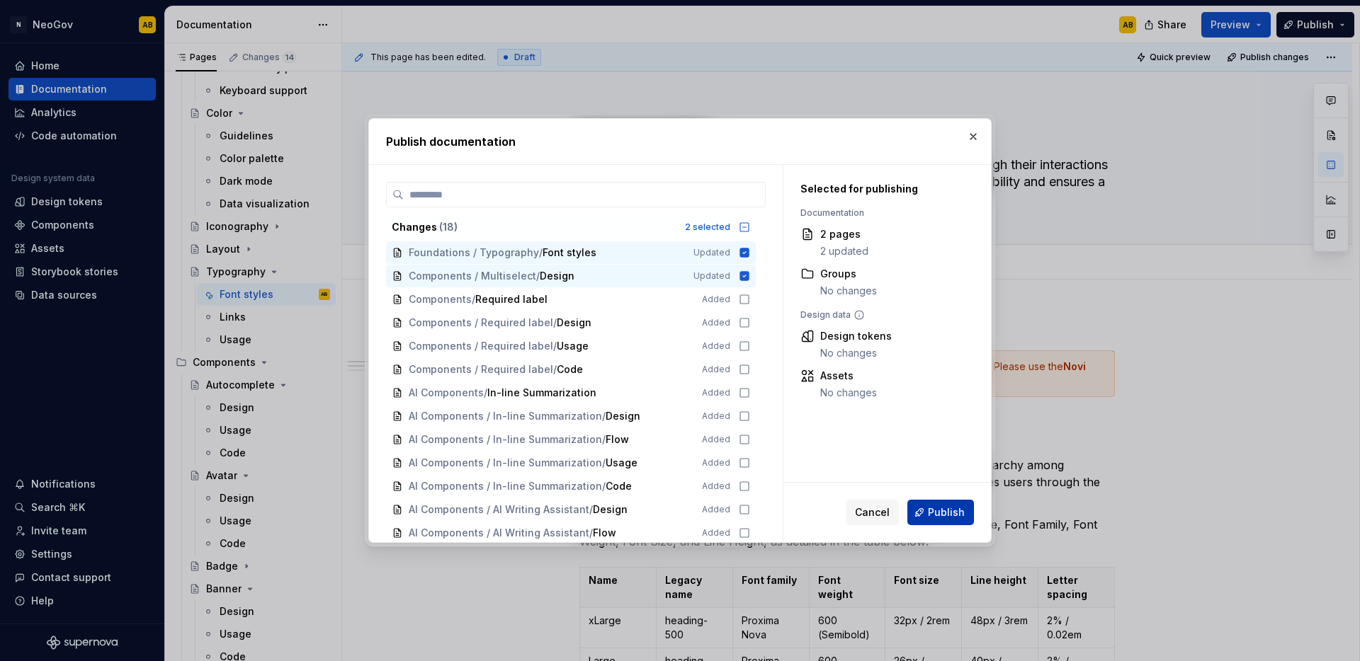
click at [952, 514] on span "Publish" at bounding box center [946, 513] width 37 height 14
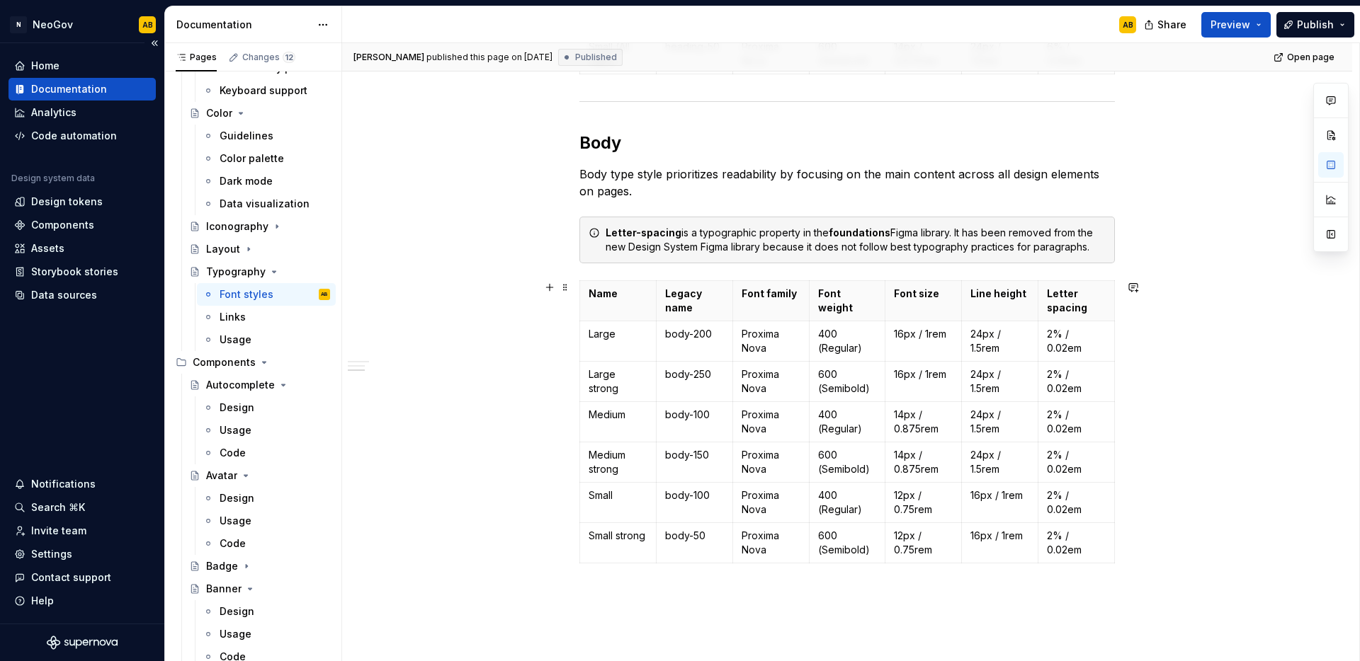
scroll to position [739, 0]
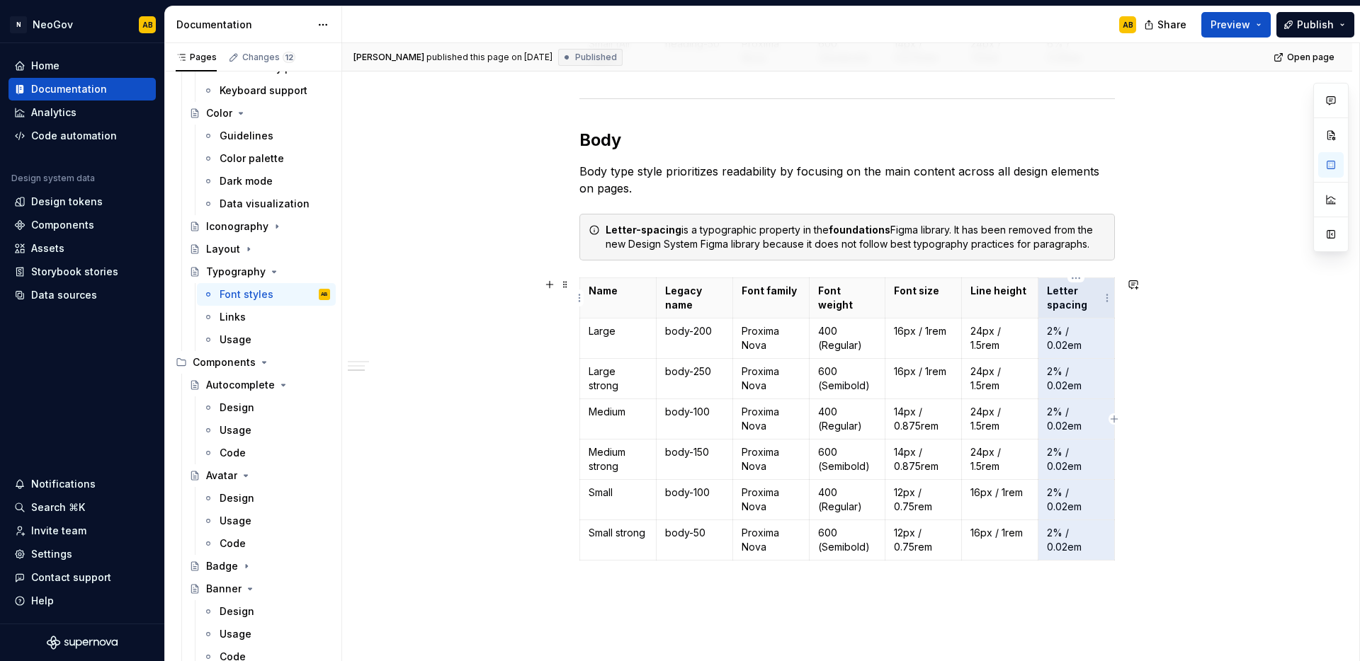
drag, startPoint x: 1100, startPoint y: 547, endPoint x: 1042, endPoint y: 287, distance: 265.7
click at [1042, 287] on tbody "Name Legacy name Font family Font weight Font size Line height Letter spacing L…" at bounding box center [847, 419] width 535 height 283
click at [1074, 281] on html "N NeoGov AB Home Documentation Analytics Code automation Design system data Des…" at bounding box center [680, 330] width 1360 height 661
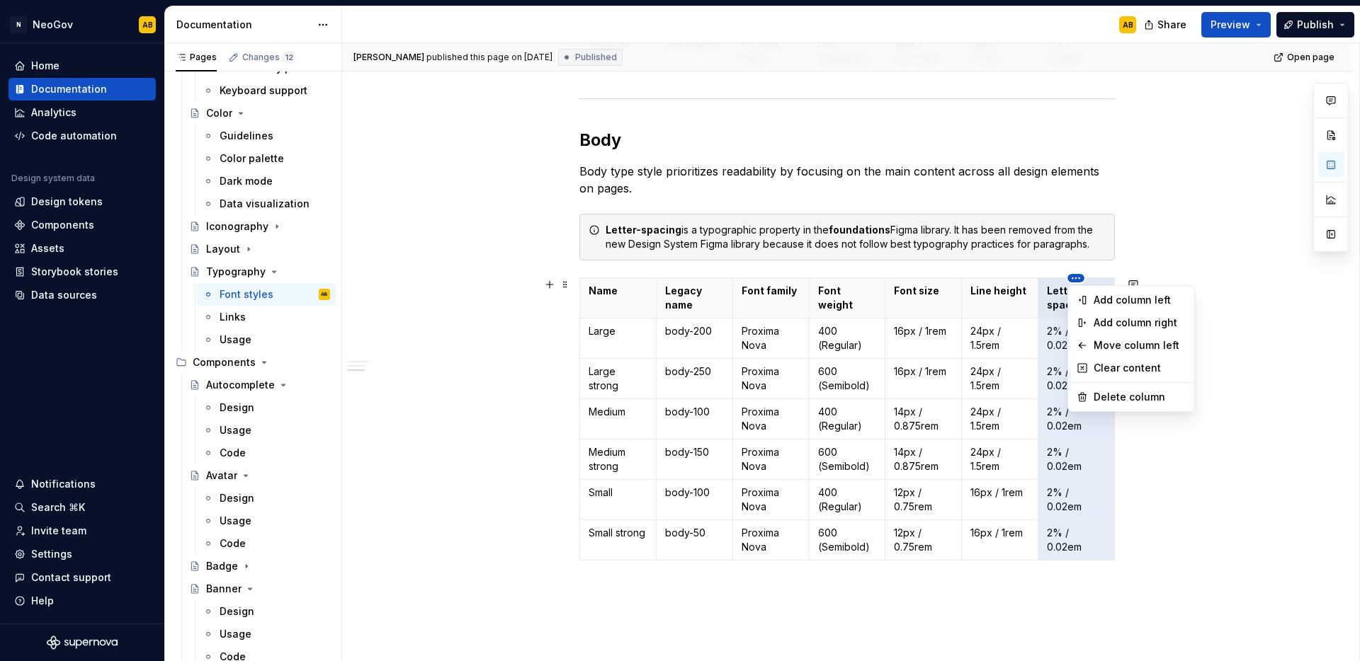
click at [1074, 281] on html "N NeoGov AB Home Documentation Analytics Code automation Design system data Des…" at bounding box center [680, 330] width 1360 height 661
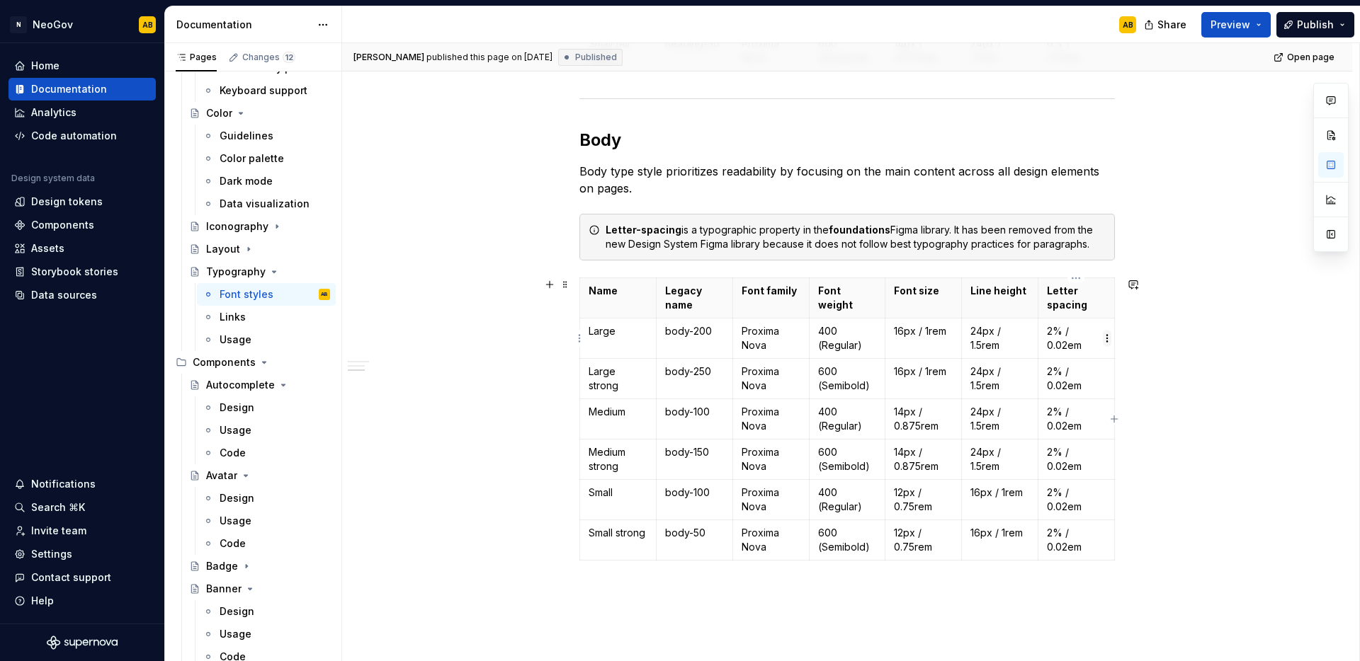
click at [1107, 339] on html "N NeoGov AB Home Documentation Analytics Code automation Design system data Des…" at bounding box center [680, 330] width 1360 height 661
click at [1095, 340] on html "N NeoGov AB Home Documentation Analytics Code automation Design system data Des…" at bounding box center [680, 330] width 1360 height 661
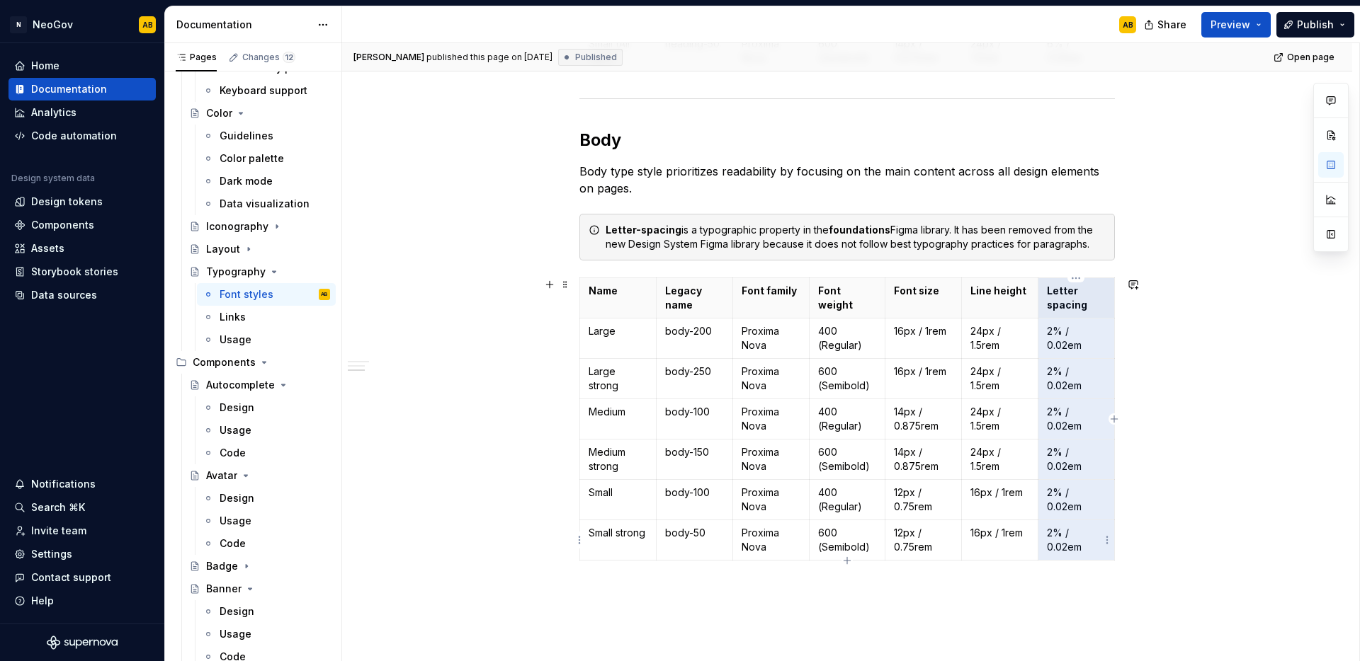
drag, startPoint x: 1042, startPoint y: 292, endPoint x: 1086, endPoint y: 530, distance: 242.6
click at [1086, 530] on tbody "Name Legacy name Font family Font weight Font size Line height Letter spacing L…" at bounding box center [847, 419] width 535 height 283
click at [1195, 528] on div "Font styles We plan to deprecate the foundations Figma library in the near futu…" at bounding box center [847, 178] width 1010 height 1275
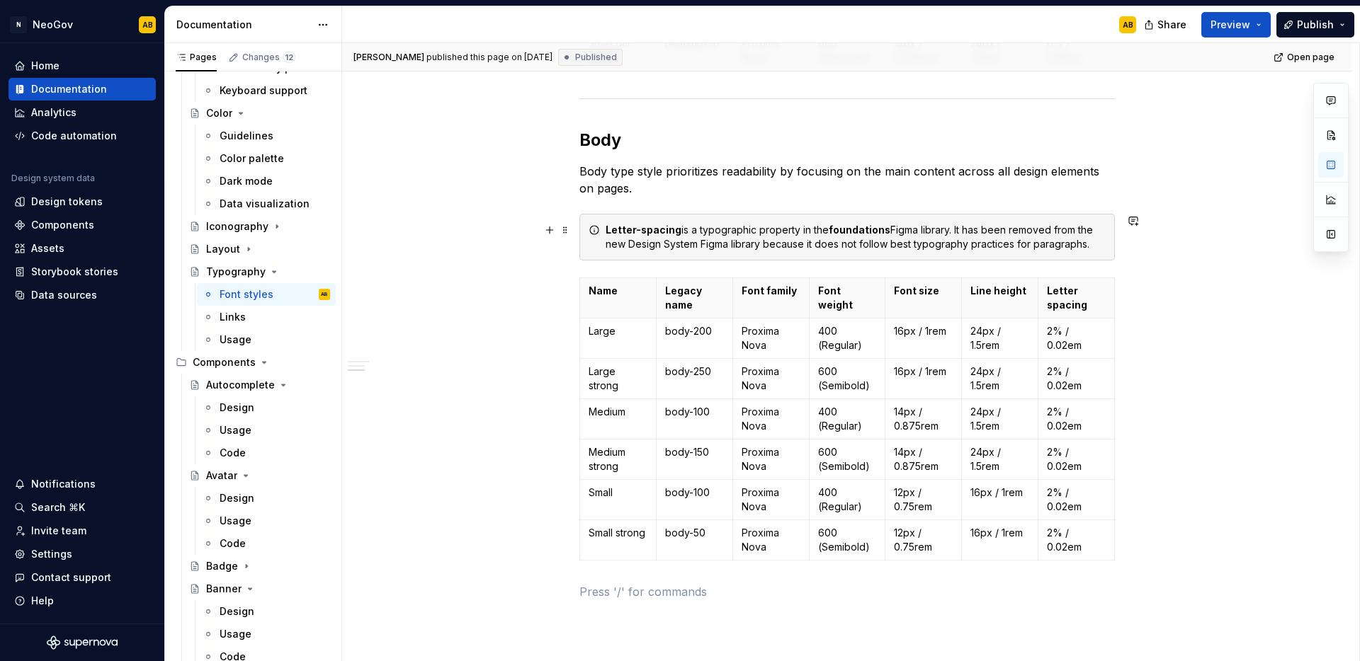
click at [1020, 244] on div "Letter-spacing is a typographic property in the foundations Figma library. It h…" at bounding box center [855, 237] width 500 height 28
drag, startPoint x: 1085, startPoint y: 244, endPoint x: 1032, endPoint y: 248, distance: 53.2
click at [1032, 248] on div "Letter-spacing is a typographic property in the foundations Figma library. It h…" at bounding box center [855, 237] width 500 height 28
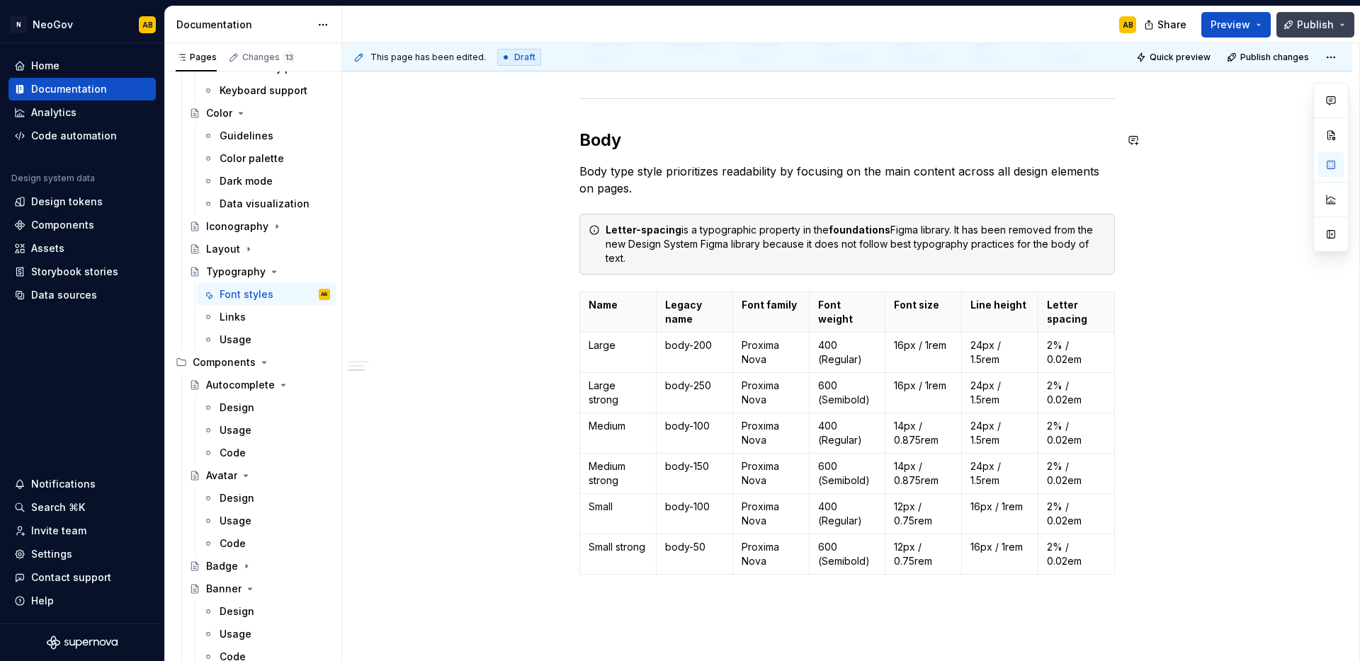
click at [1341, 30] on button "Publish" at bounding box center [1315, 24] width 78 height 25
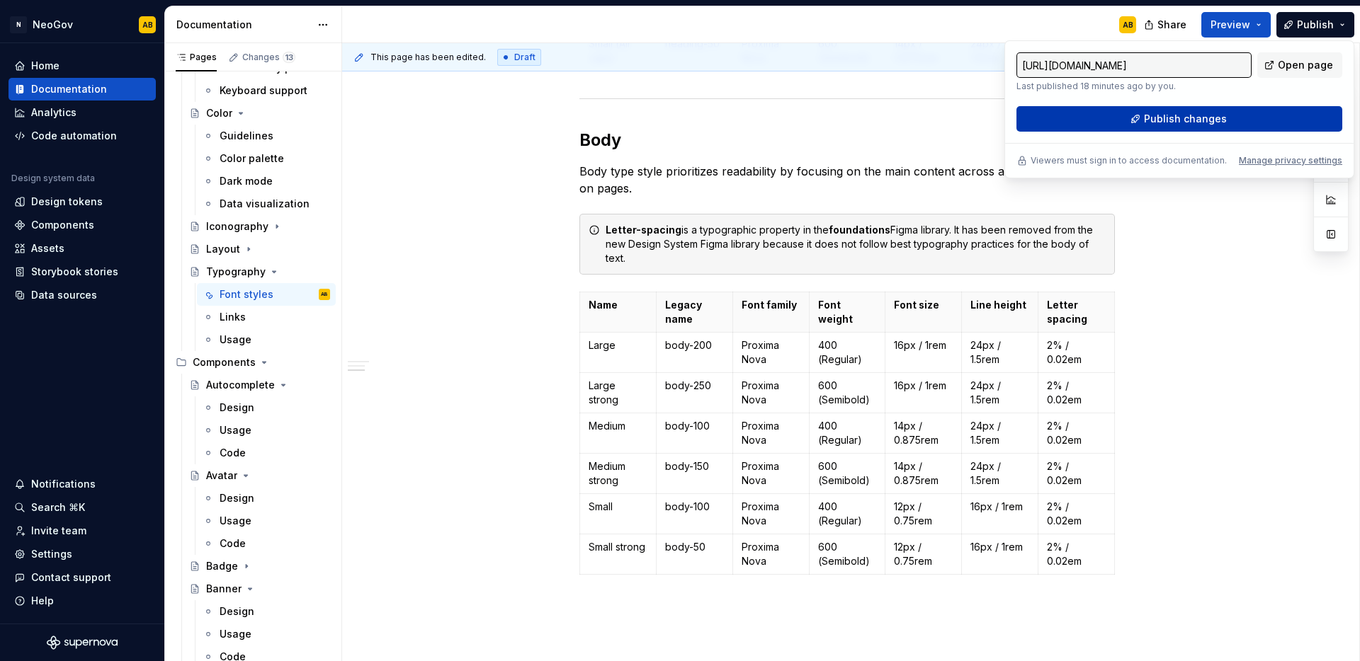
click at [1210, 112] on span "Publish changes" at bounding box center [1185, 119] width 83 height 14
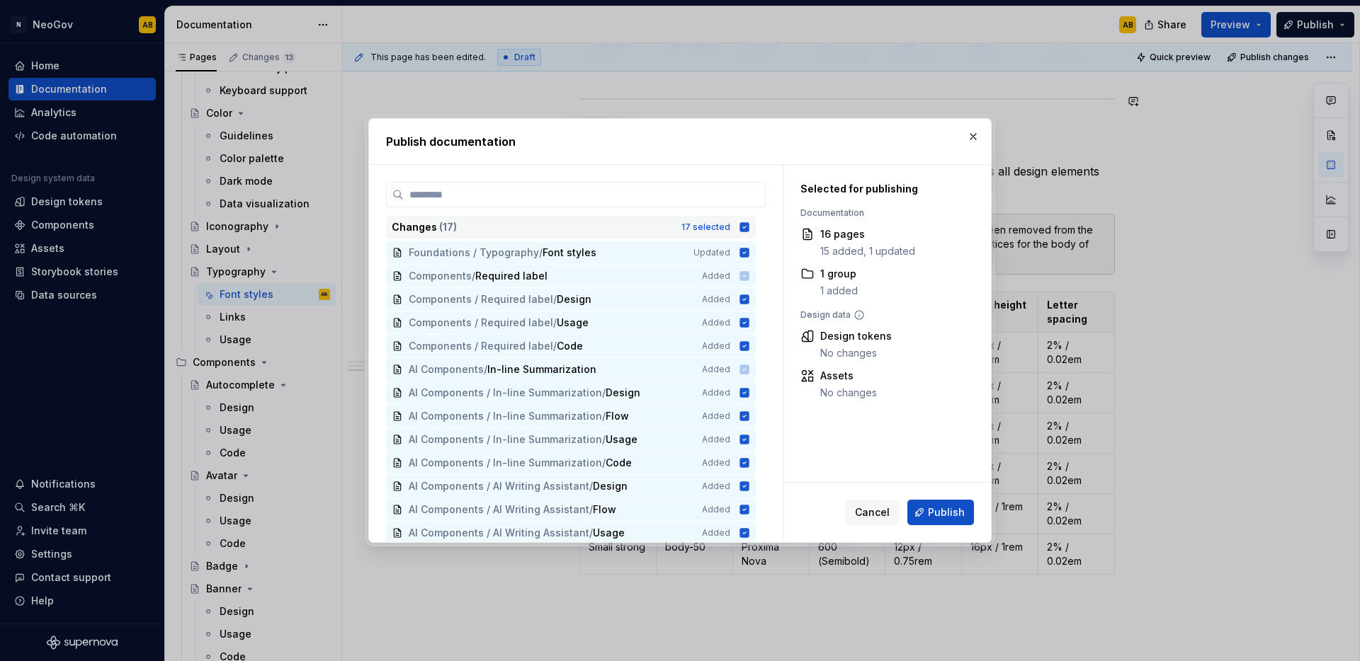
click at [744, 232] on icon at bounding box center [744, 227] width 11 height 11
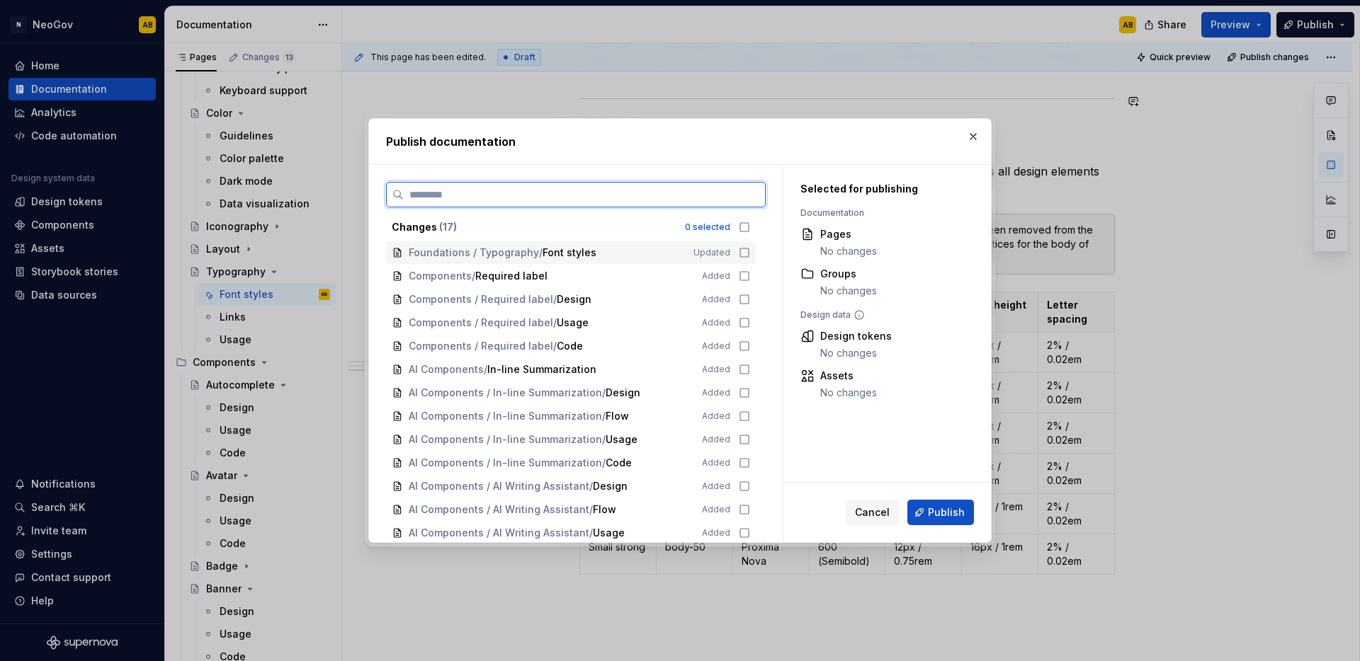
click at [745, 249] on icon at bounding box center [744, 253] width 8 height 8
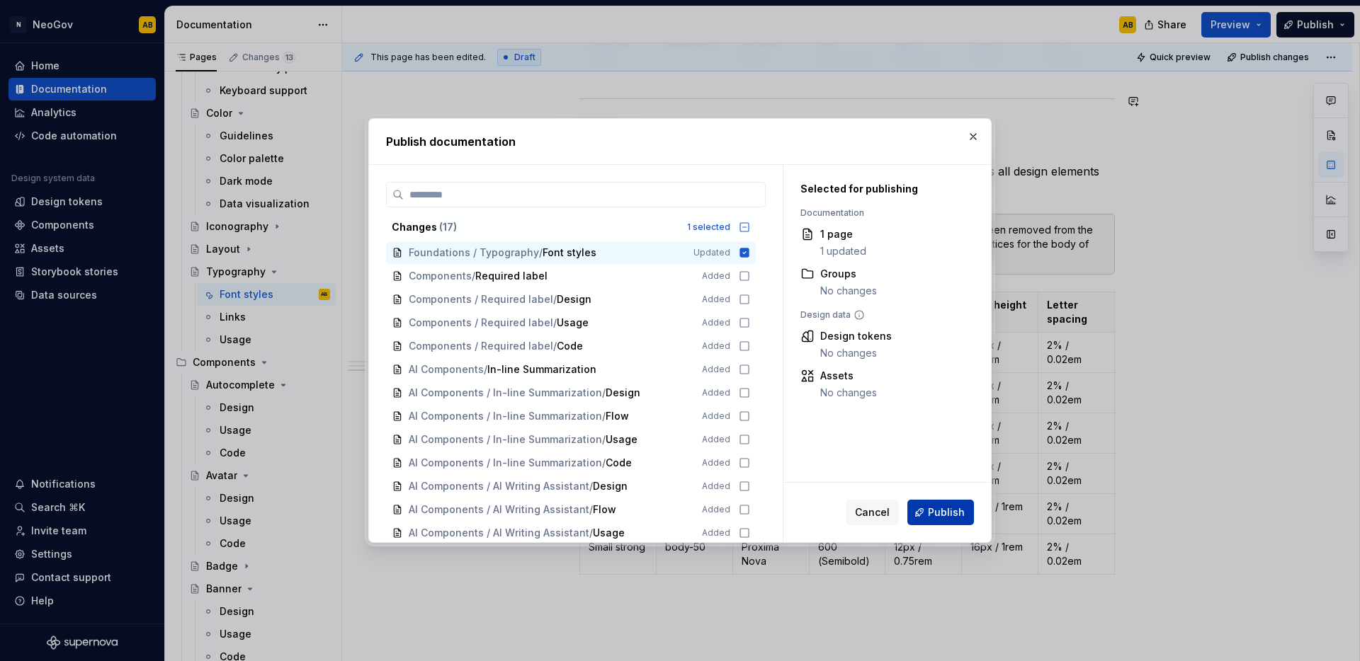
click at [934, 518] on span "Publish" at bounding box center [946, 513] width 37 height 14
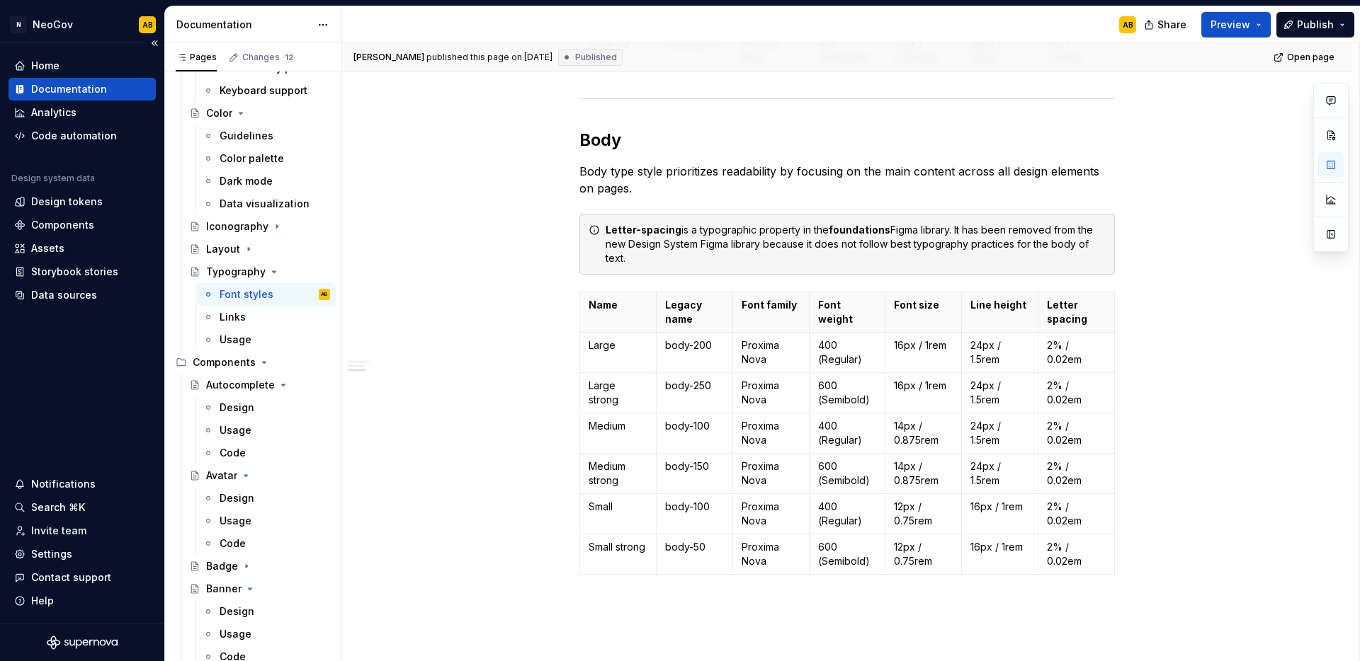
type textarea "*"
